Goal: Find specific page/section: Find specific page/section

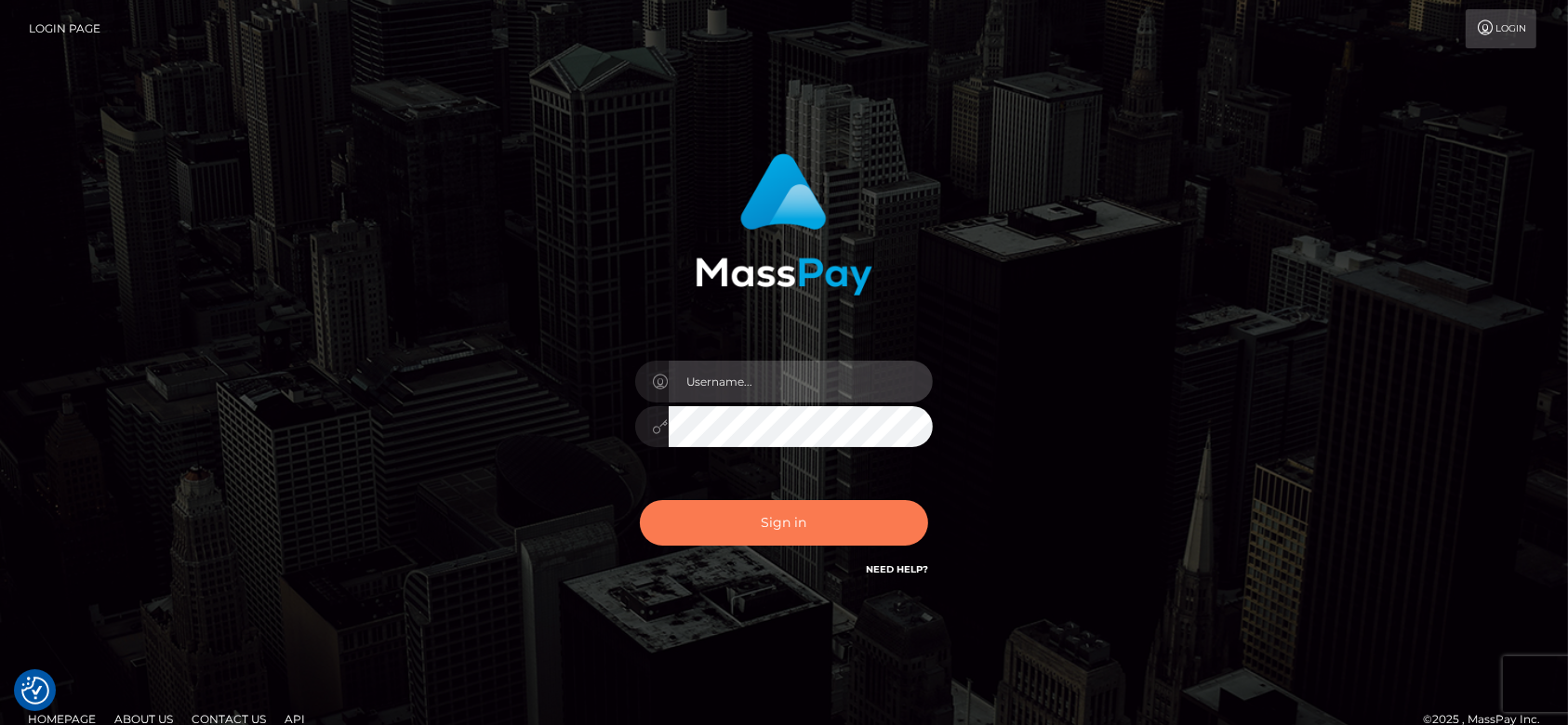
type input "fr.es"
click at [775, 521] on button "Sign in" at bounding box center [784, 523] width 288 height 46
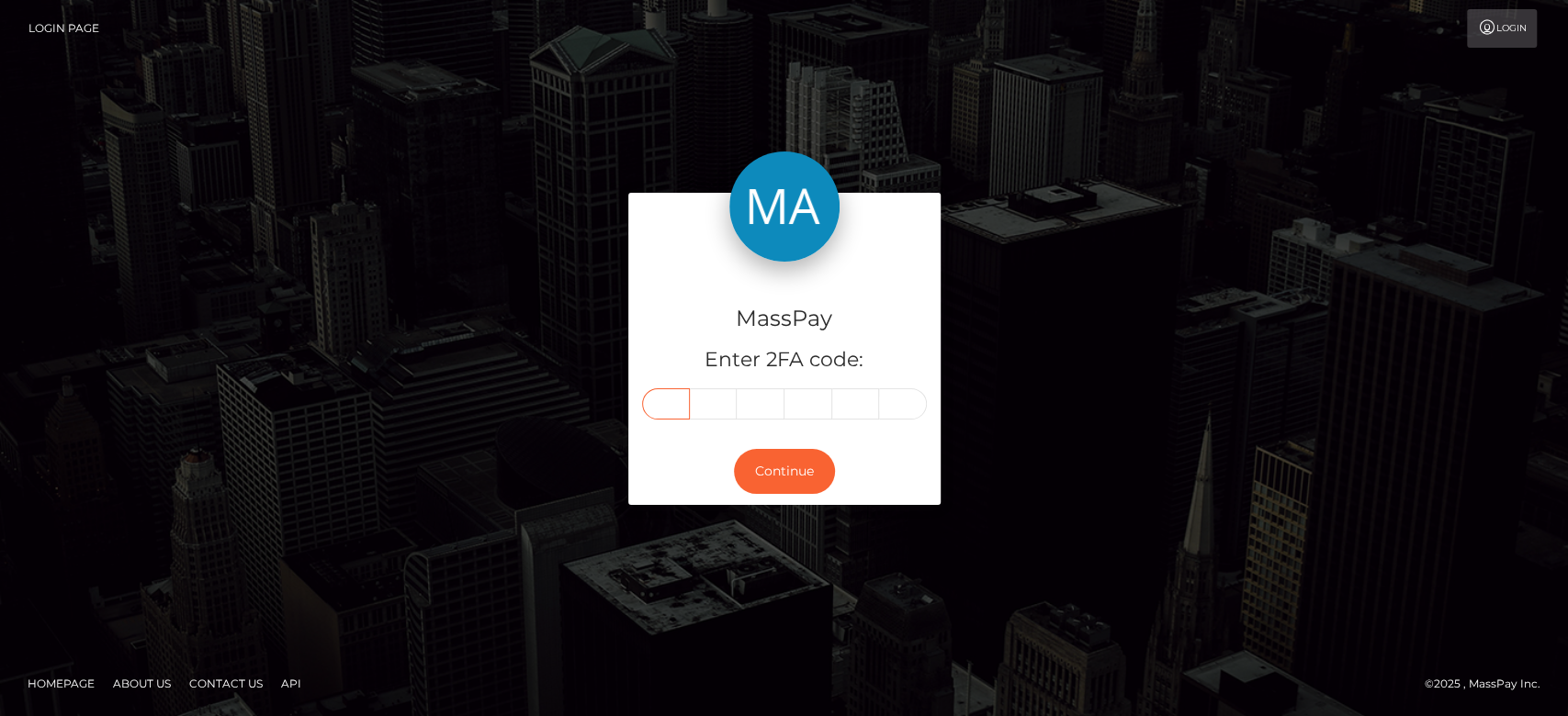
click at [655, 404] on input "text" at bounding box center [666, 404] width 48 height 31
type input "2"
type input "0"
type input "2"
type input "3"
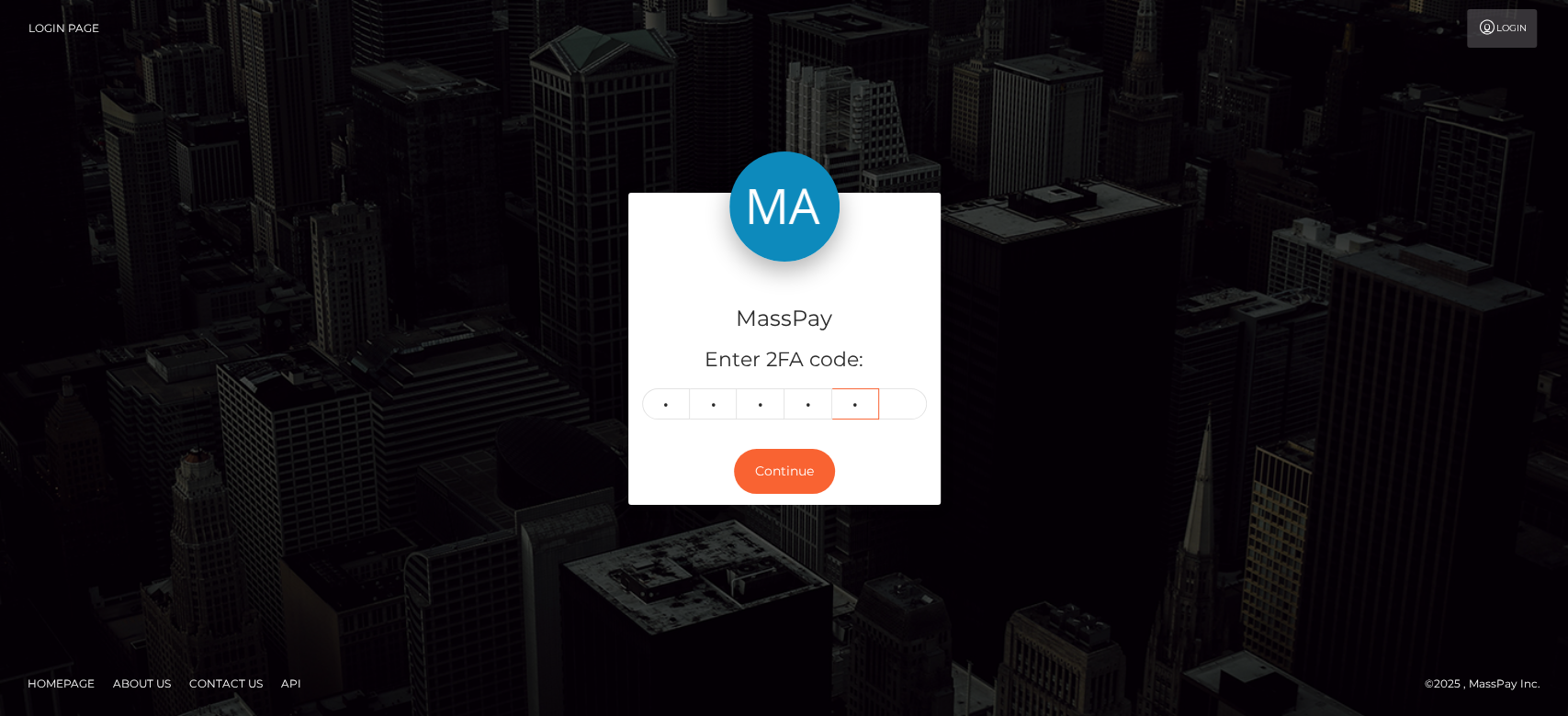
type input "6"
type input "5"
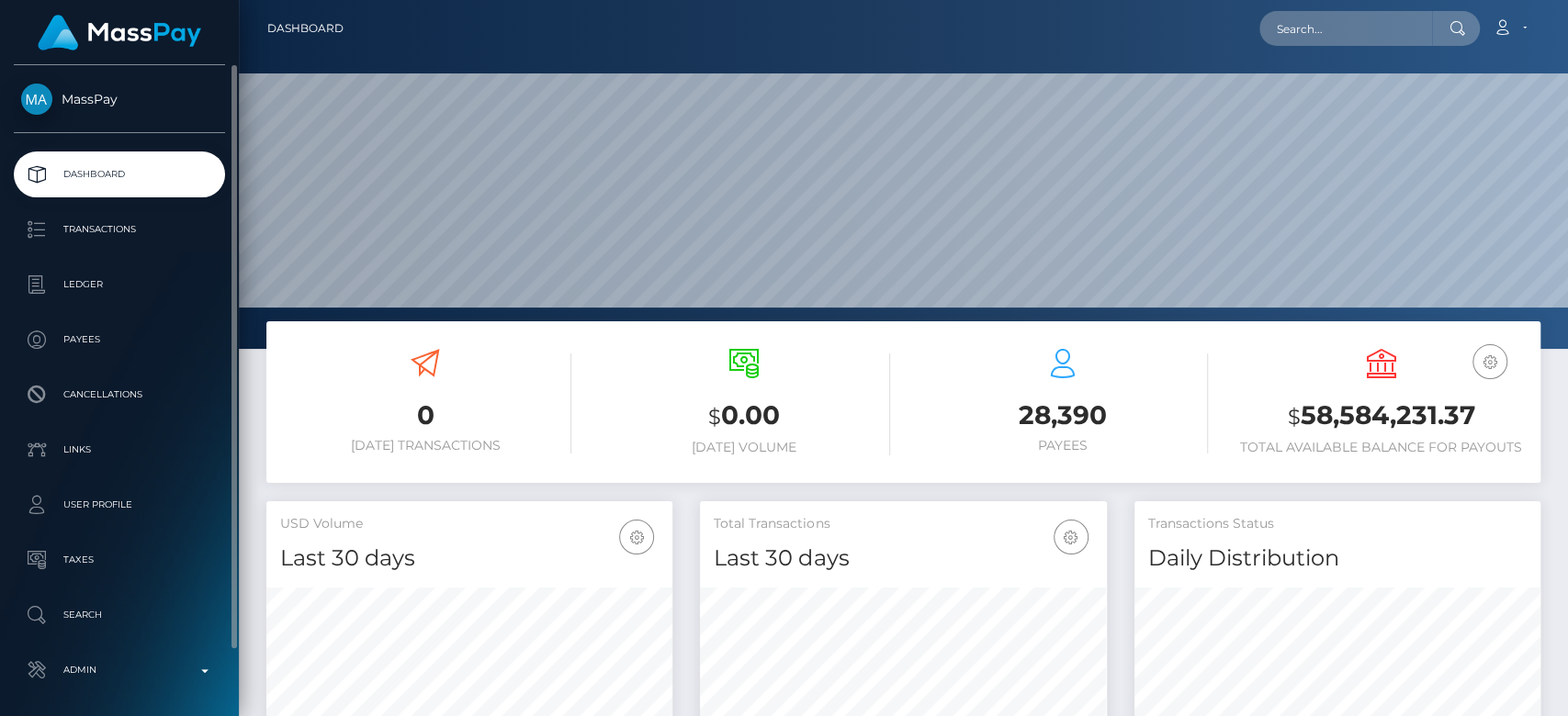
scroll to position [324, 406]
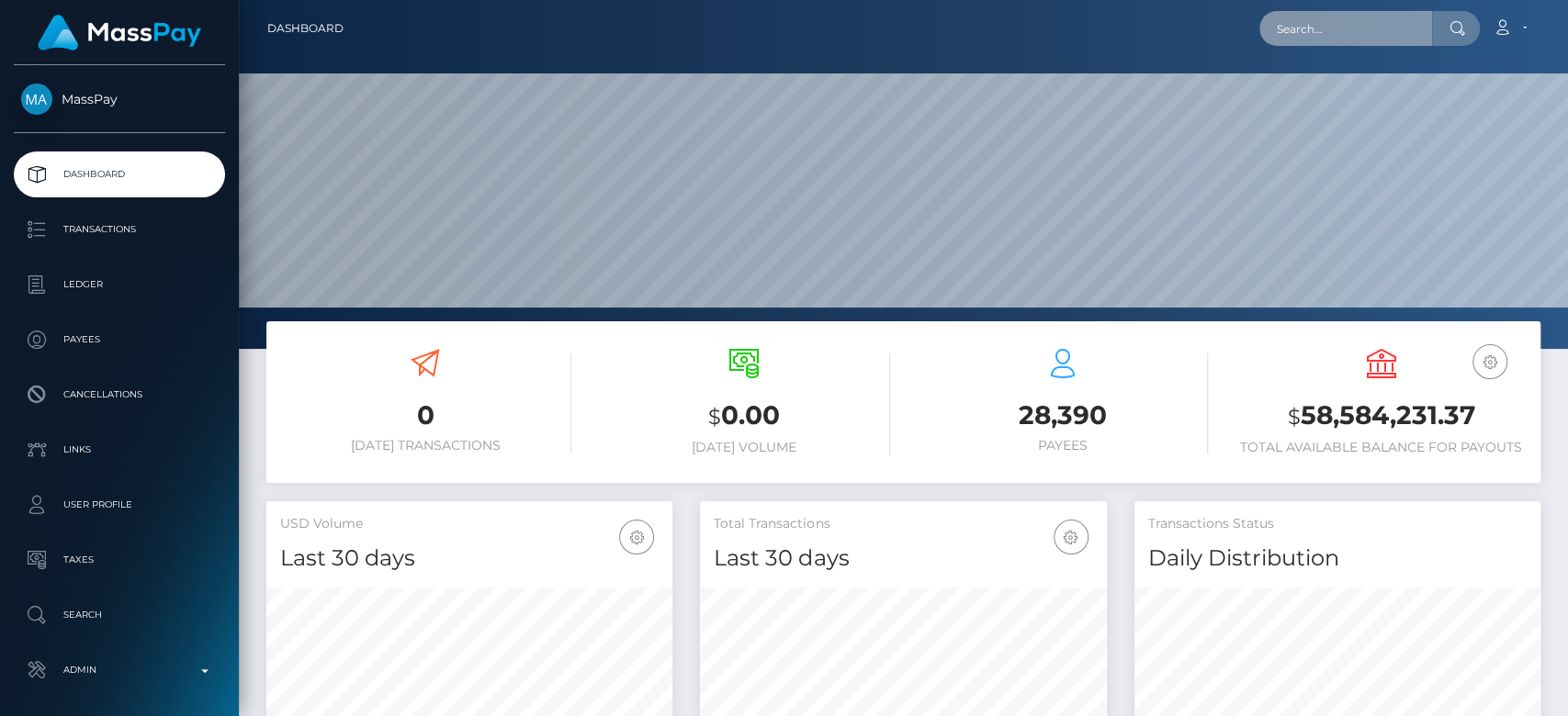
click at [1352, 35] on input "text" at bounding box center [1346, 28] width 172 height 35
paste input "workmariane39@gmail.com"
type input "workmariane39@gmail.com"
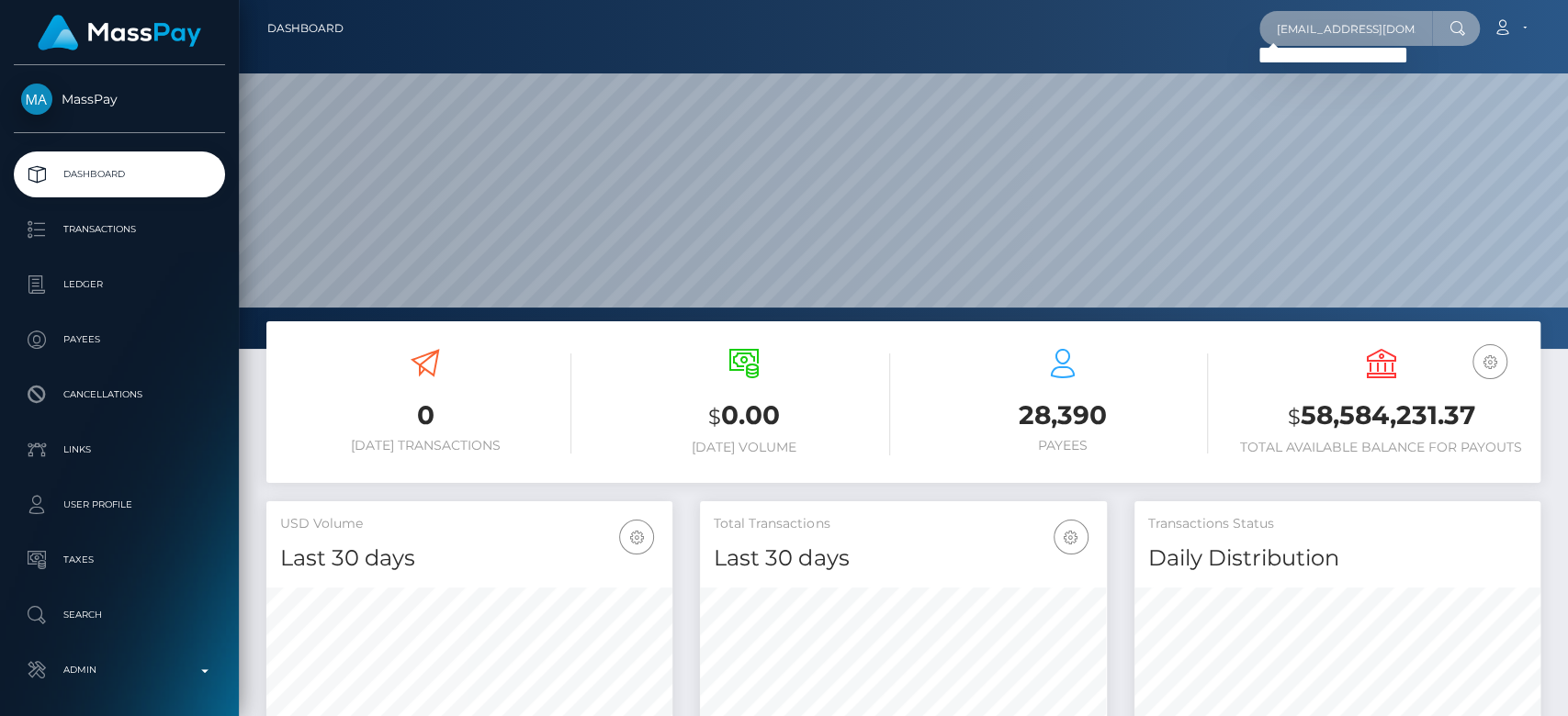
click at [1285, 35] on input "workmariane39@gmail.com" at bounding box center [1346, 28] width 172 height 35
paste input "readlily1@icloud.com"
type input "readlily1@icloud.com"
click at [1326, 25] on input "readlily1@icloud.com" at bounding box center [1346, 28] width 172 height 35
paste input "[EMAIL_ADDRESS][DOMAIN_NAME]"
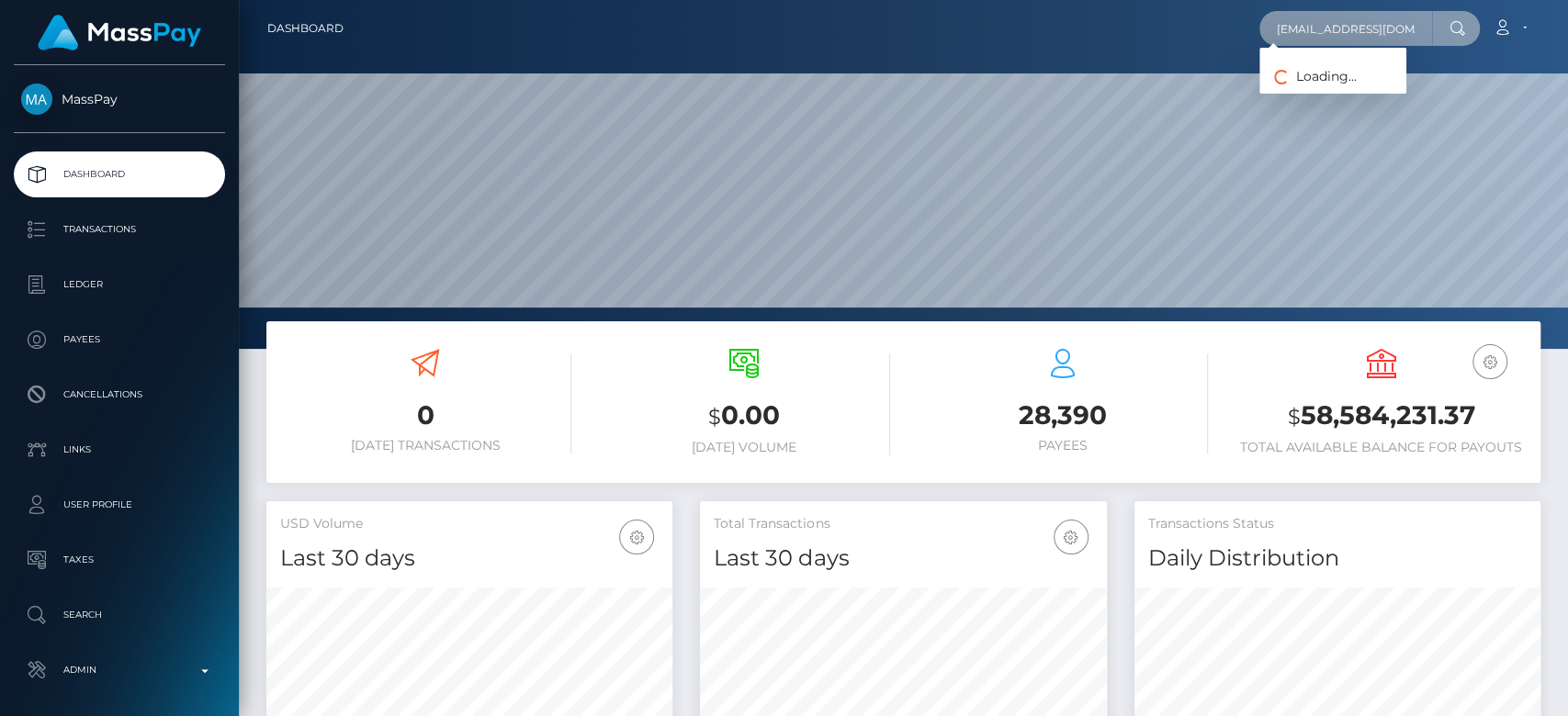
scroll to position [0, 15]
type input "[EMAIL_ADDRESS][DOMAIN_NAME]"
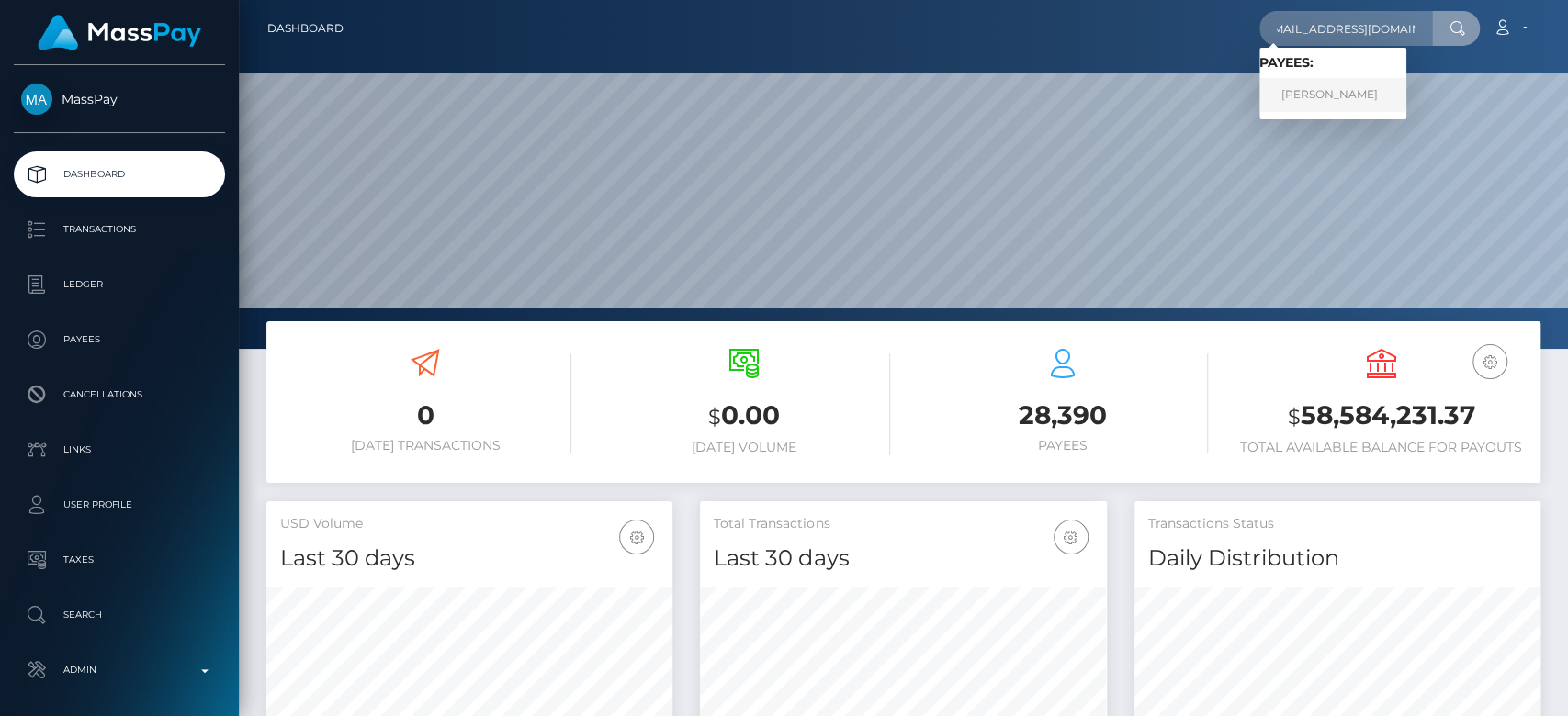
click at [1350, 92] on link "JOCELYN DAWN SZABO" at bounding box center [1333, 95] width 147 height 34
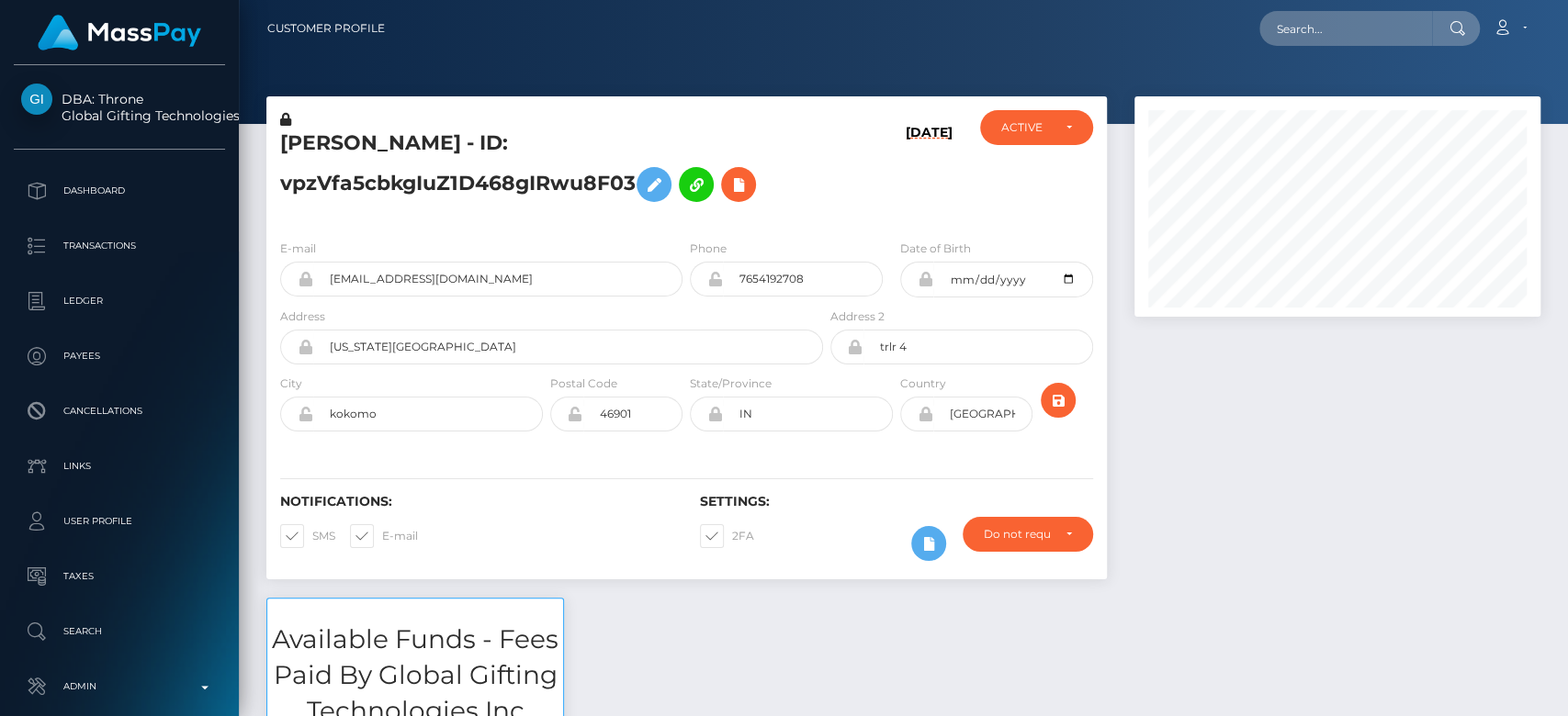
scroll to position [220, 406]
click at [1181, 503] on div at bounding box center [1337, 347] width 434 height 502
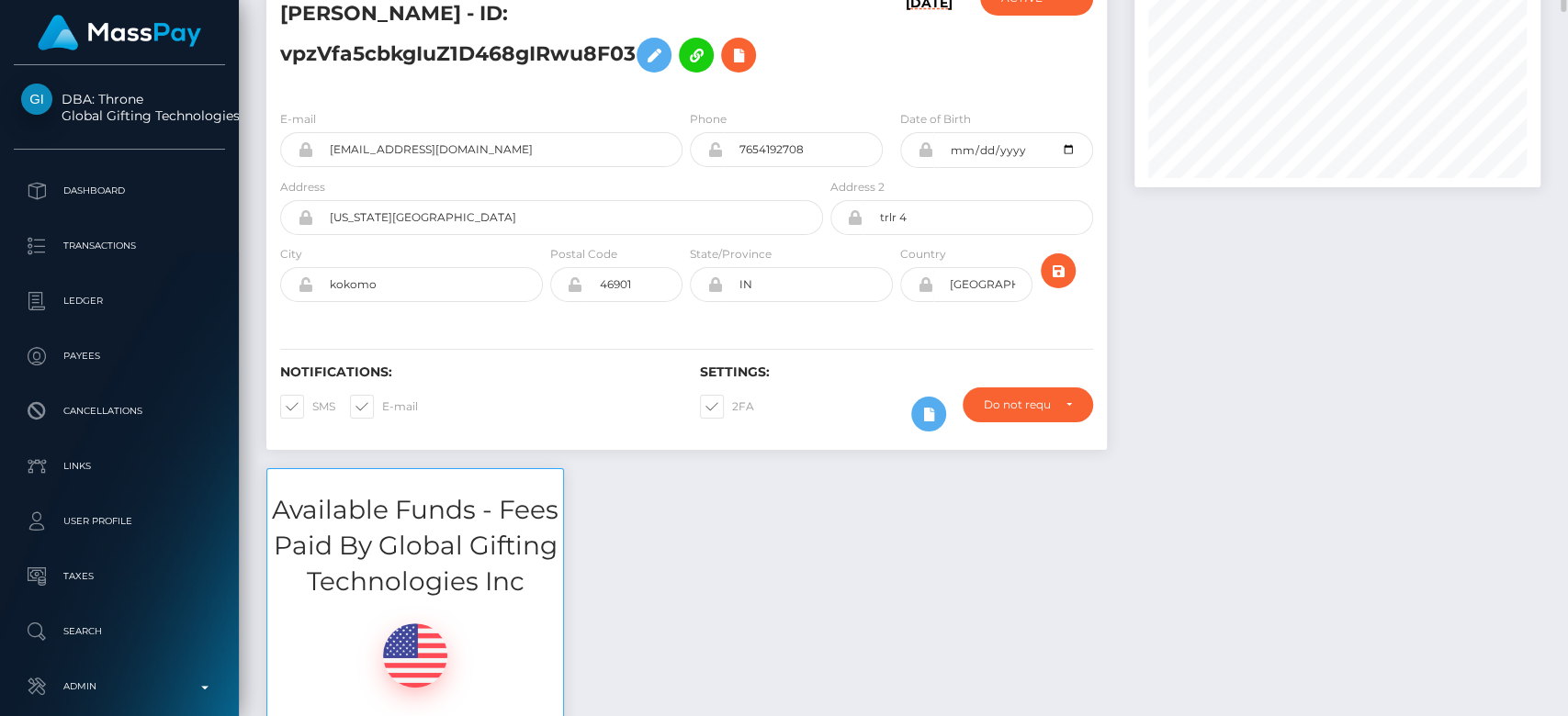
scroll to position [0, 0]
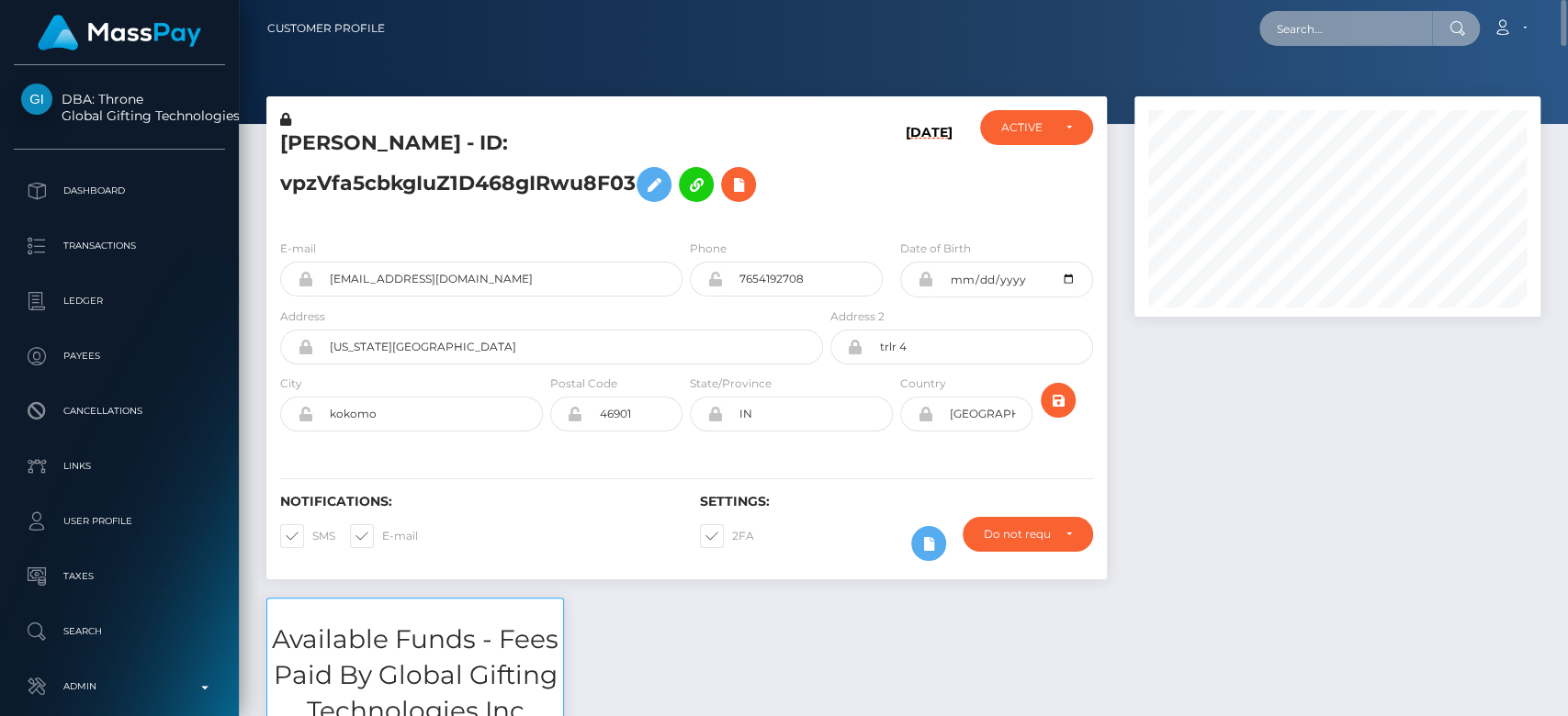
click at [1314, 27] on input "text" at bounding box center [1346, 28] width 172 height 35
paste input "lilyread0308@gmail.com"
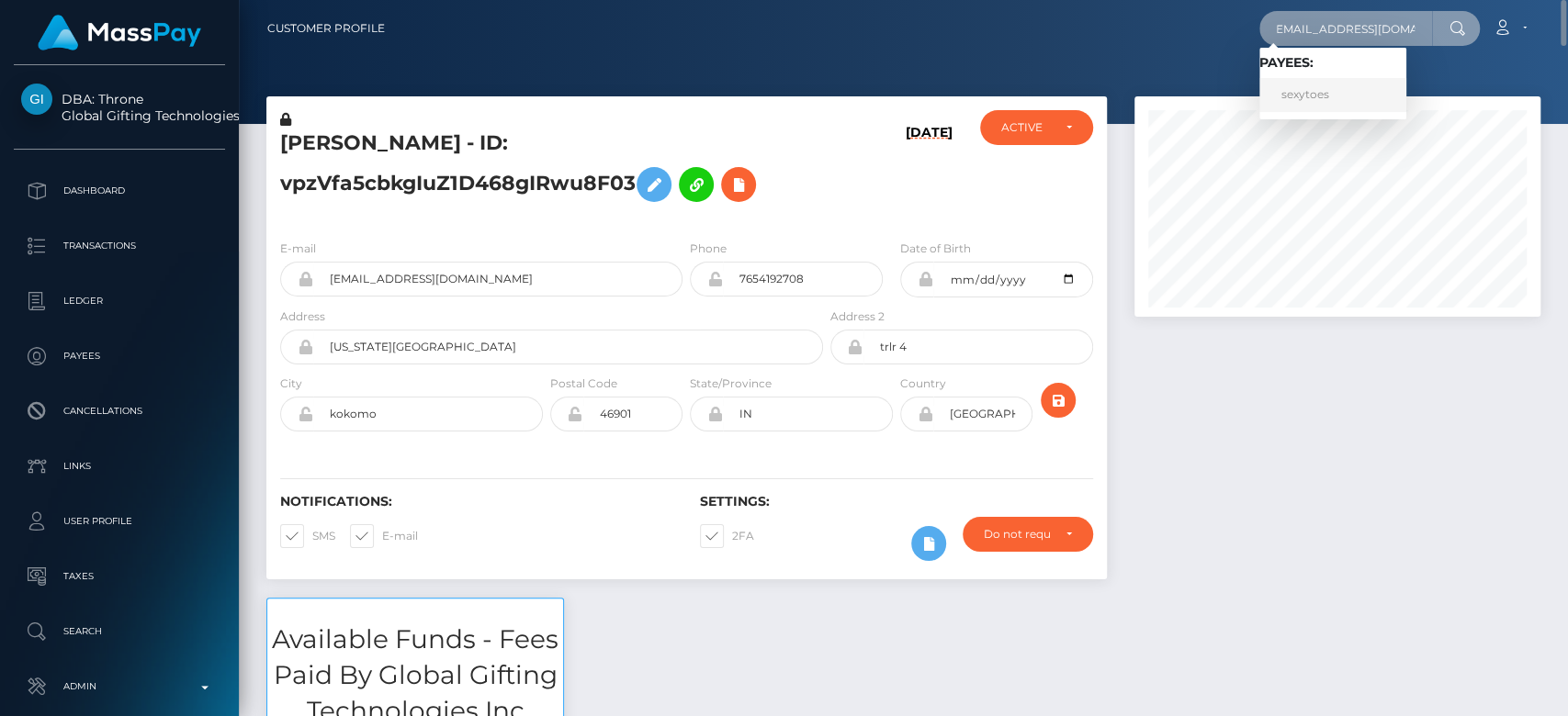
type input "lilyread0308@gmail.com"
click at [1322, 98] on link "sexytoes" at bounding box center [1333, 95] width 147 height 34
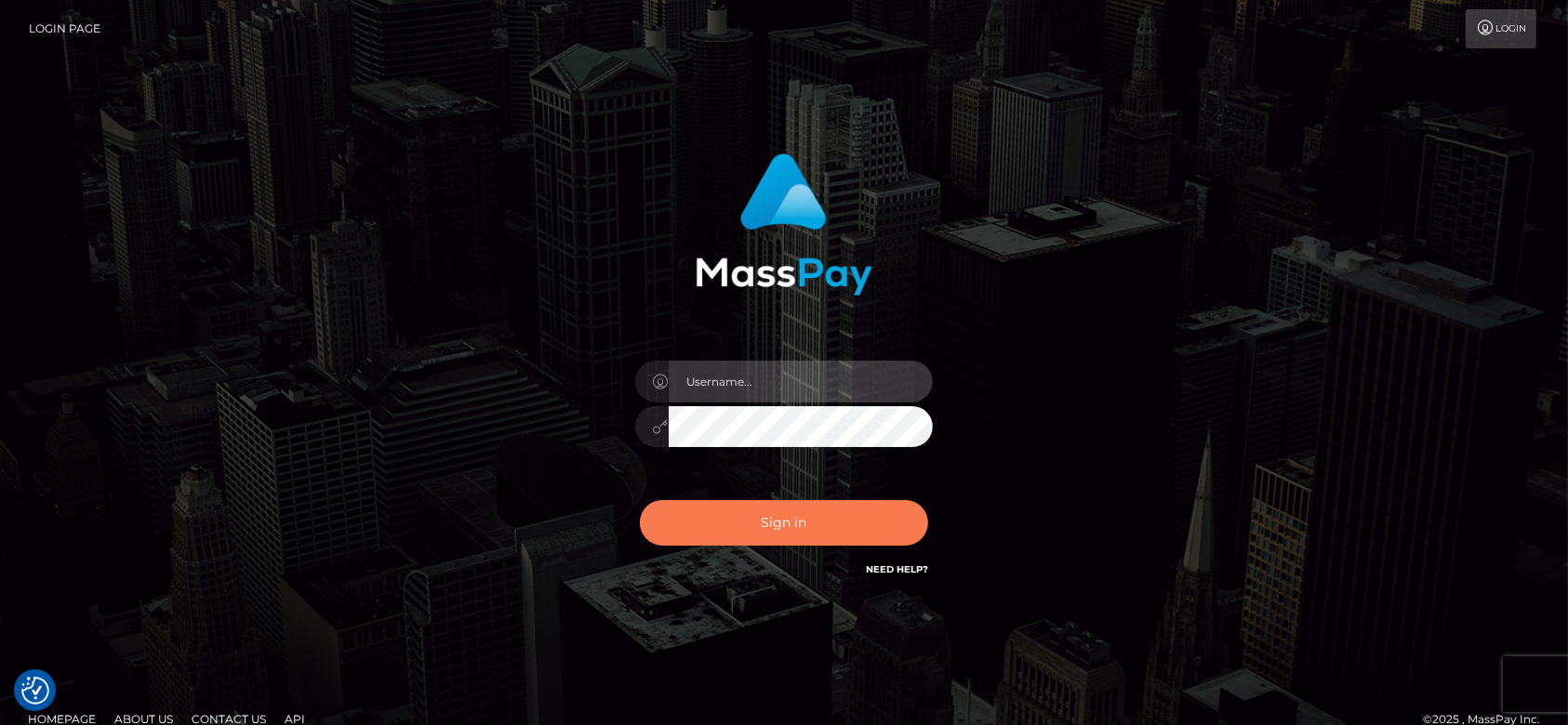
type input "fr.es"
click at [880, 500] on button "Sign in" at bounding box center [784, 523] width 288 height 46
type input "fr.es"
click at [853, 519] on button "Sign in" at bounding box center [784, 523] width 288 height 46
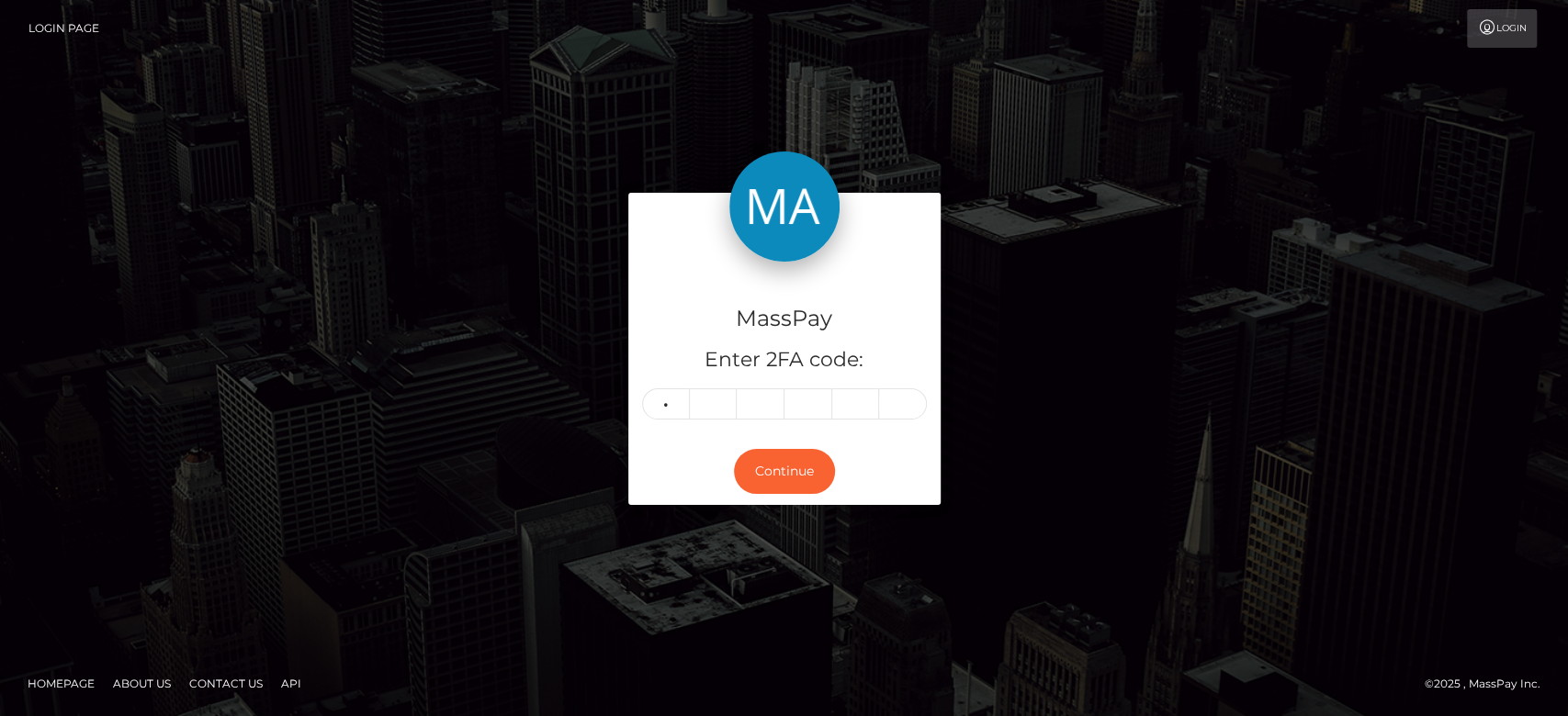
type input "3"
type input "1"
type input "6"
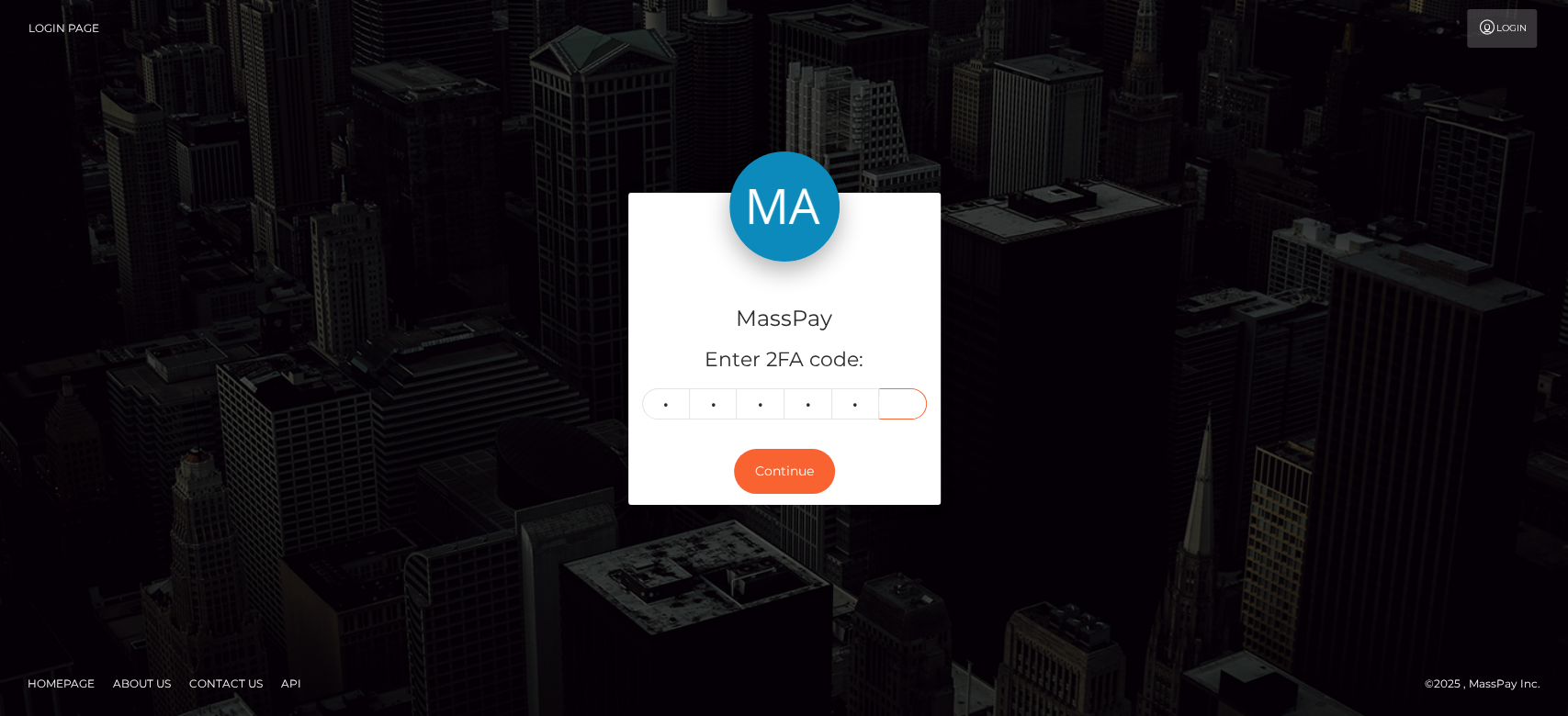
type input "2"
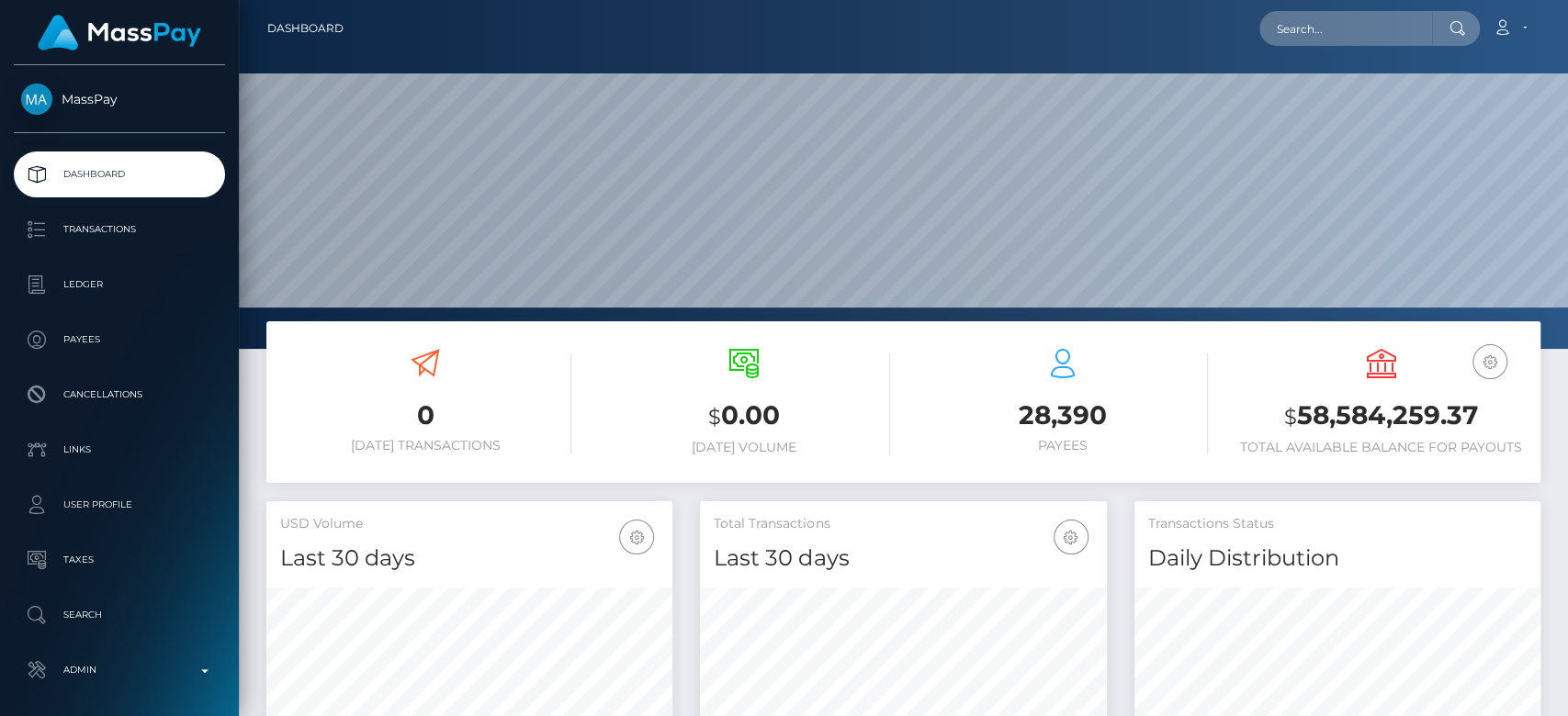
scroll to position [324, 406]
click at [1330, 29] on input "text" at bounding box center [1346, 28] width 172 height 35
paste input "[EMAIL_ADDRESS][DOMAIN_NAME]"
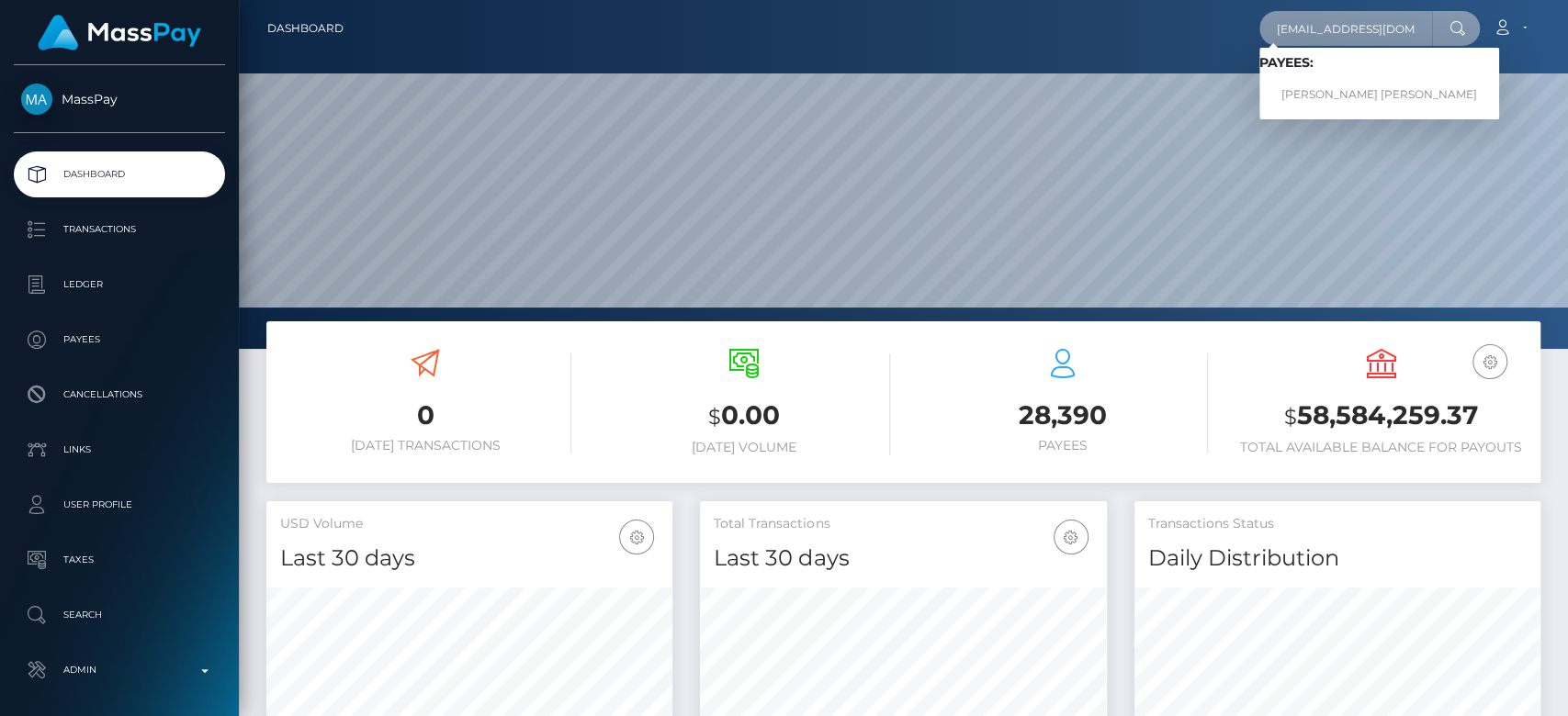
type input "[EMAIL_ADDRESS][DOMAIN_NAME]"
click at [1367, 82] on link "TROY JAMES CAMERON" at bounding box center [1379, 95] width 240 height 34
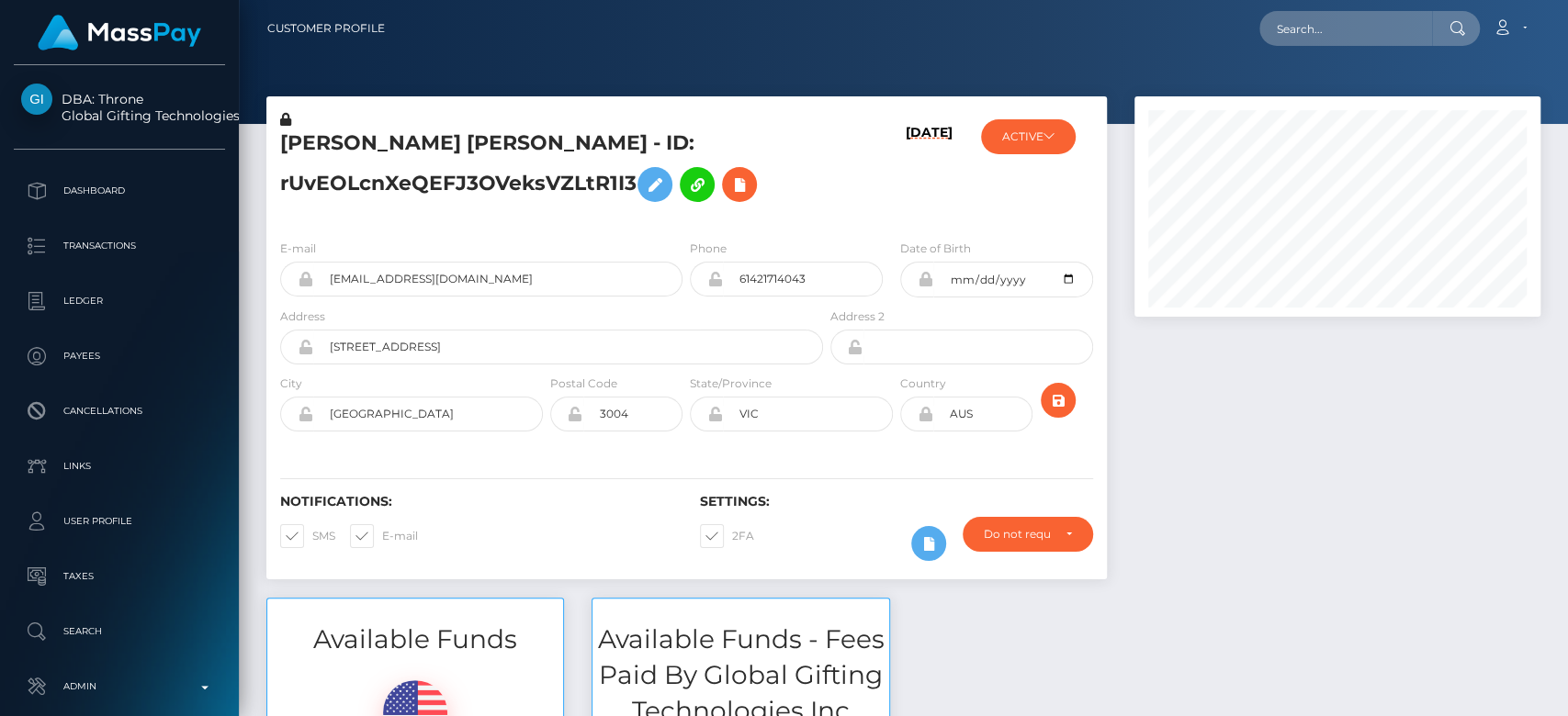
scroll to position [220, 406]
click at [1294, 462] on div at bounding box center [1337, 347] width 434 height 502
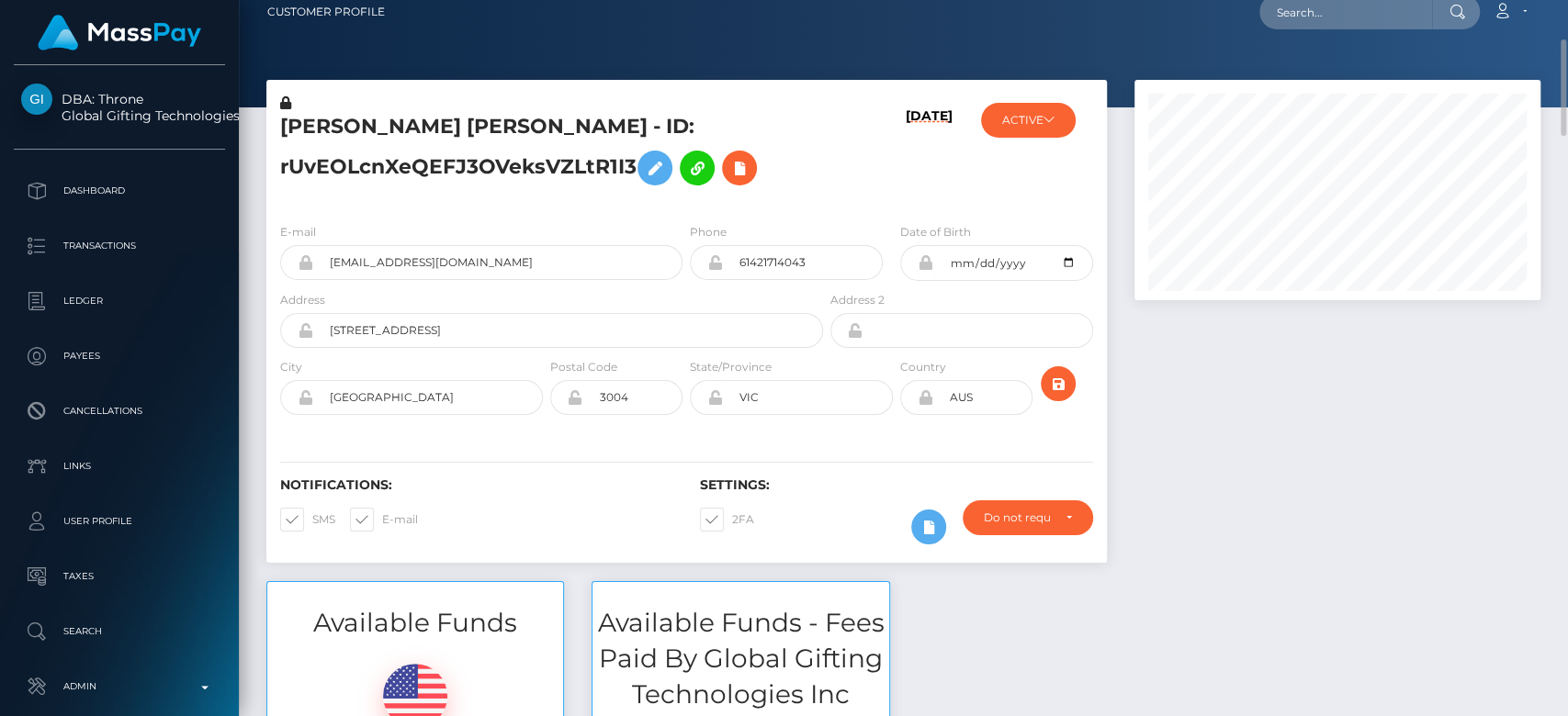
scroll to position [0, 0]
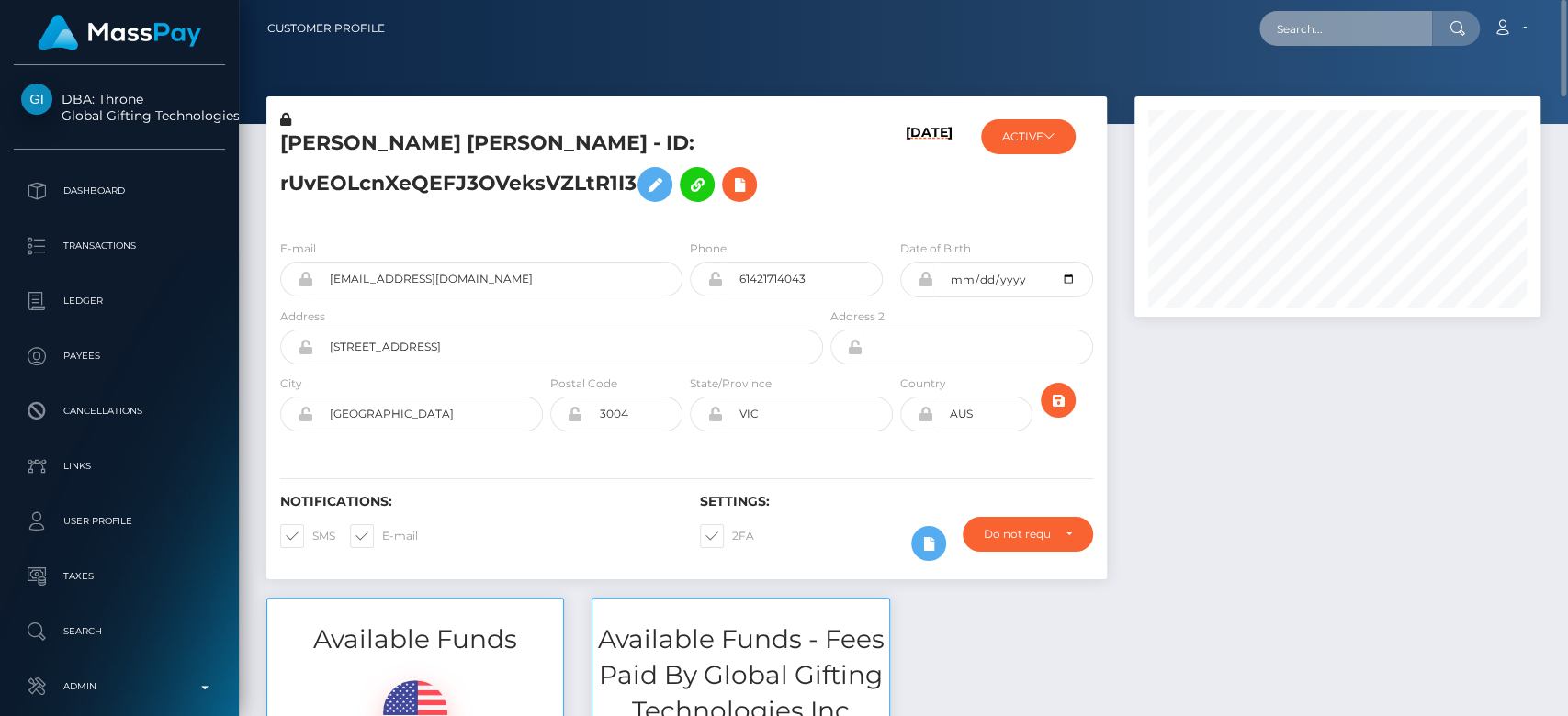
click at [1286, 40] on input "text" at bounding box center [1346, 28] width 172 height 35
paste input "mercyadekunle86@gmail.com"
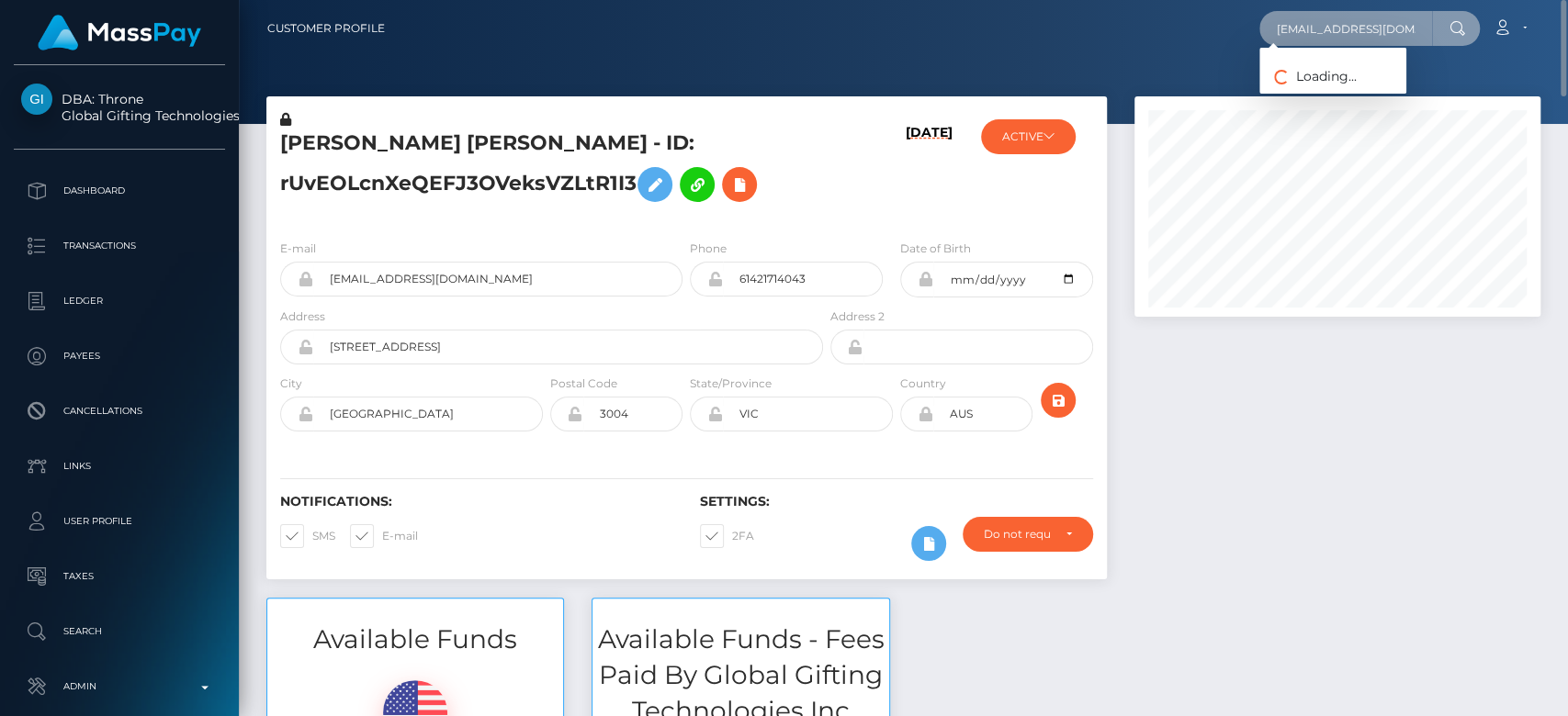
scroll to position [0, 34]
type input "mercyadekunle86@gmail.com"
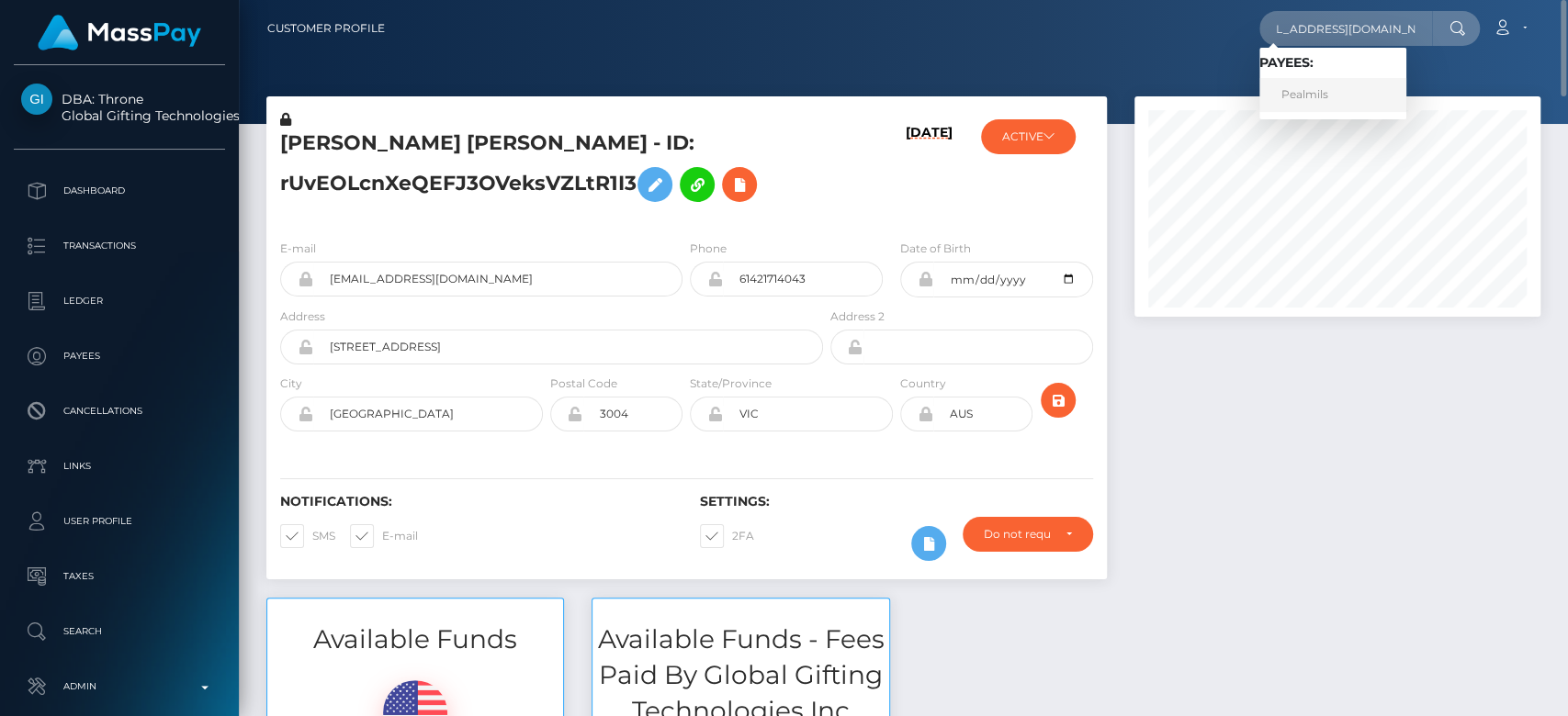
click at [1358, 90] on link "Pealmils" at bounding box center [1333, 95] width 147 height 34
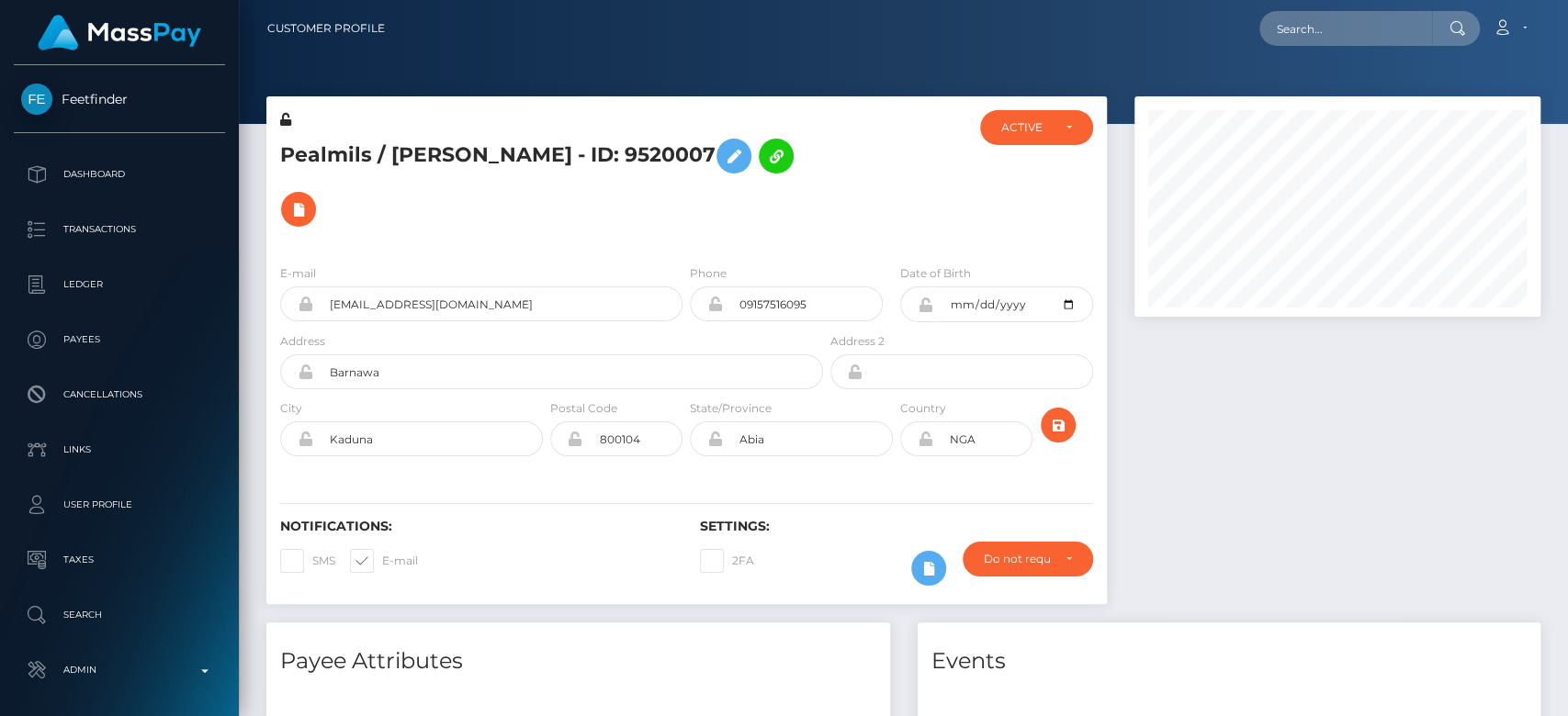
scroll to position [220, 406]
click at [1271, 537] on div at bounding box center [1337, 360] width 434 height 526
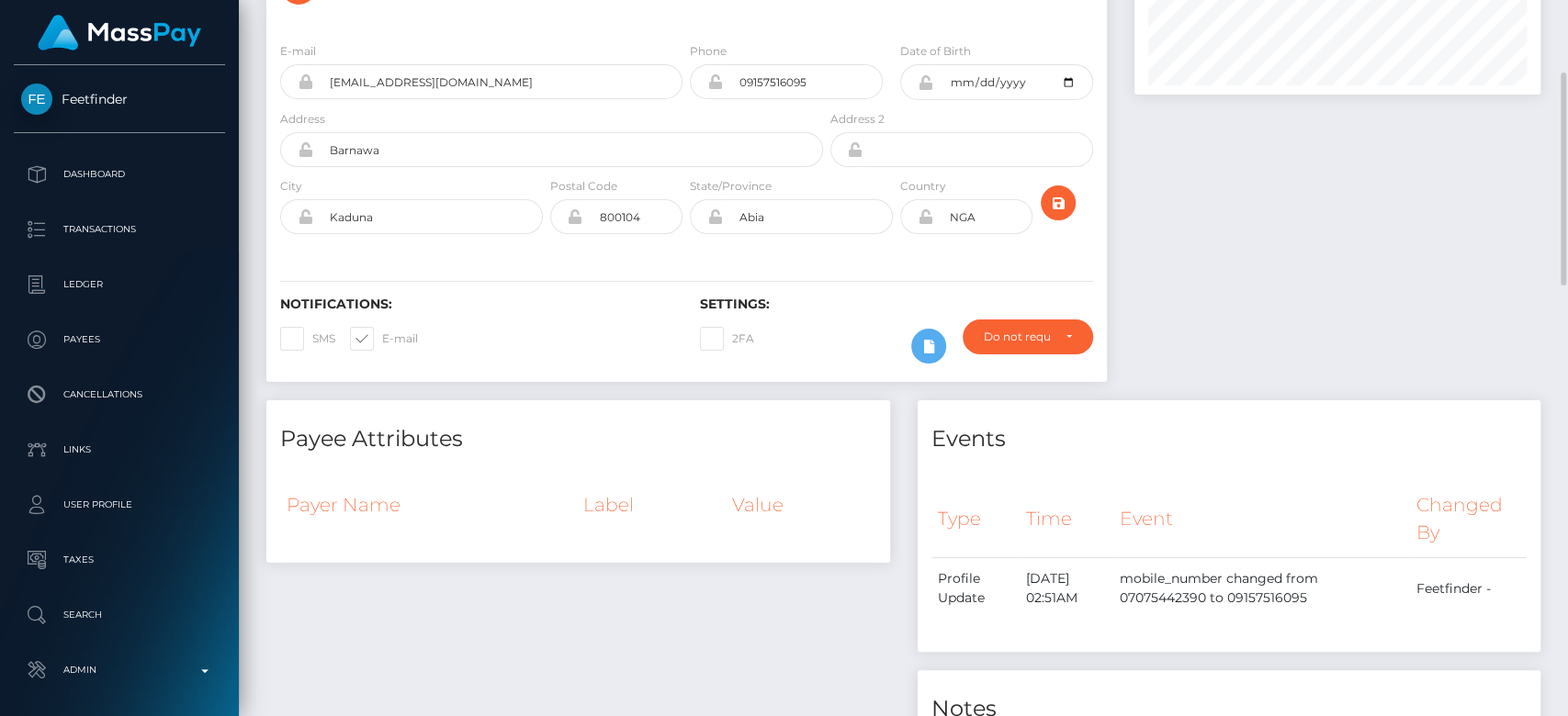
scroll to position [0, 0]
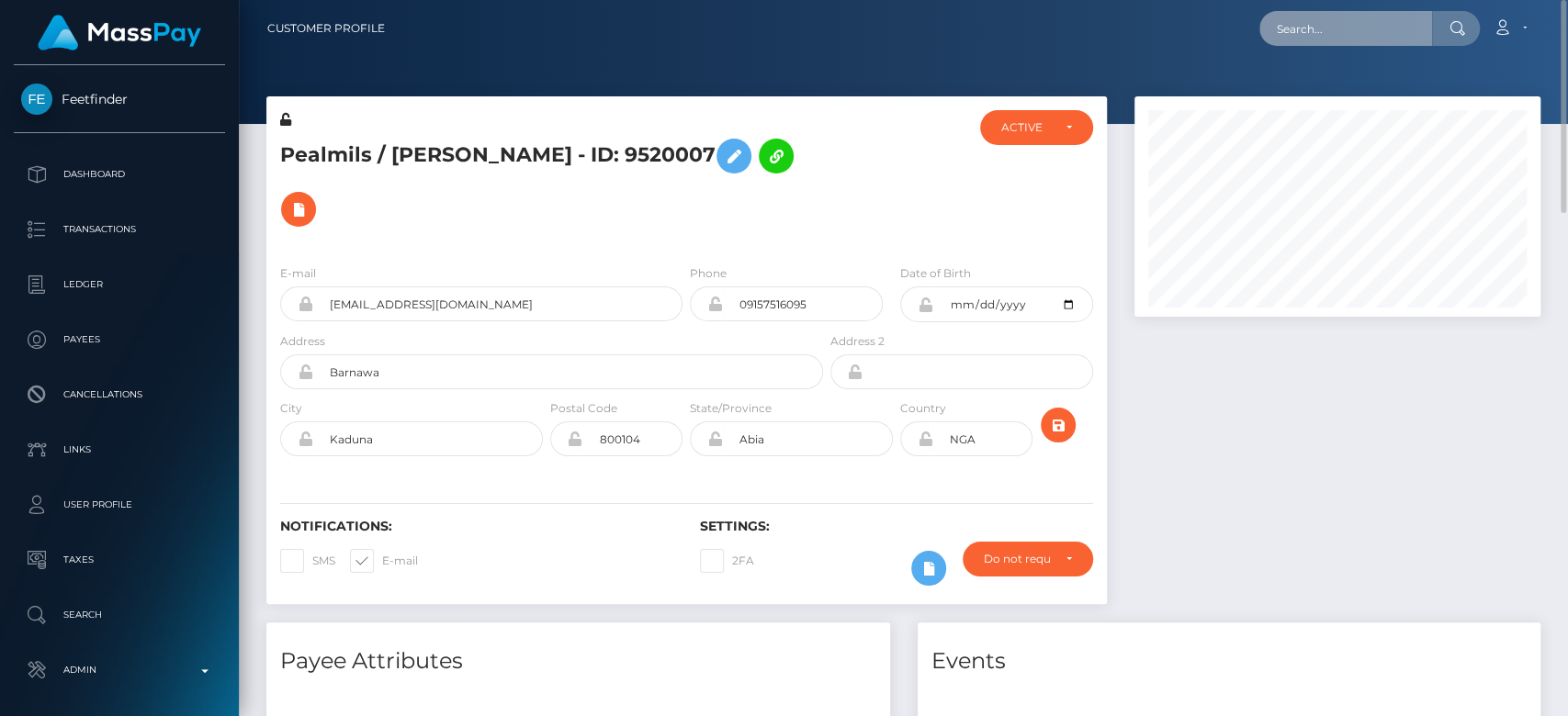
click at [1326, 30] on input "text" at bounding box center [1346, 28] width 172 height 35
paste input "sanyamamello@gmail.com"
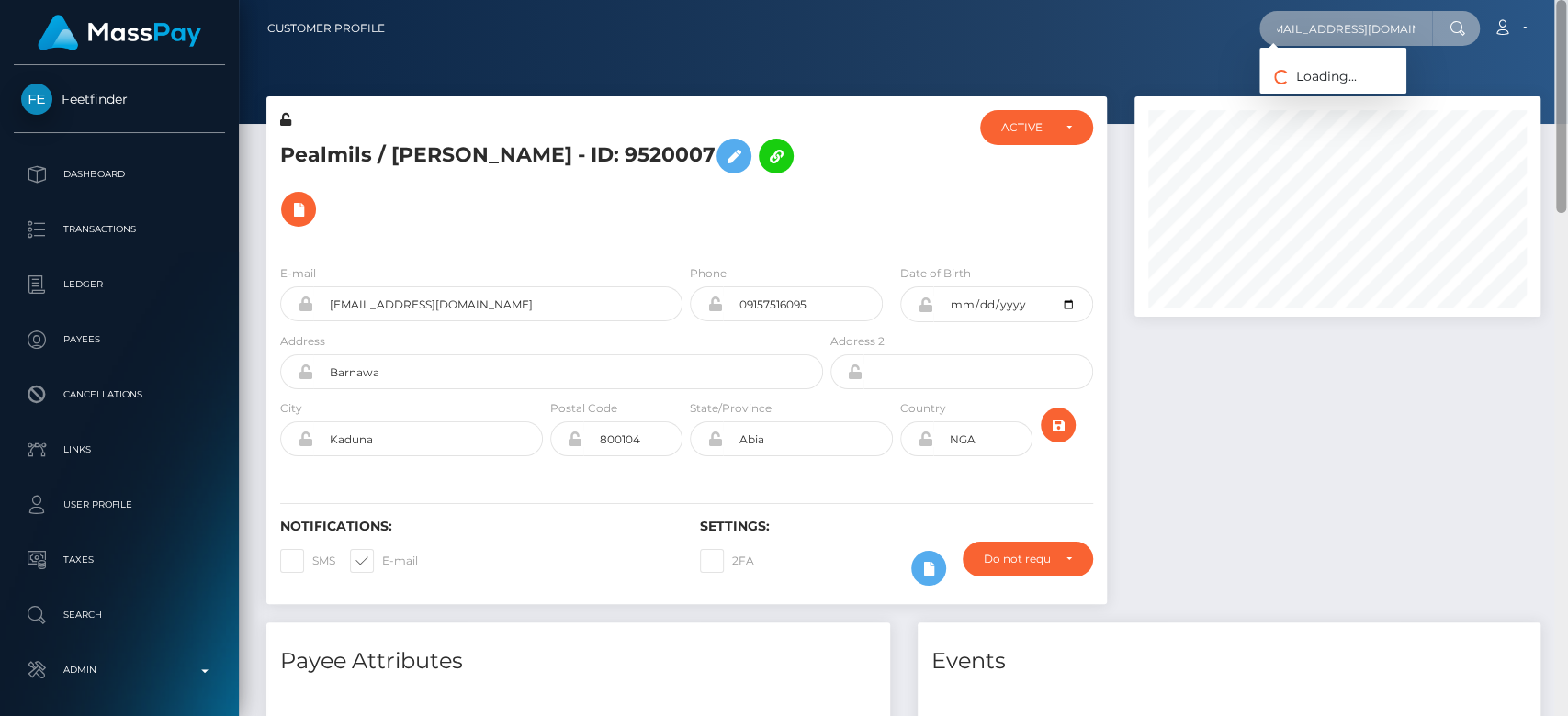
type input "sanyamamello@gmail.com"
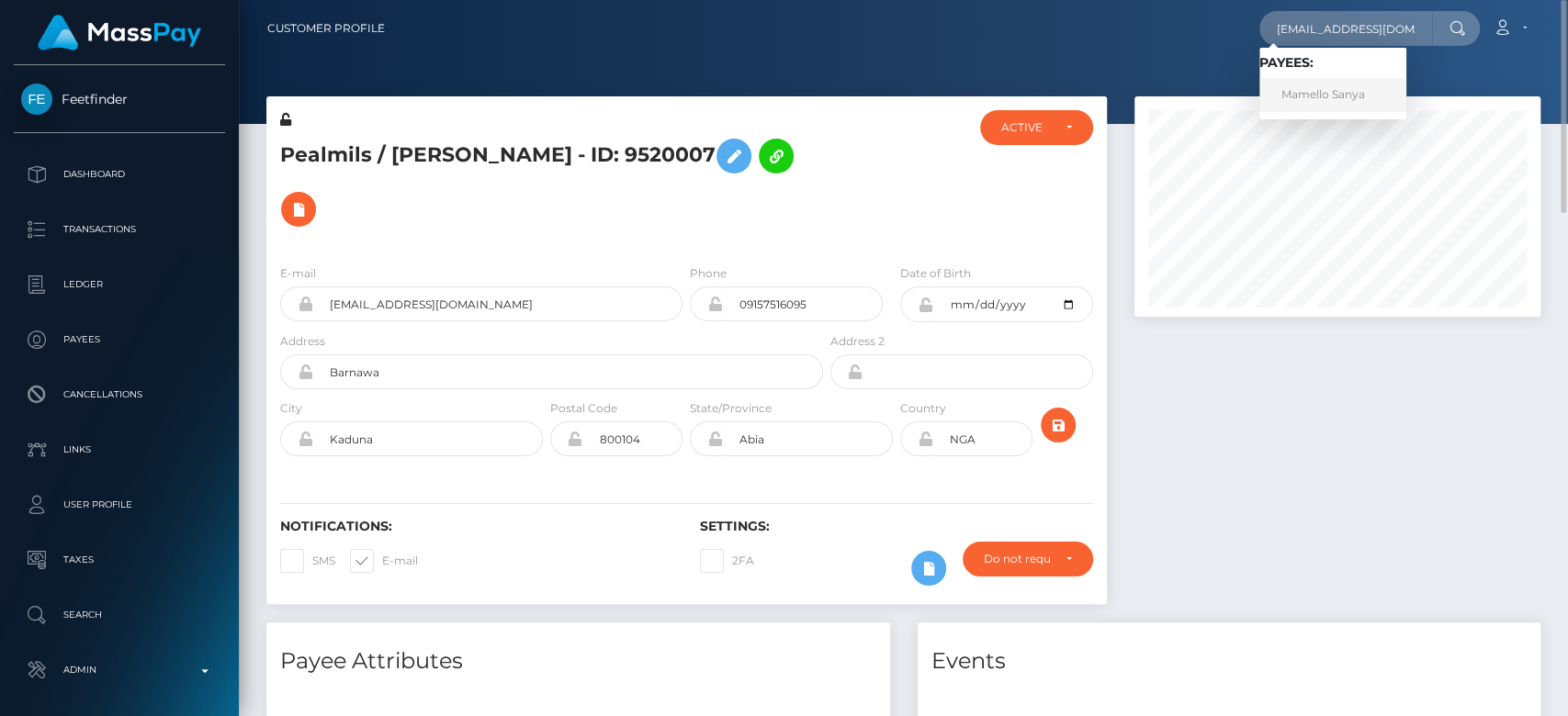
click at [1345, 95] on link "Mamello Sanya" at bounding box center [1333, 95] width 147 height 34
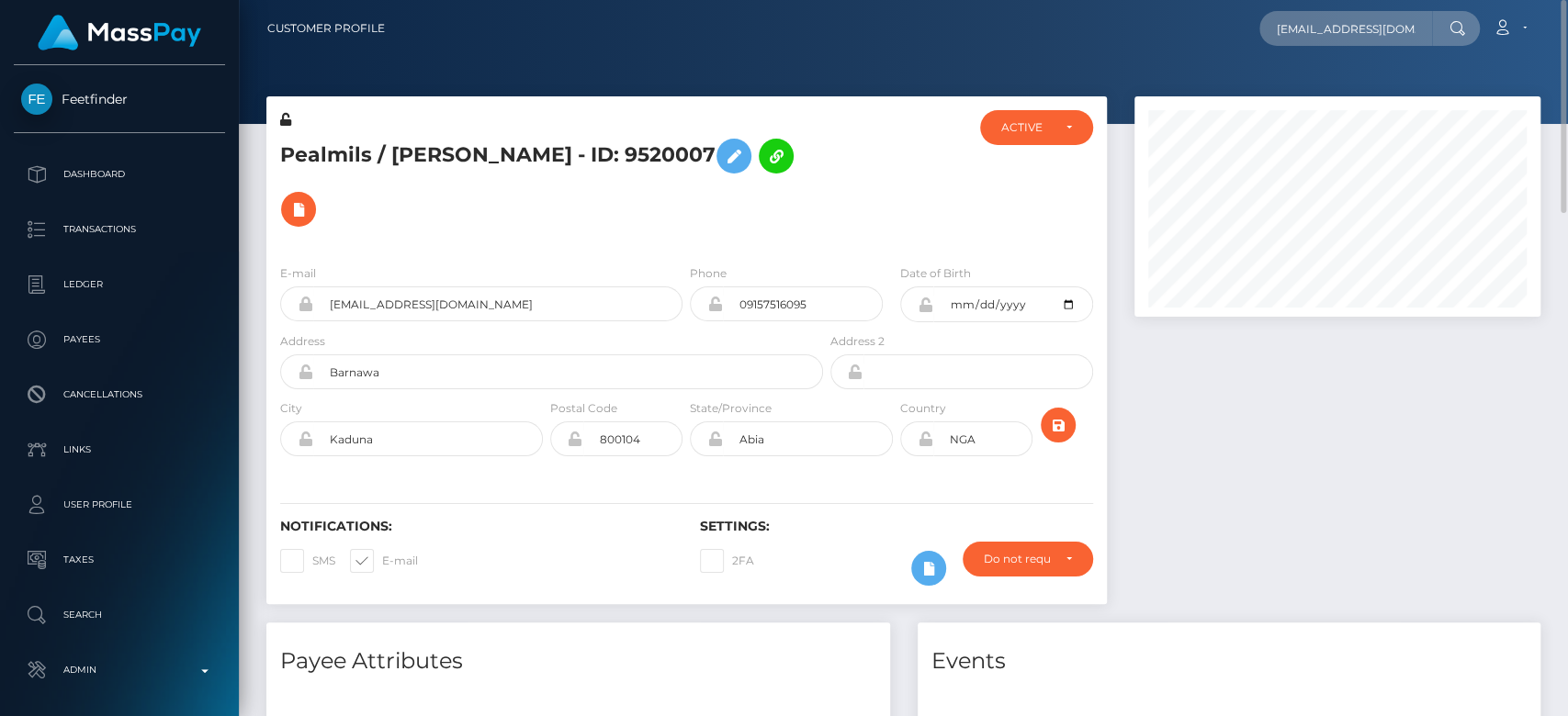
click at [1268, 381] on div at bounding box center [1337, 360] width 434 height 526
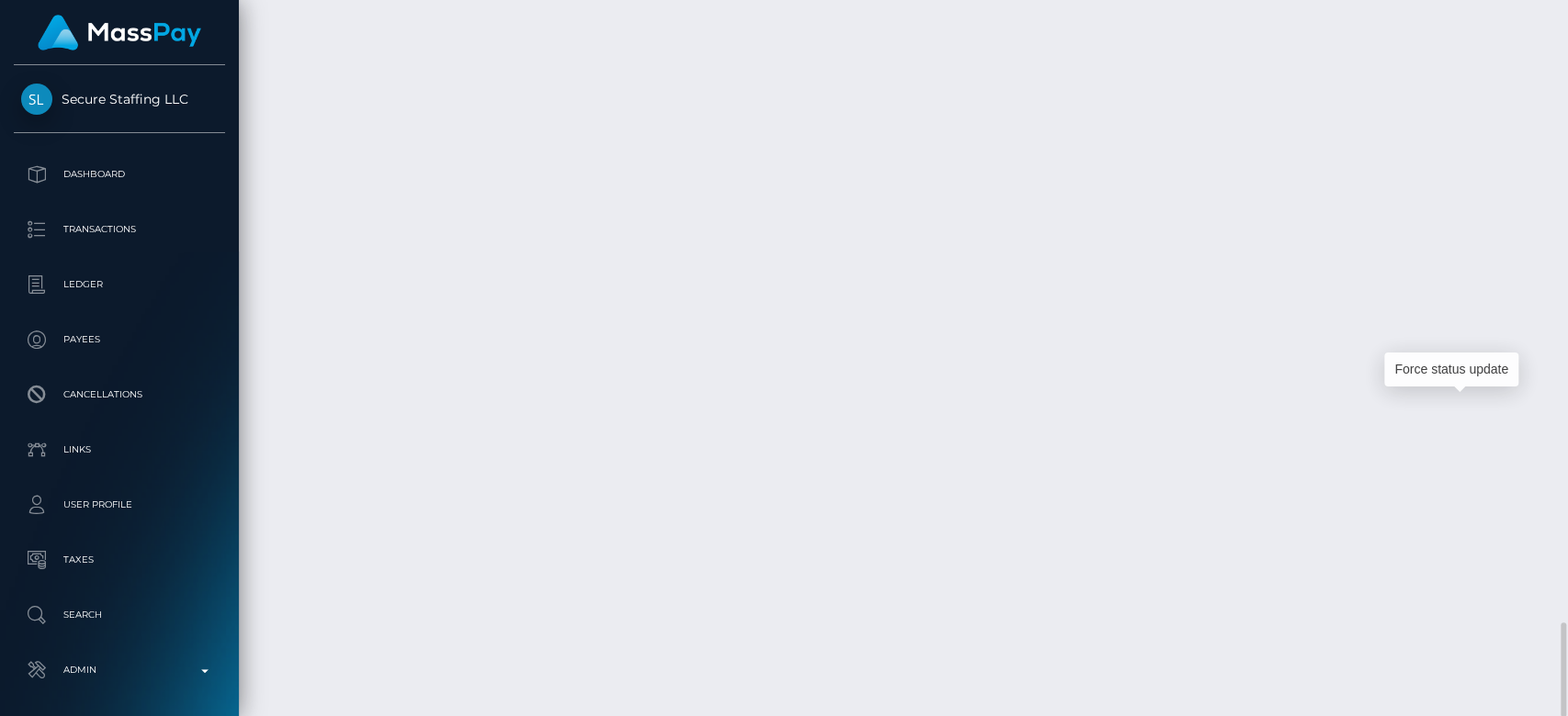
scroll to position [220, 406]
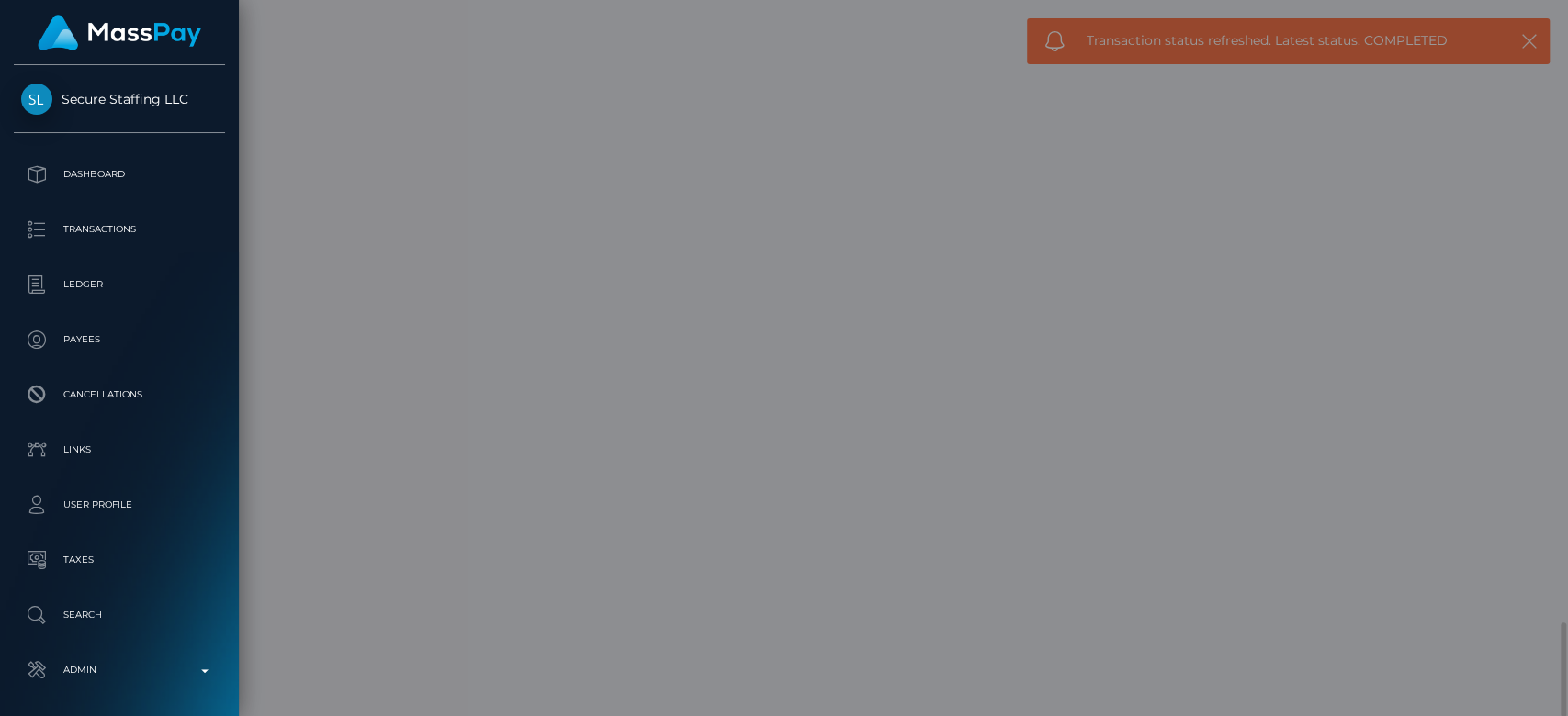
scroll to position [0, 0]
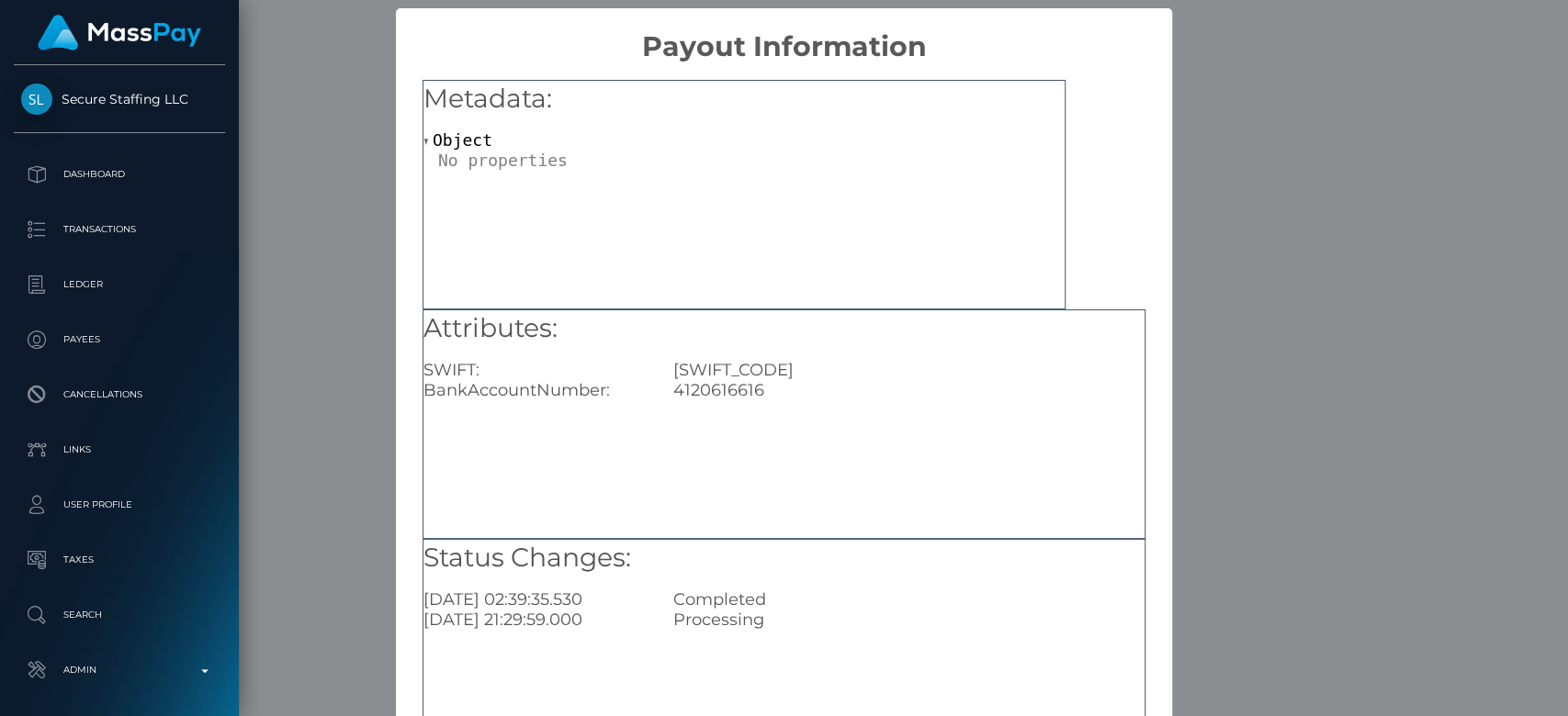
click at [1438, 377] on div "× Payout Information Metadata: Object Attributes: SWIFT: [SWIFT_CODE] BankAccou…" at bounding box center [784, 358] width 1568 height 716
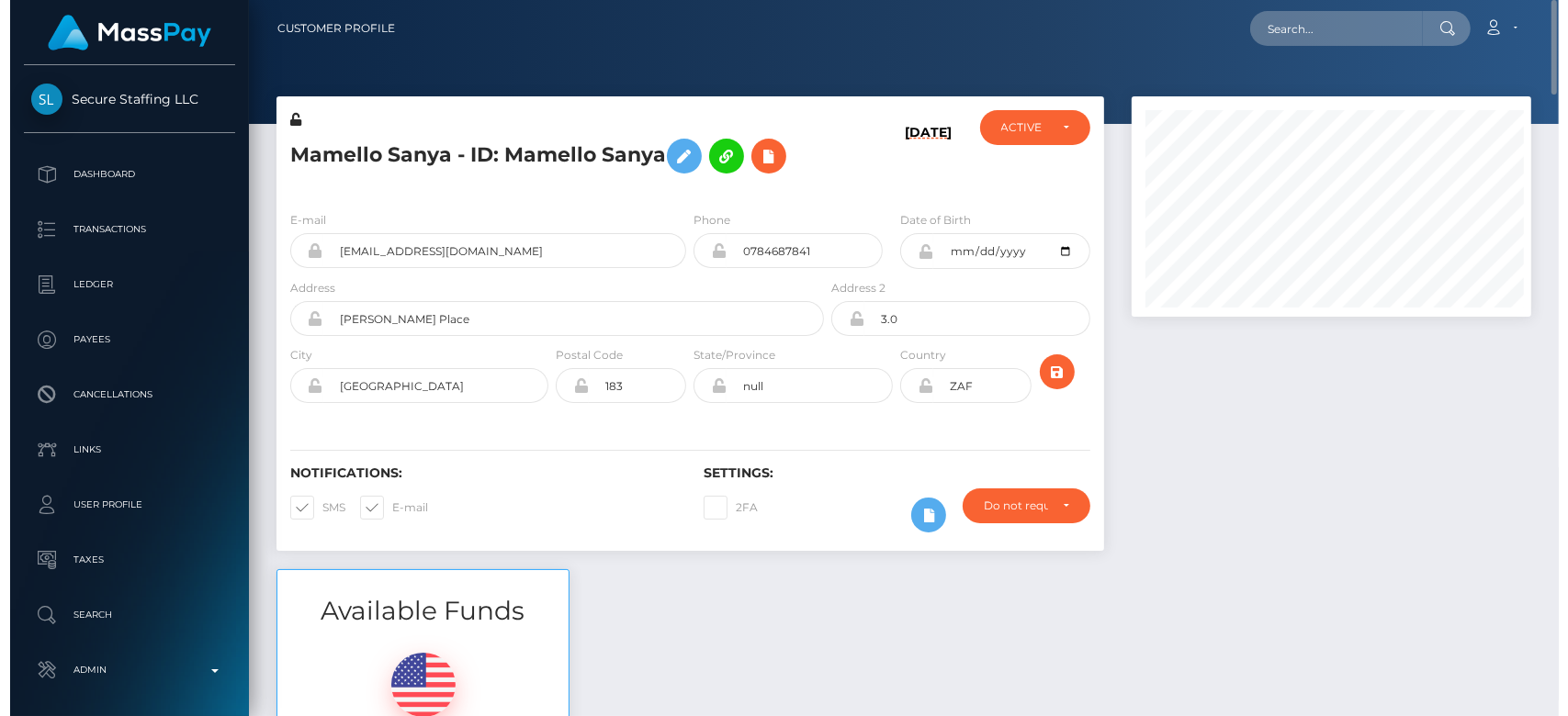
scroll to position [917955, 918370]
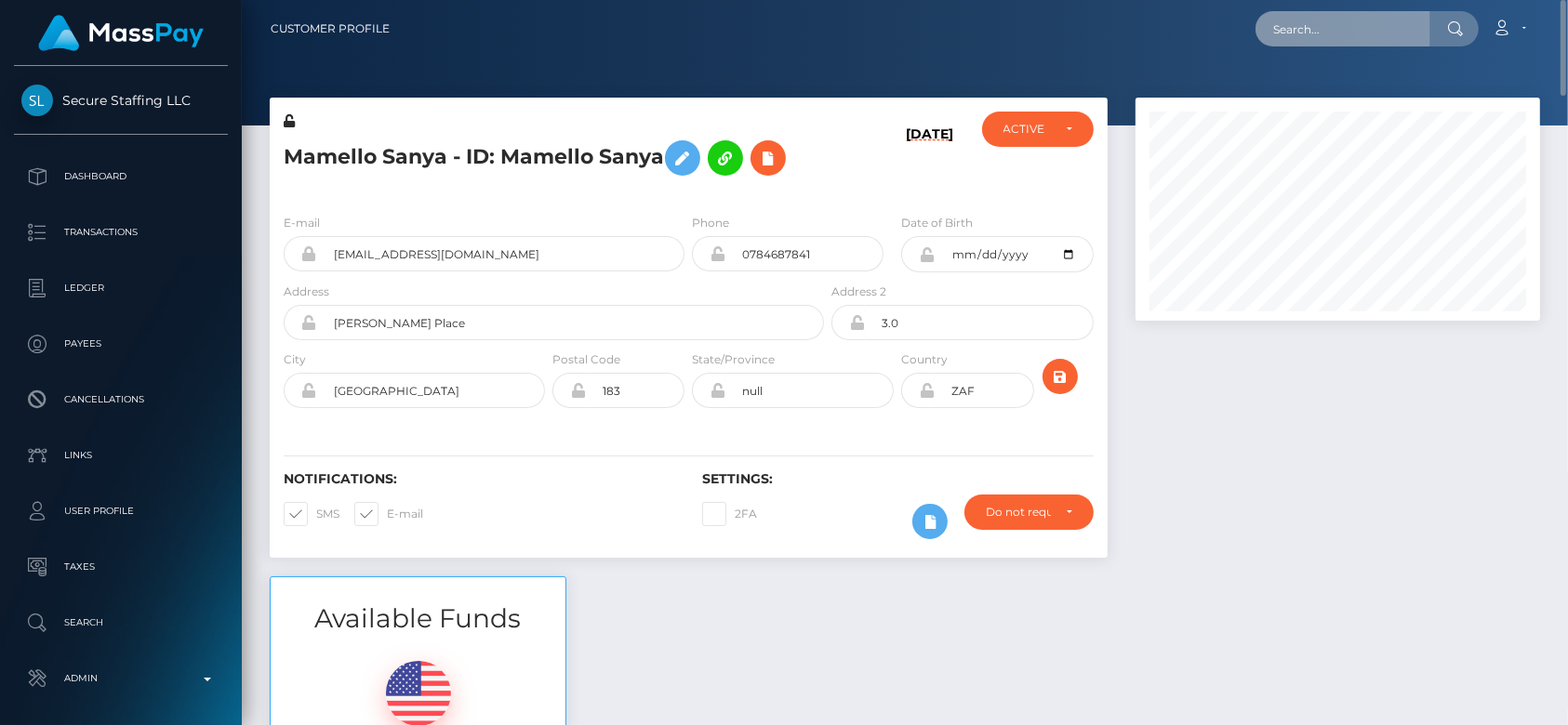
click at [1331, 26] on input "text" at bounding box center [1342, 29] width 174 height 36
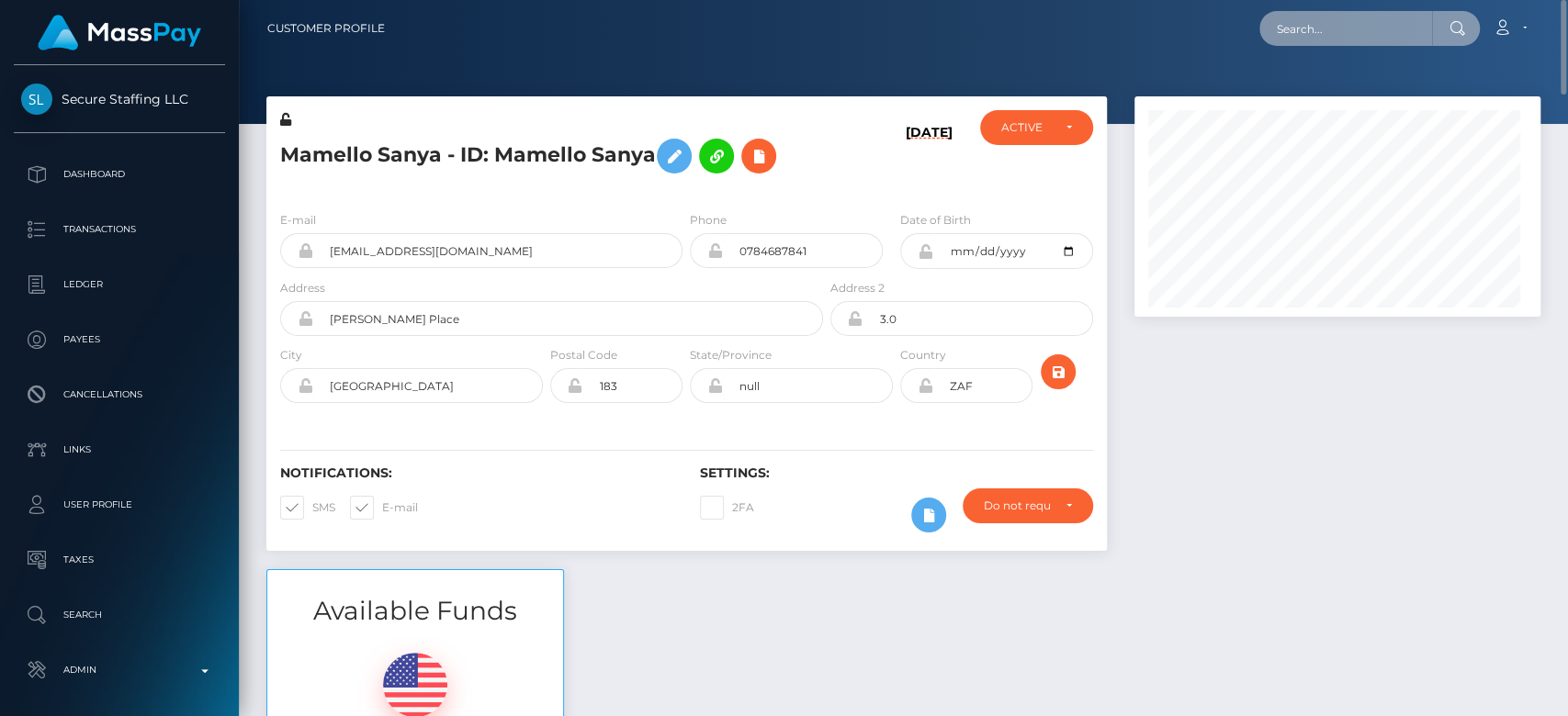
scroll to position [220, 406]
paste input "jessy_louise1@hotmail.com"
type input "jessy_louise1@hotmail.com"
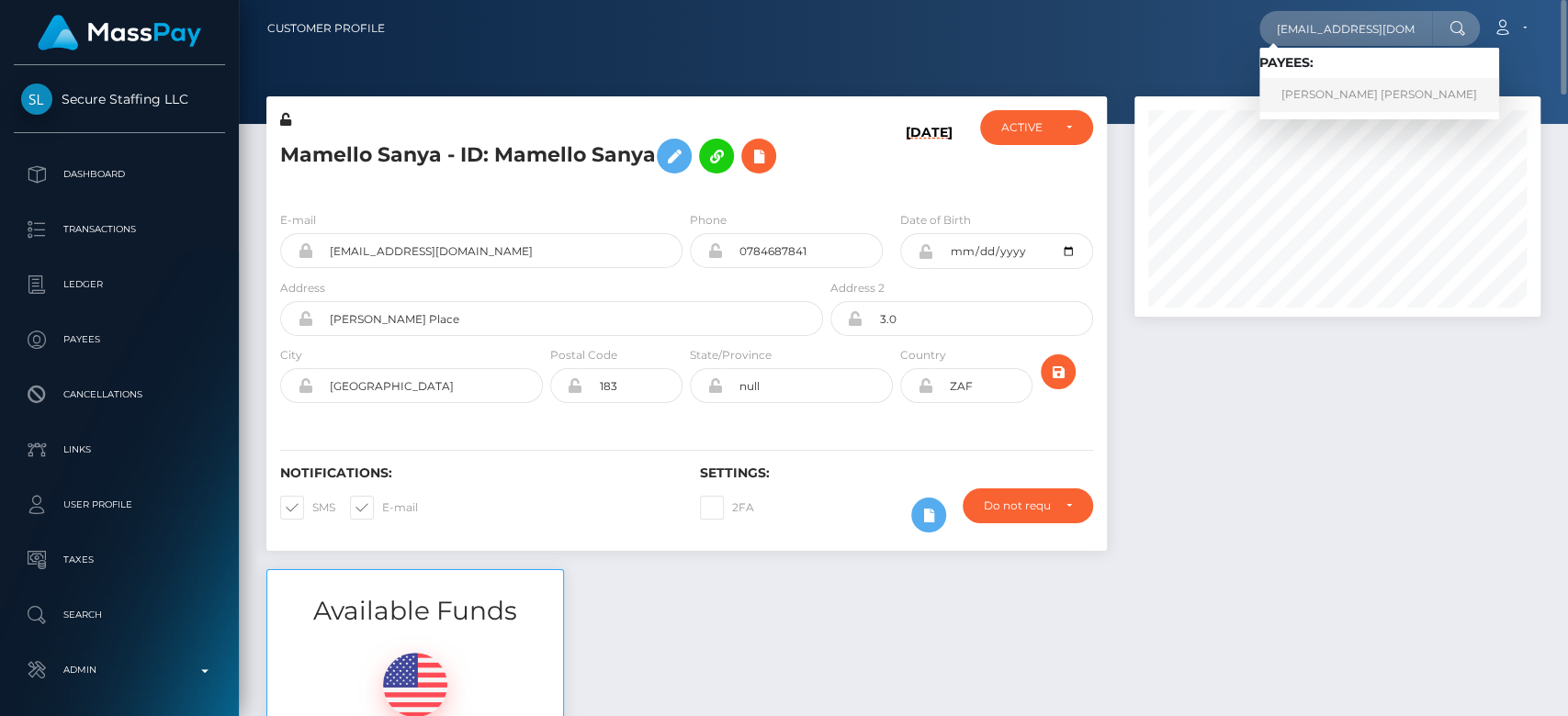
click at [1361, 88] on link "EMMA LOUISE SWIRLES" at bounding box center [1379, 95] width 240 height 34
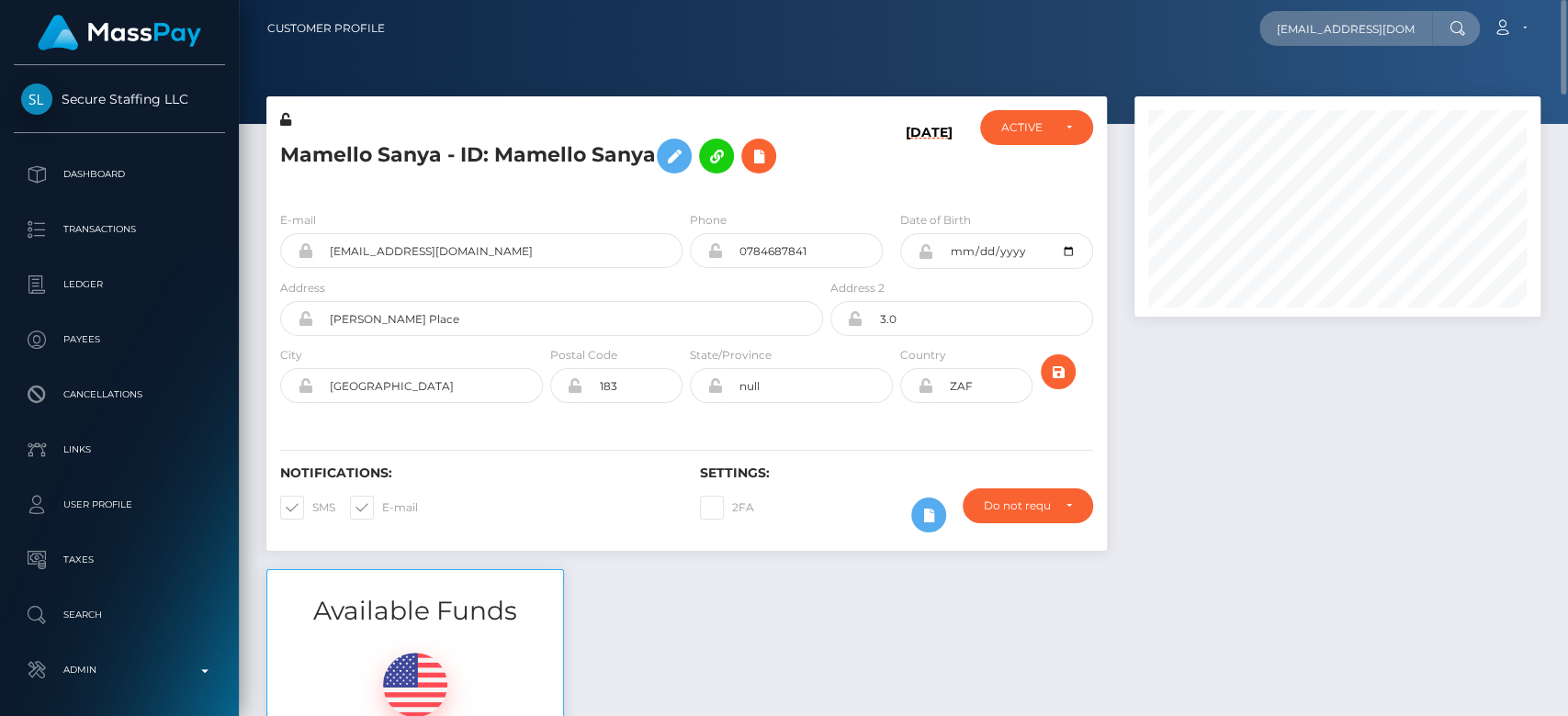
click at [1261, 540] on div at bounding box center [1337, 333] width 434 height 472
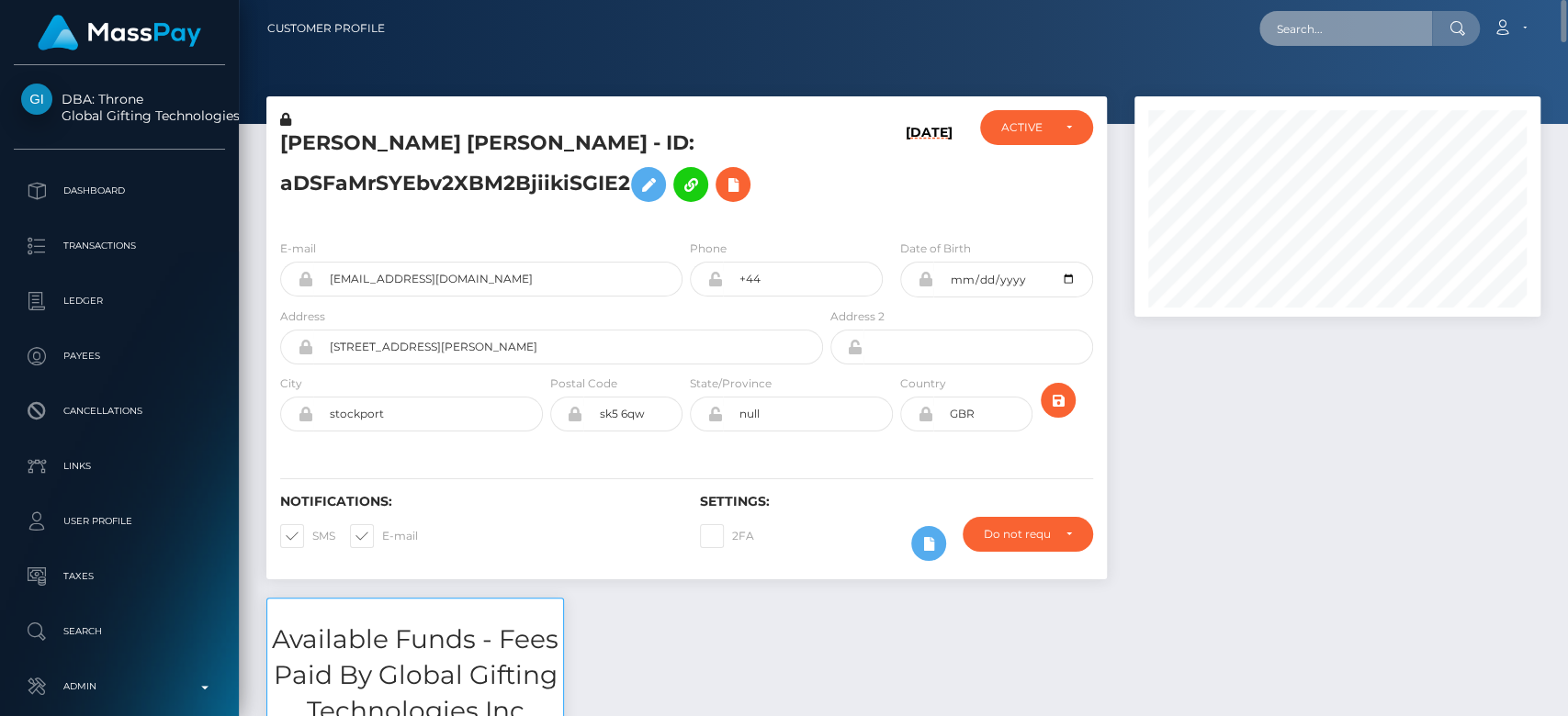
click at [1339, 30] on input "text" at bounding box center [1346, 28] width 172 height 35
paste input "[EMAIL_ADDRESS][DOMAIN_NAME]"
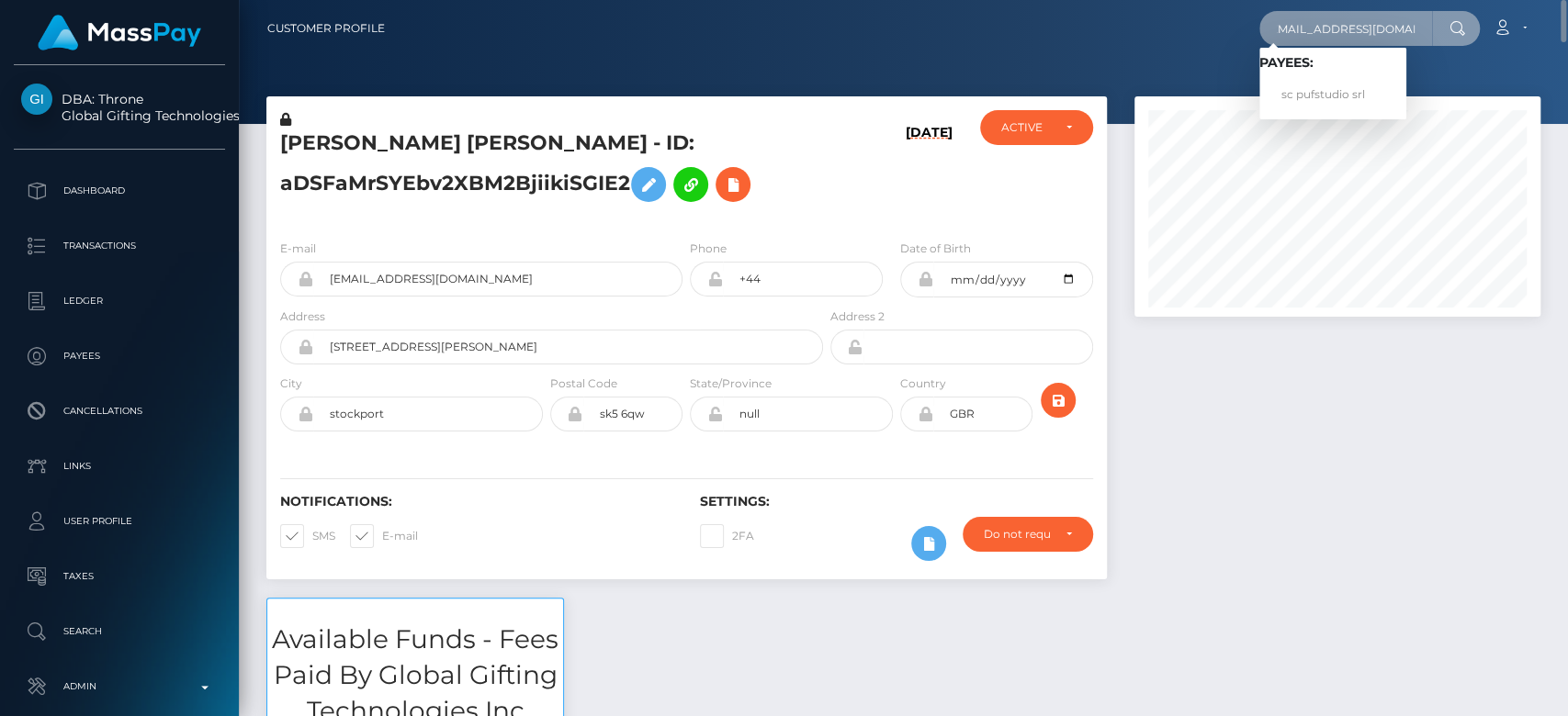
type input "[EMAIL_ADDRESS][DOMAIN_NAME]"
click at [1338, 89] on link "sc pufstudio srl" at bounding box center [1333, 95] width 147 height 34
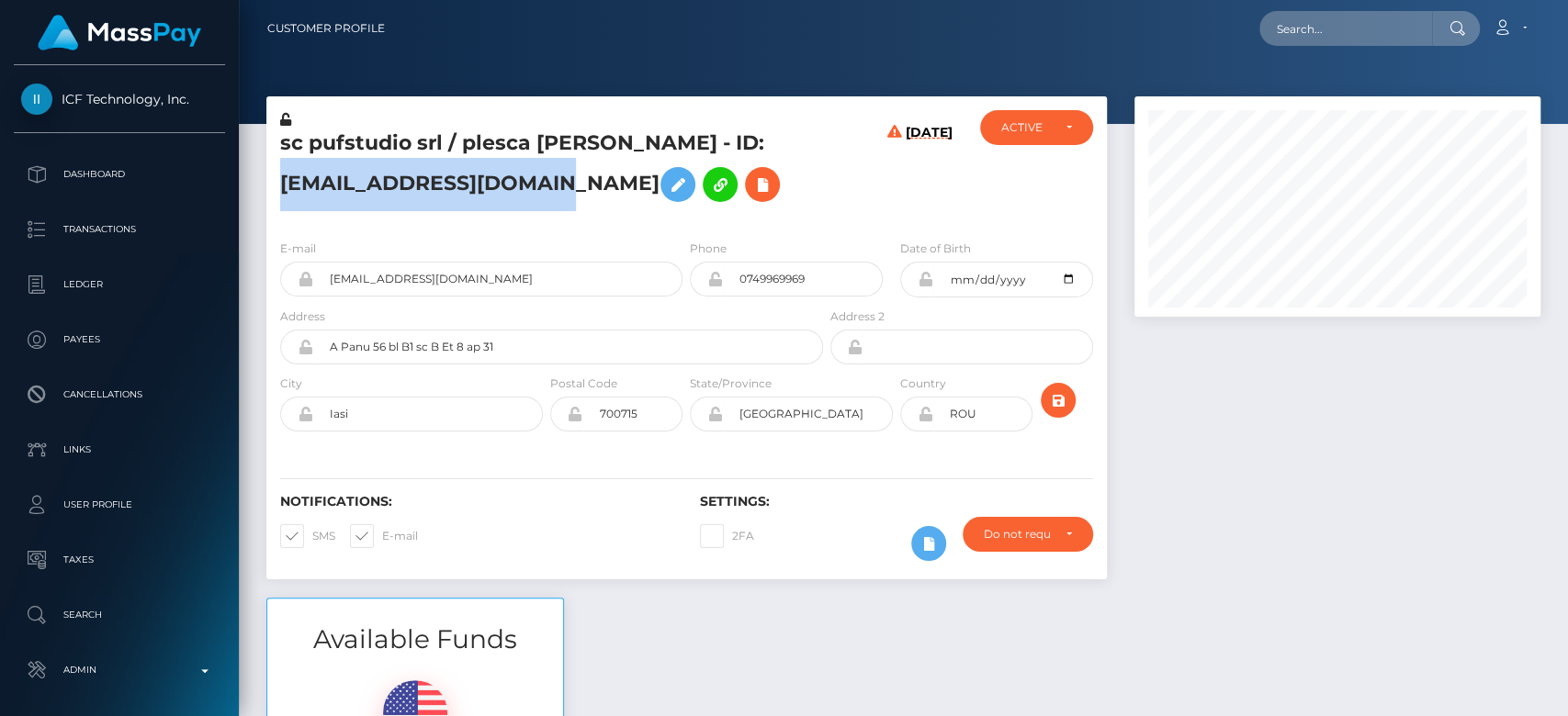
click at [1203, 429] on div at bounding box center [1337, 347] width 434 height 502
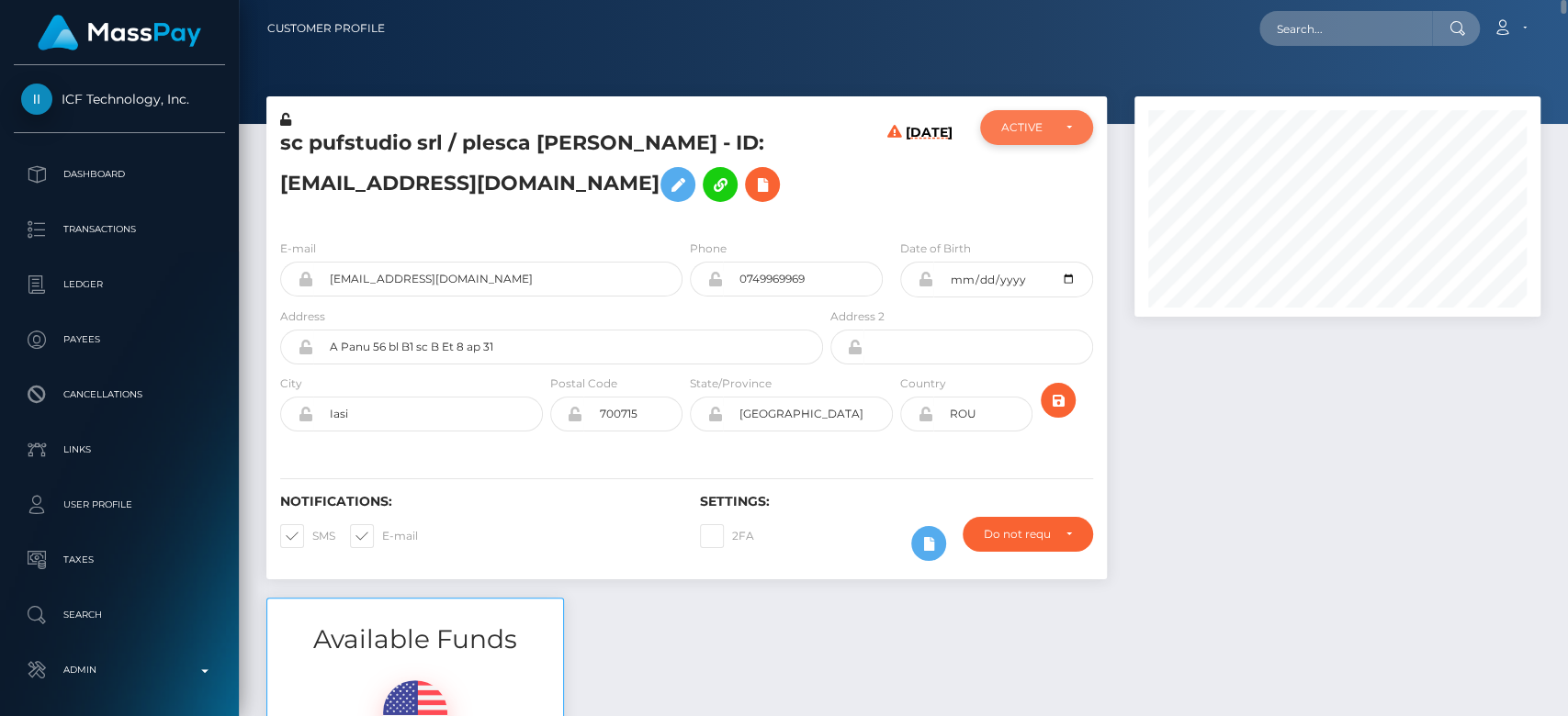
click at [1027, 120] on div "ACTIVE" at bounding box center [1026, 127] width 49 height 15
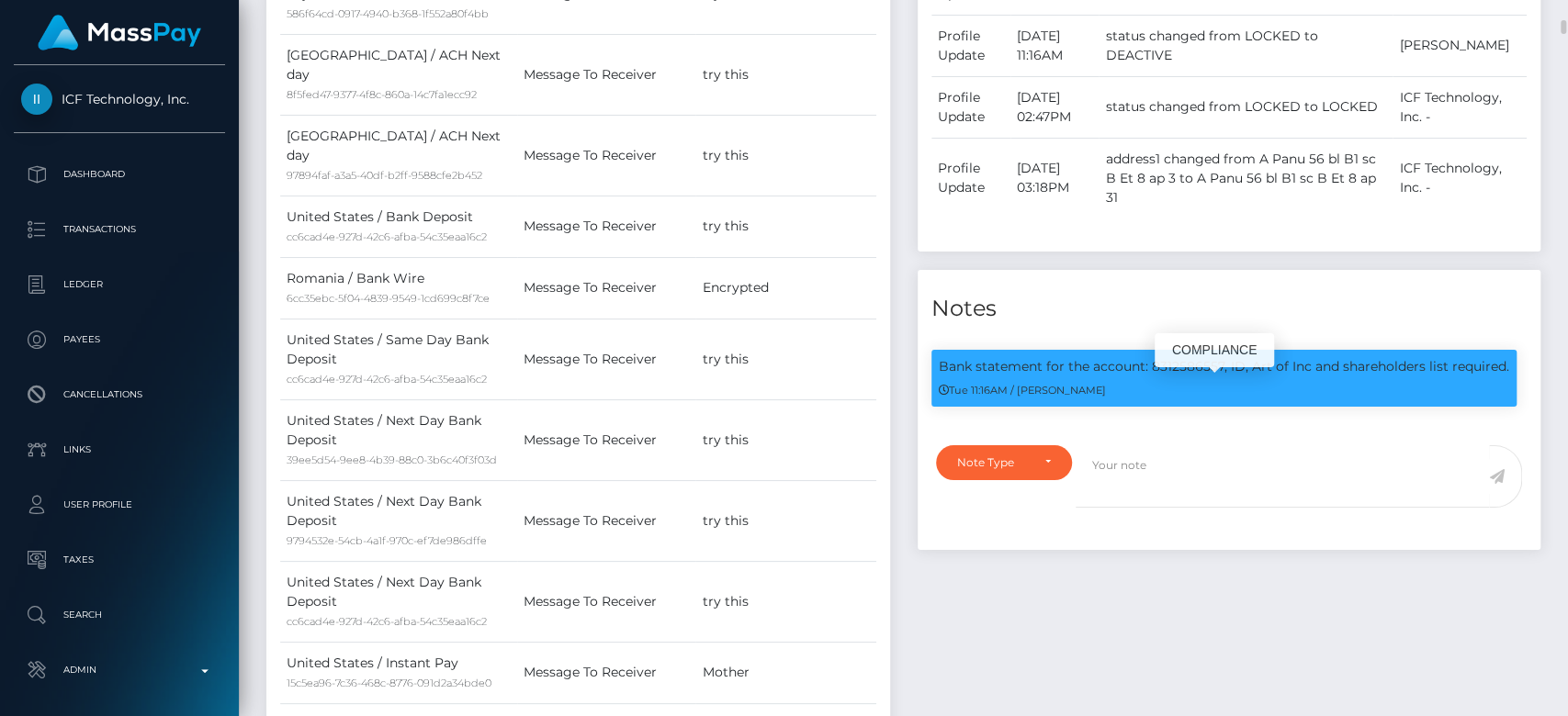
click at [1183, 377] on p "Bank statement for the account: 8312586557, ID, Art of Inc and shareholders lis…" at bounding box center [1223, 367] width 571 height 20
copy p "8312586557"
click at [1241, 305] on div "Notes" at bounding box center [1229, 297] width 623 height 55
drag, startPoint x: 1339, startPoint y: 396, endPoint x: 1446, endPoint y: 393, distance: 107.0
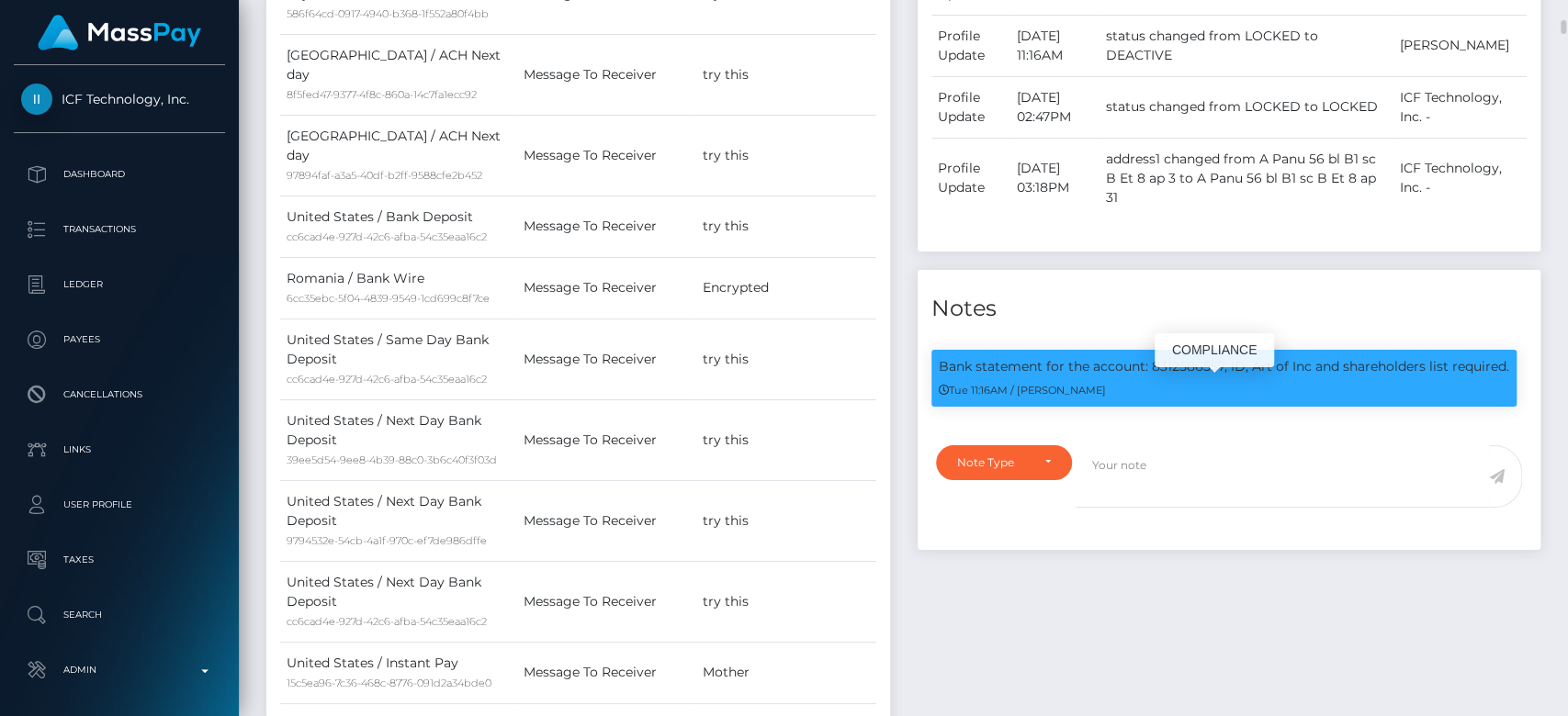
click at [1446, 377] on p "Bank statement for the account: 8312586557, ID, Art of Inc and shareholders lis…" at bounding box center [1223, 367] width 571 height 20
copy p "shareholders list"
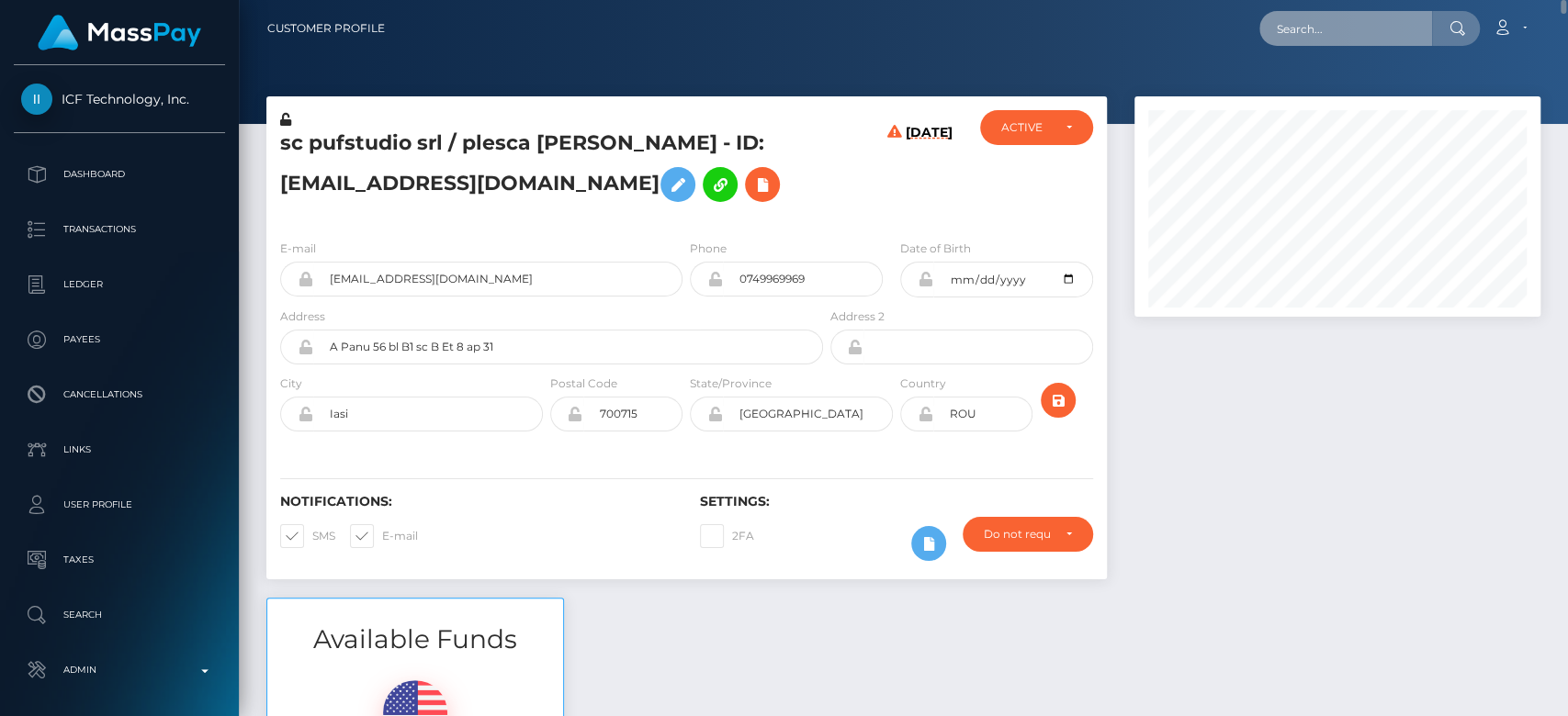
click at [1323, 22] on input "text" at bounding box center [1346, 28] width 172 height 35
paste input "sanyamamello@gmail.com"
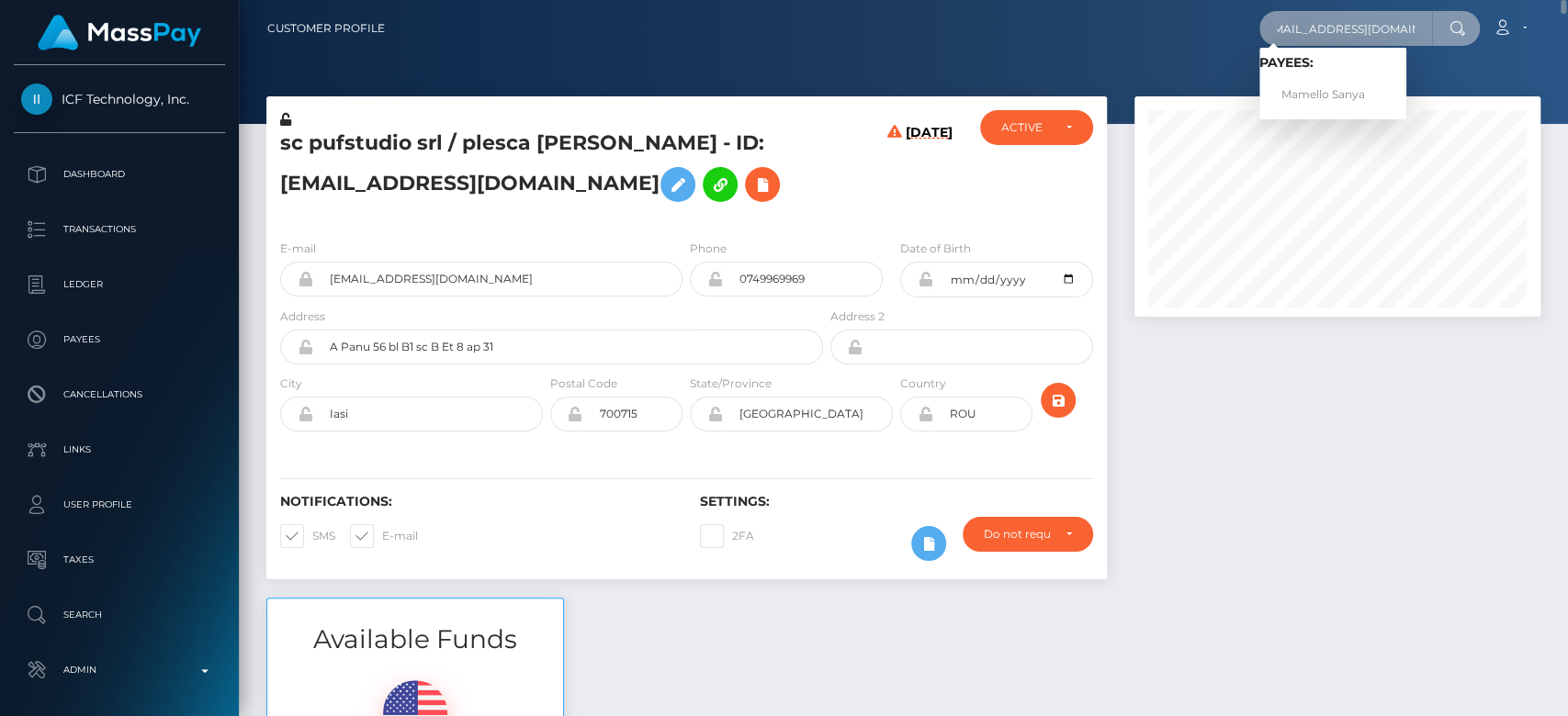
type input "sanyamamello@gmail.com"
click at [1340, 86] on link "Mamello Sanya" at bounding box center [1333, 95] width 147 height 34
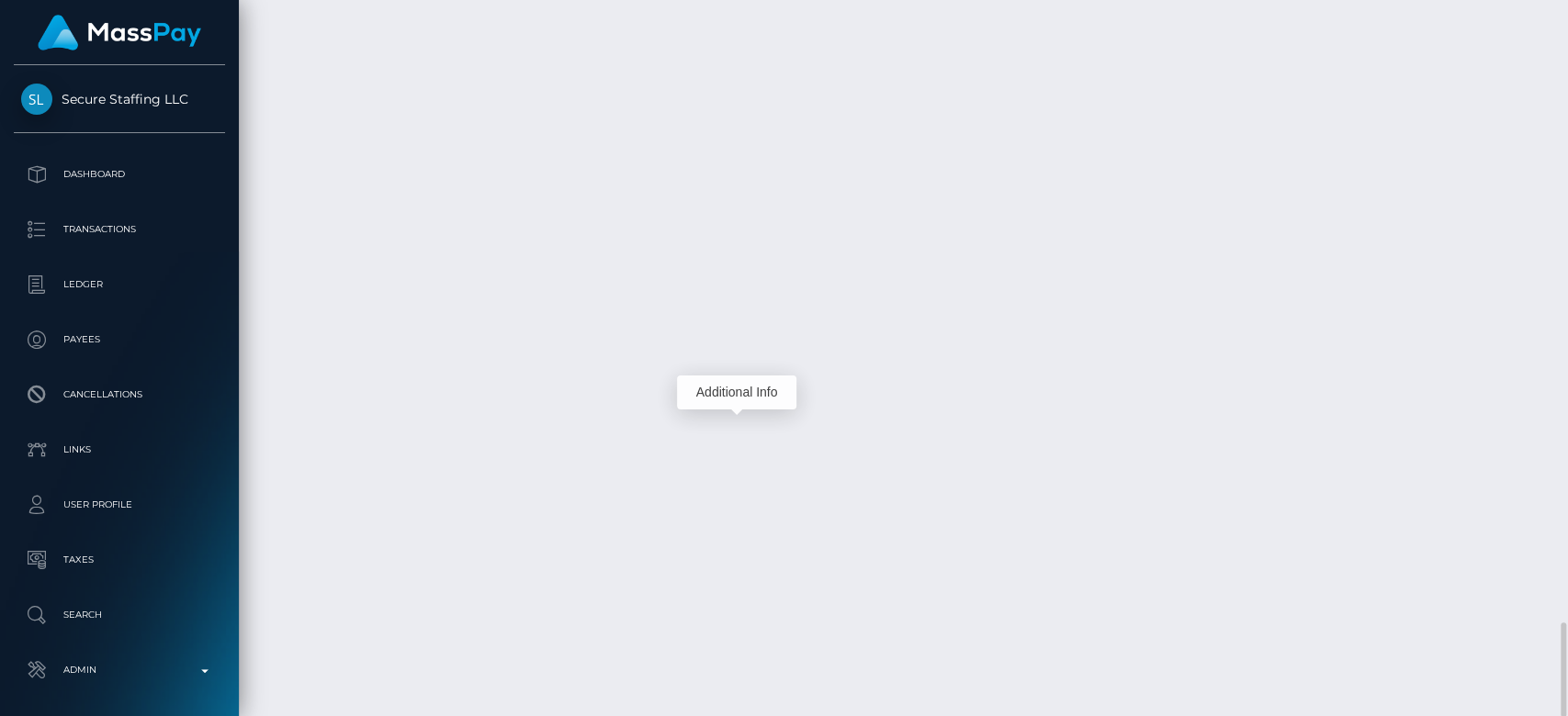
scroll to position [220, 406]
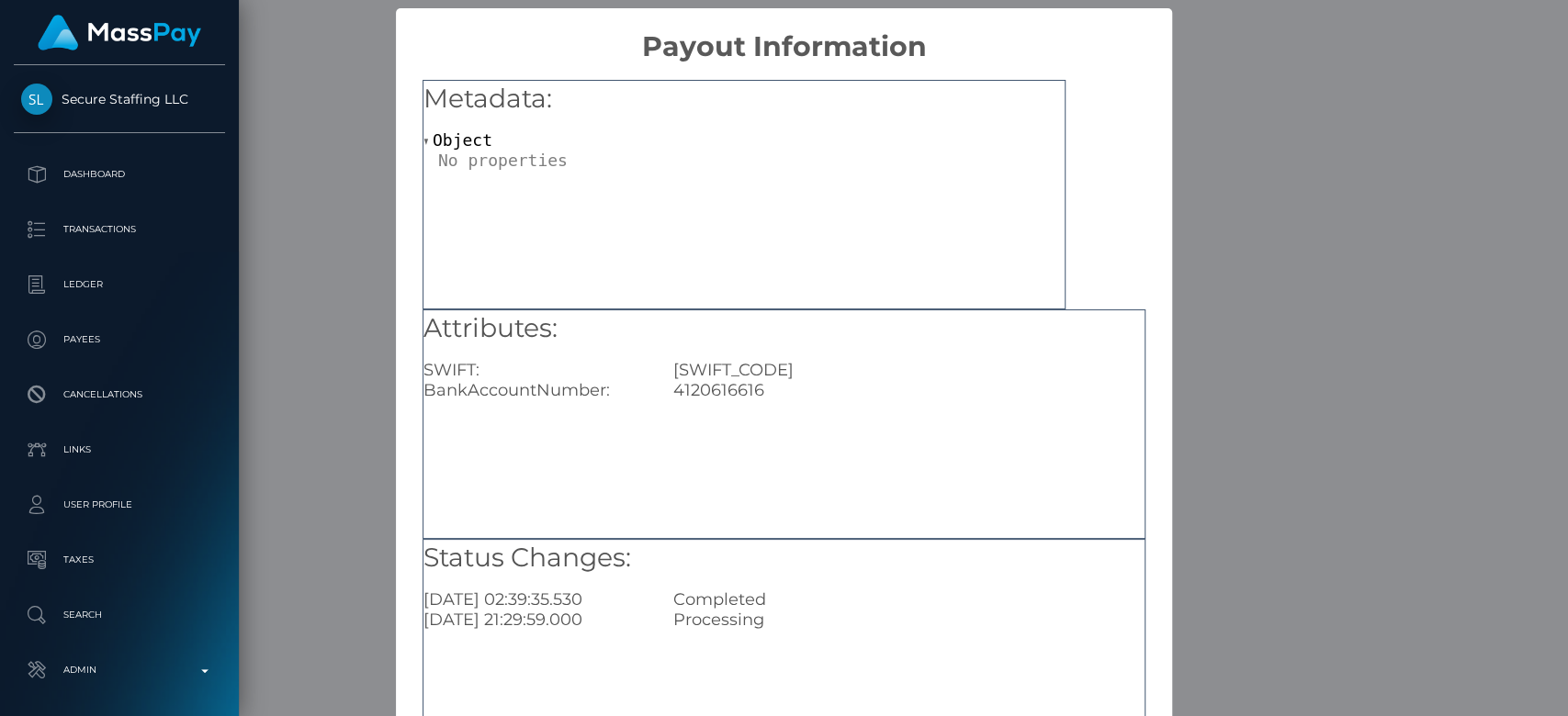
click at [1272, 371] on div "× Payout Information Metadata: Object Attributes: SWIFT: [SWIFT_CODE] BankAccou…" at bounding box center [784, 358] width 1568 height 716
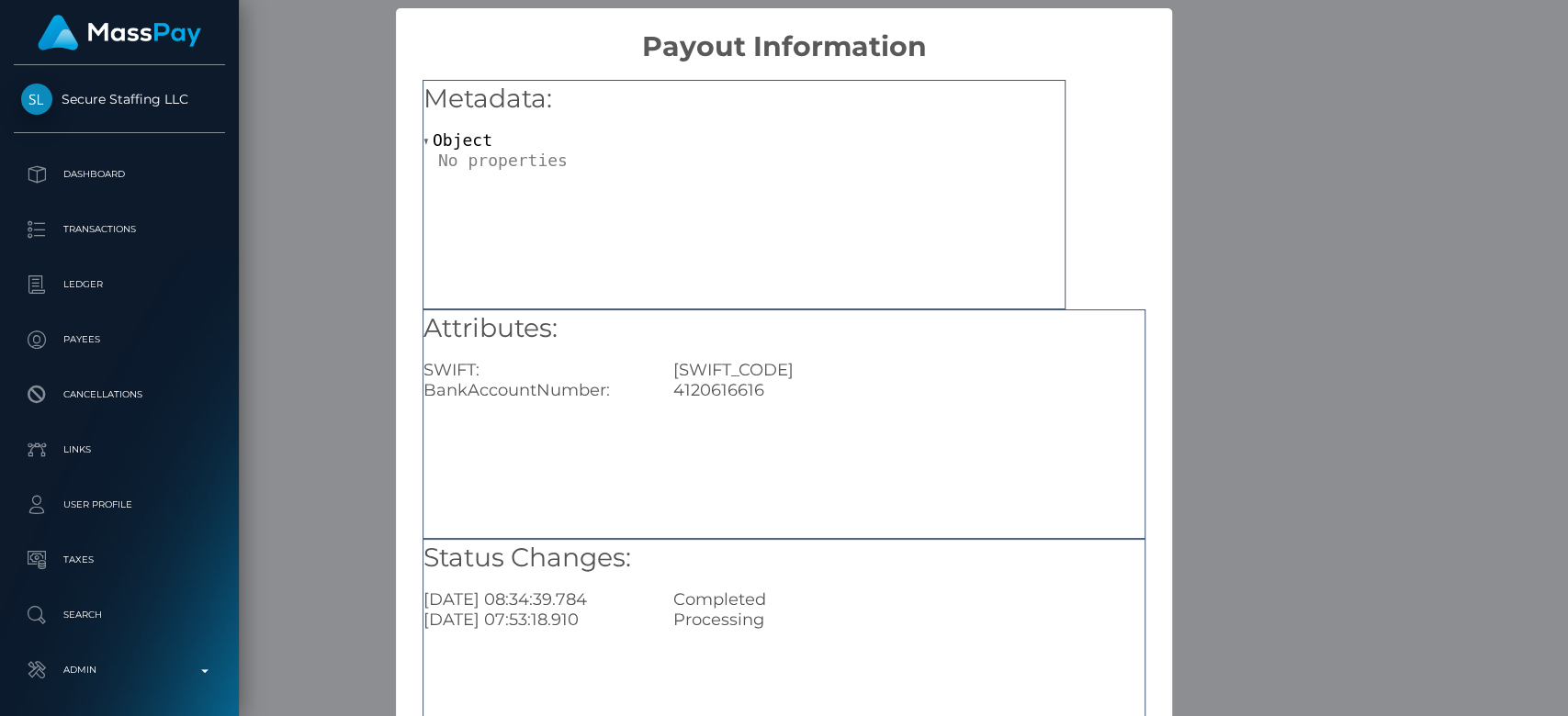
click at [1394, 87] on div "× Payout Information Metadata: Object Attributes: SWIFT: ABSAZAJJ BankAccountNu…" at bounding box center [784, 358] width 1568 height 716
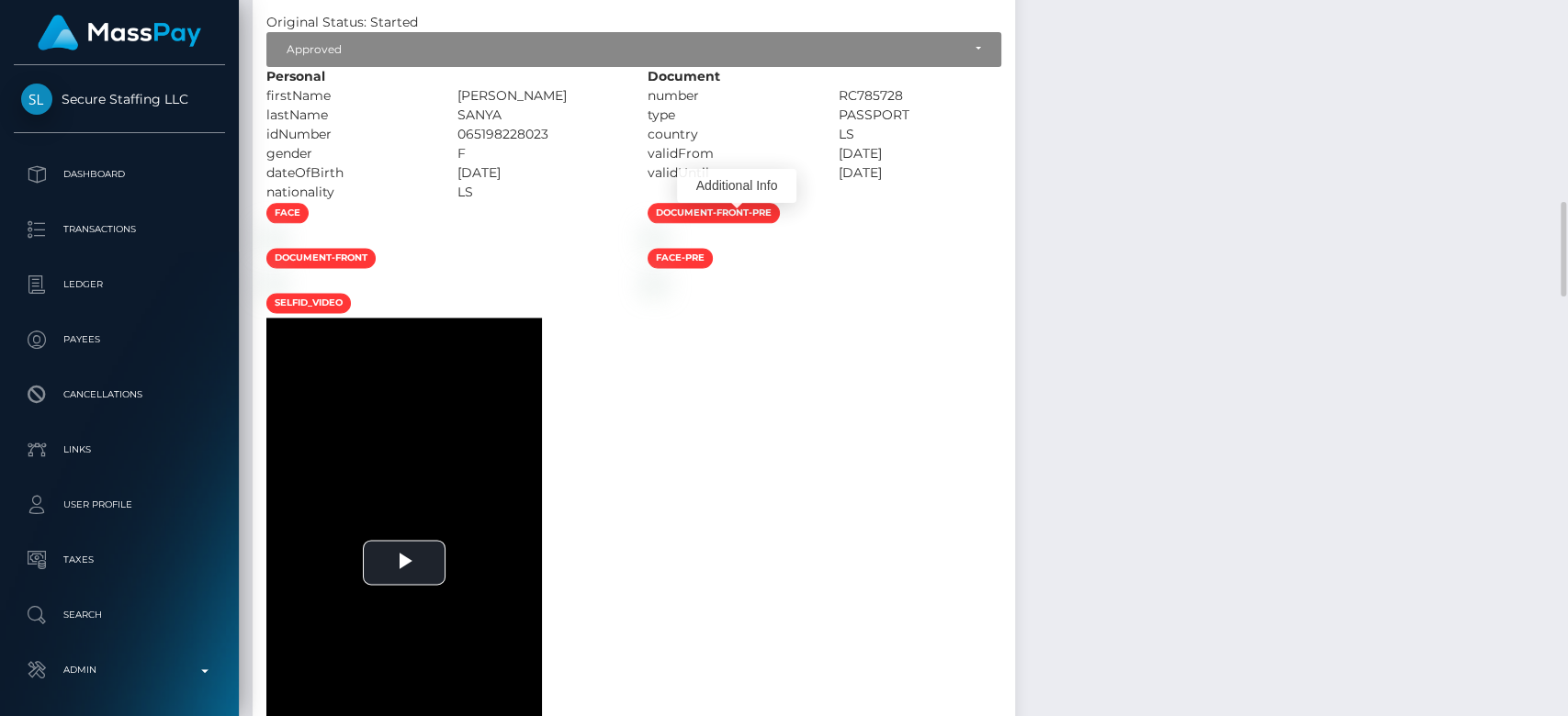
scroll to position [0, 0]
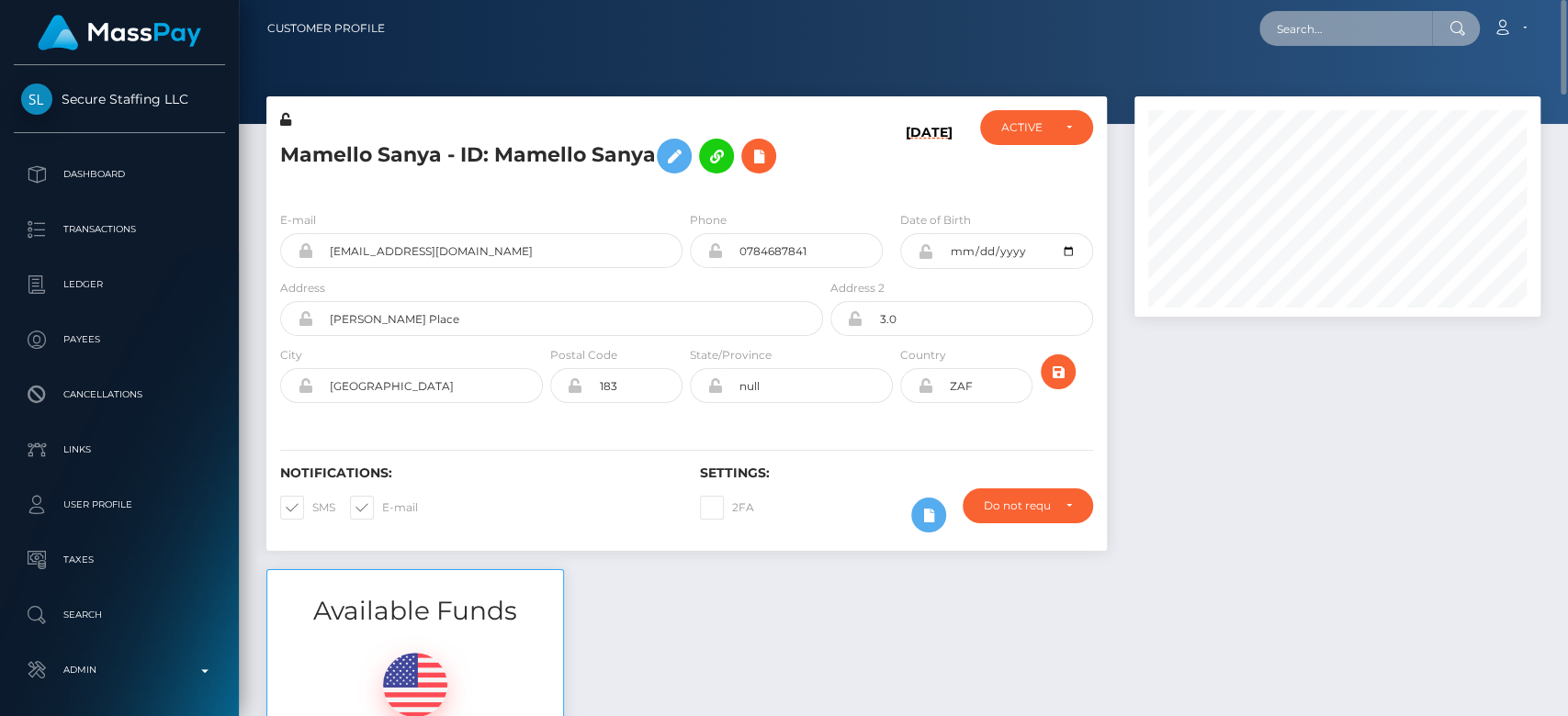
click at [1353, 25] on input "text" at bounding box center [1346, 28] width 172 height 35
paste input "[EMAIL_ADDRESS][DOMAIN_NAME]"
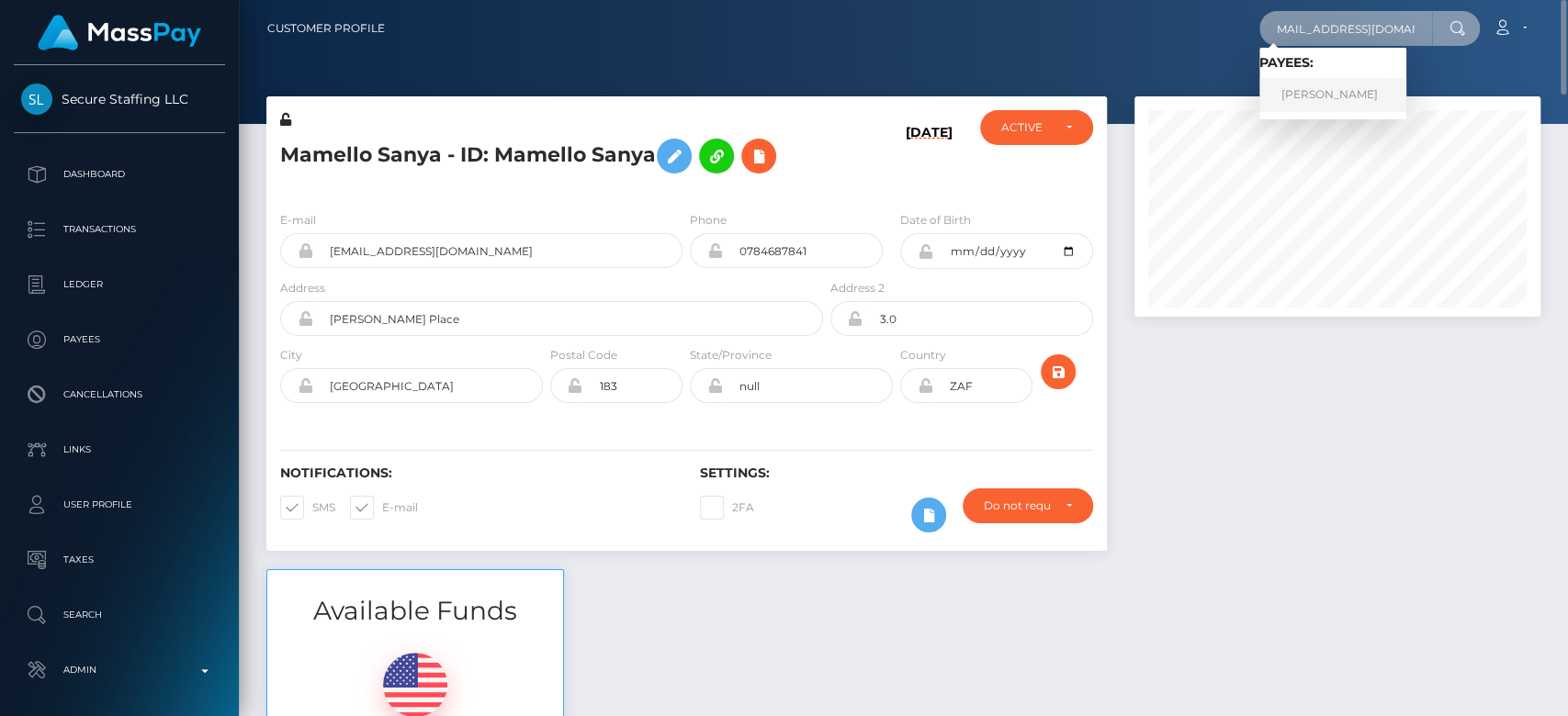
type input "[EMAIL_ADDRESS][DOMAIN_NAME]"
click at [1360, 102] on link "Viacheslav NENEVOLIN" at bounding box center [1333, 95] width 147 height 34
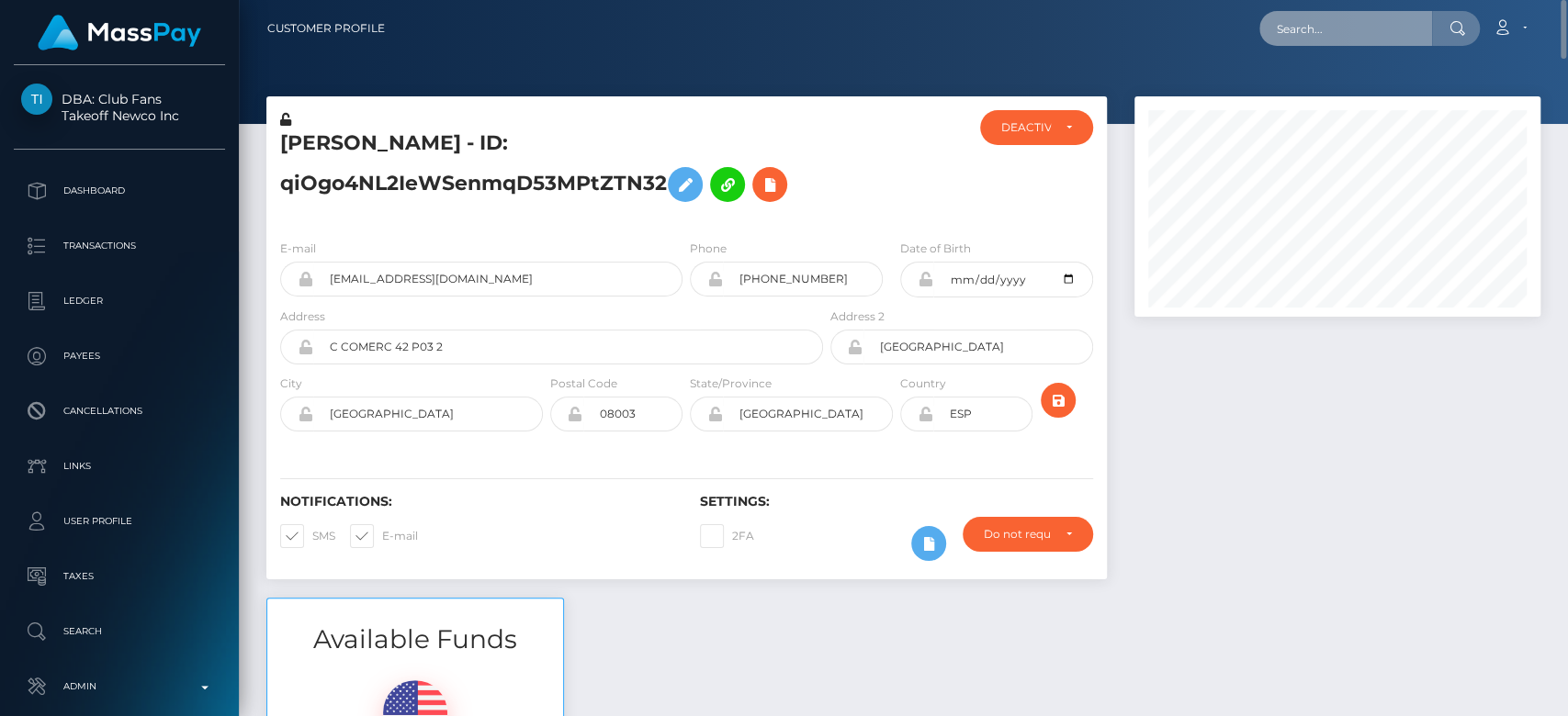
click at [1372, 20] on input "text" at bounding box center [1346, 28] width 172 height 35
paste input "[EMAIL_ADDRESS][DOMAIN_NAME]"
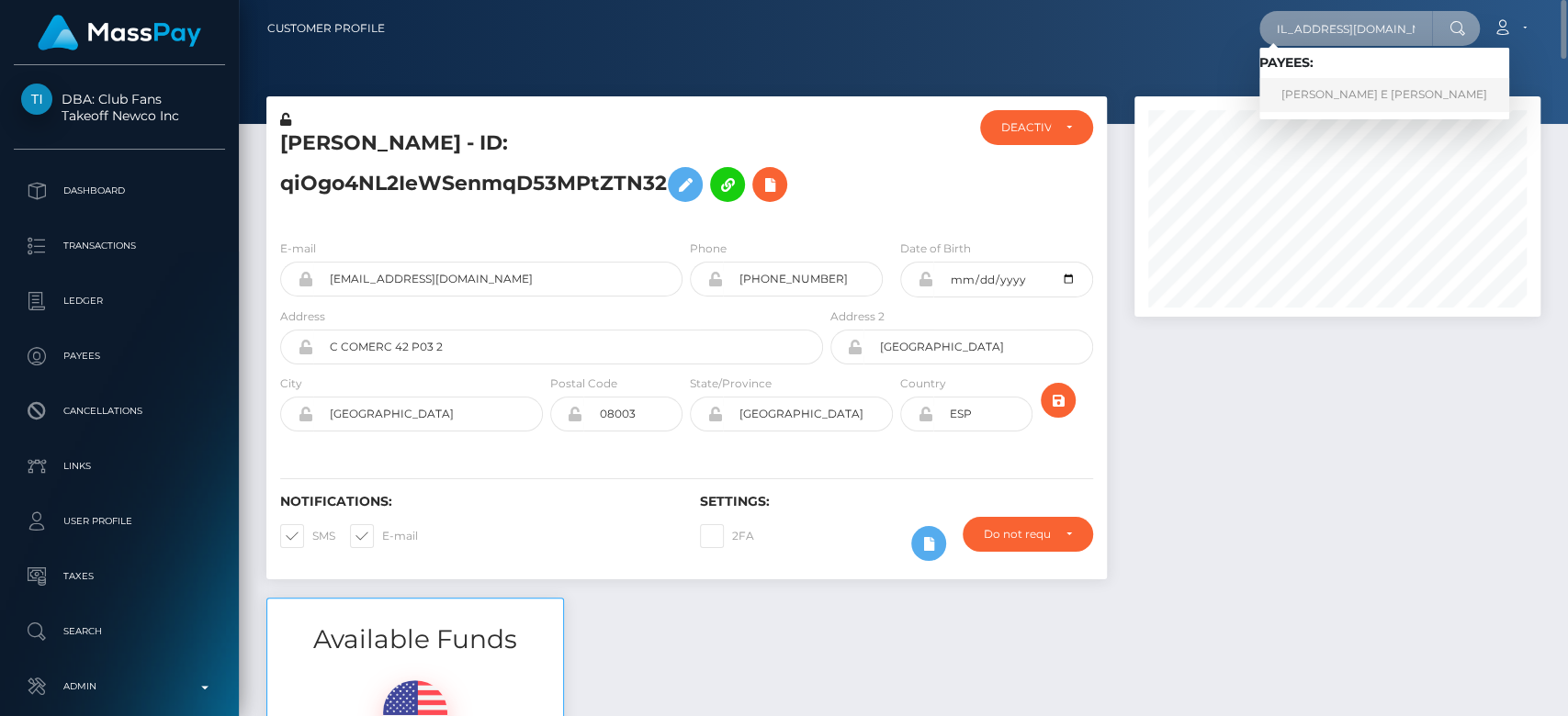
type input "[EMAIL_ADDRESS][DOMAIN_NAME]"
click at [1355, 84] on link "SOPHIE E HOWARD howard" at bounding box center [1384, 95] width 250 height 34
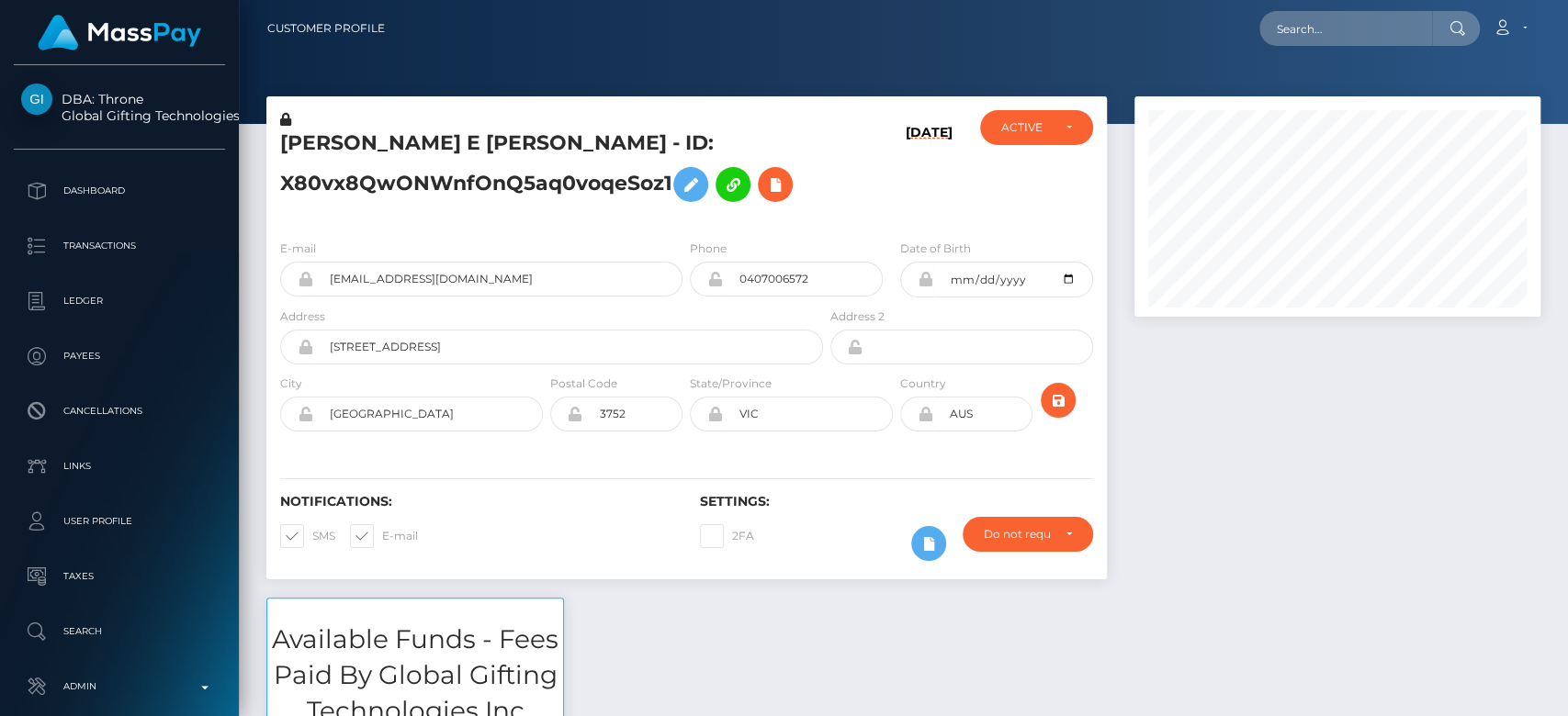
scroll to position [220, 406]
click at [1267, 483] on div at bounding box center [1337, 347] width 434 height 502
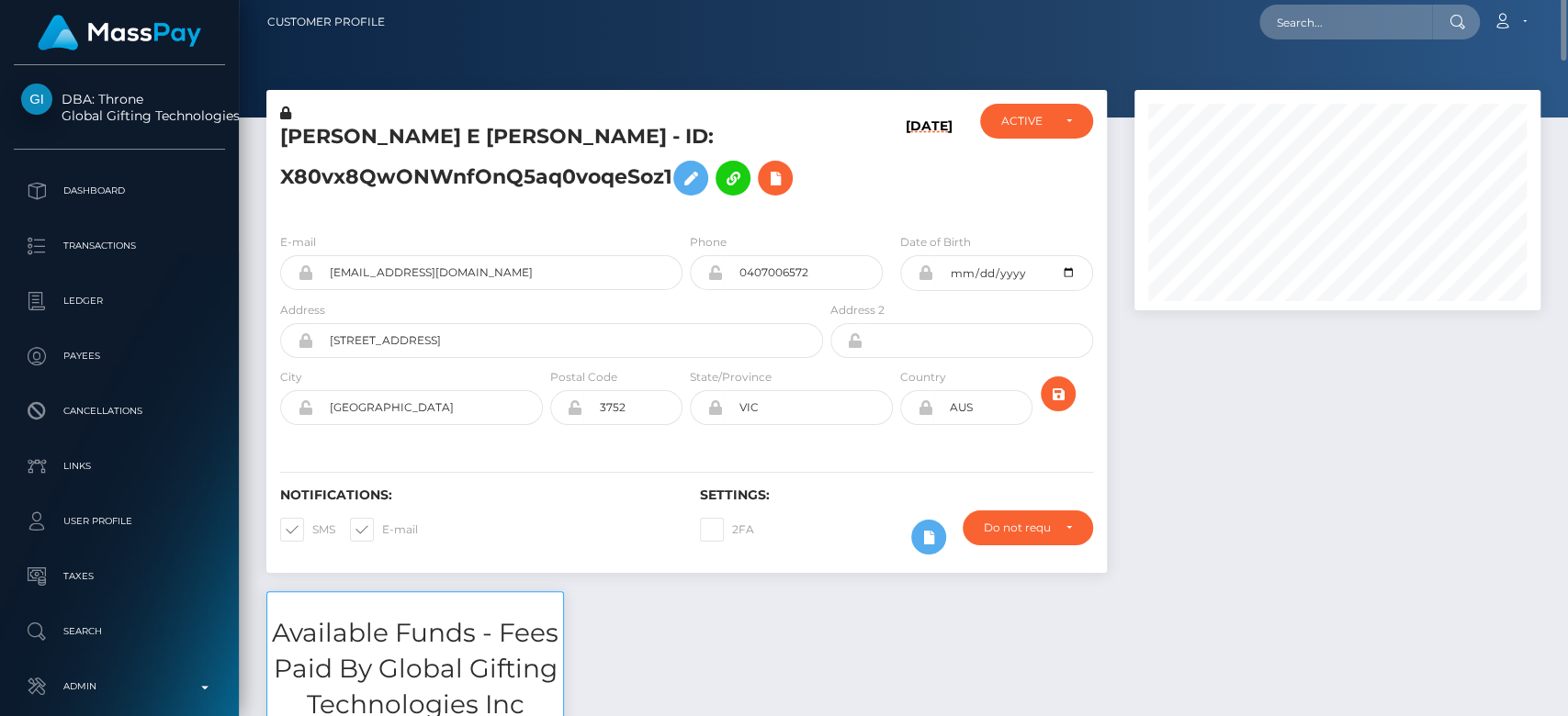
scroll to position [0, 0]
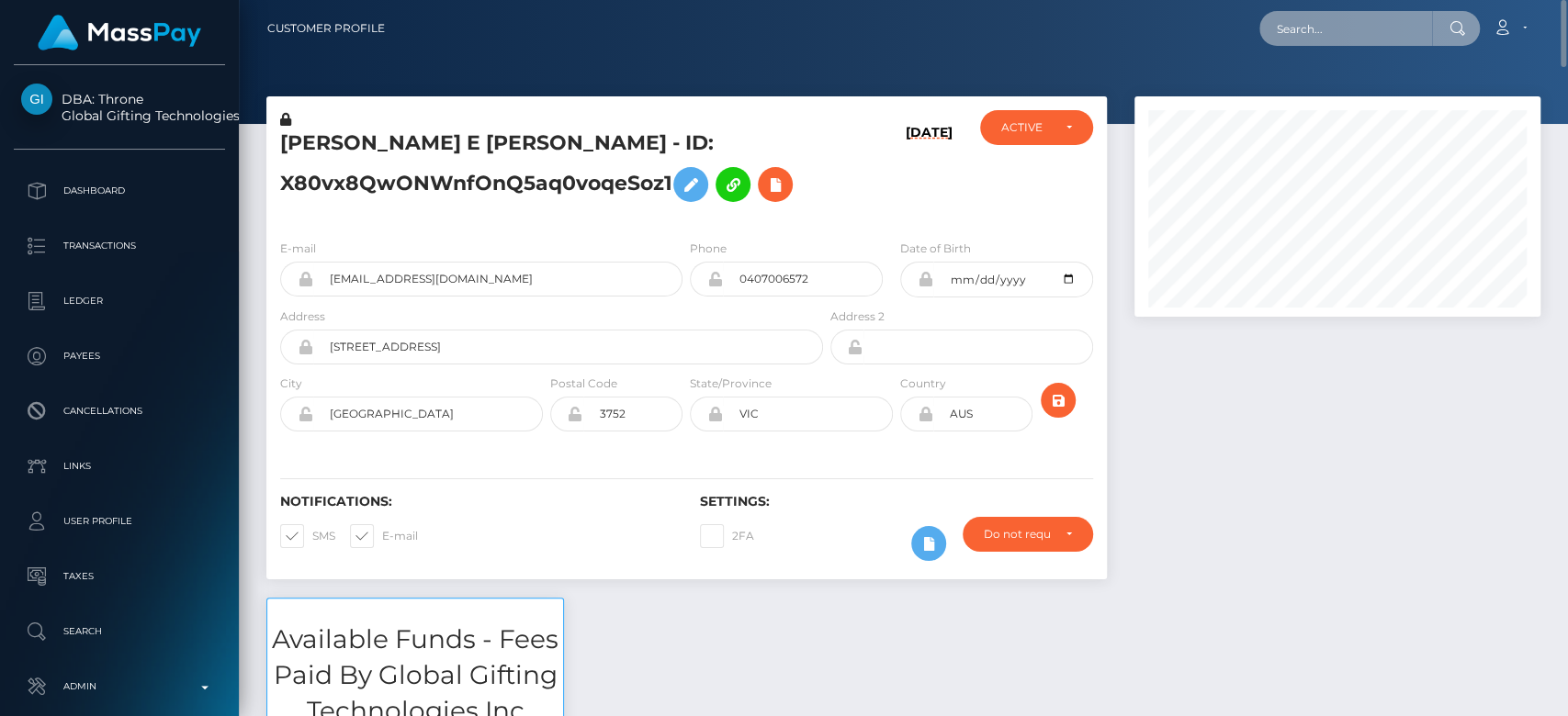
click at [1319, 15] on input "text" at bounding box center [1346, 28] width 172 height 35
paste input "[EMAIL_ADDRESS][DOMAIN_NAME]"
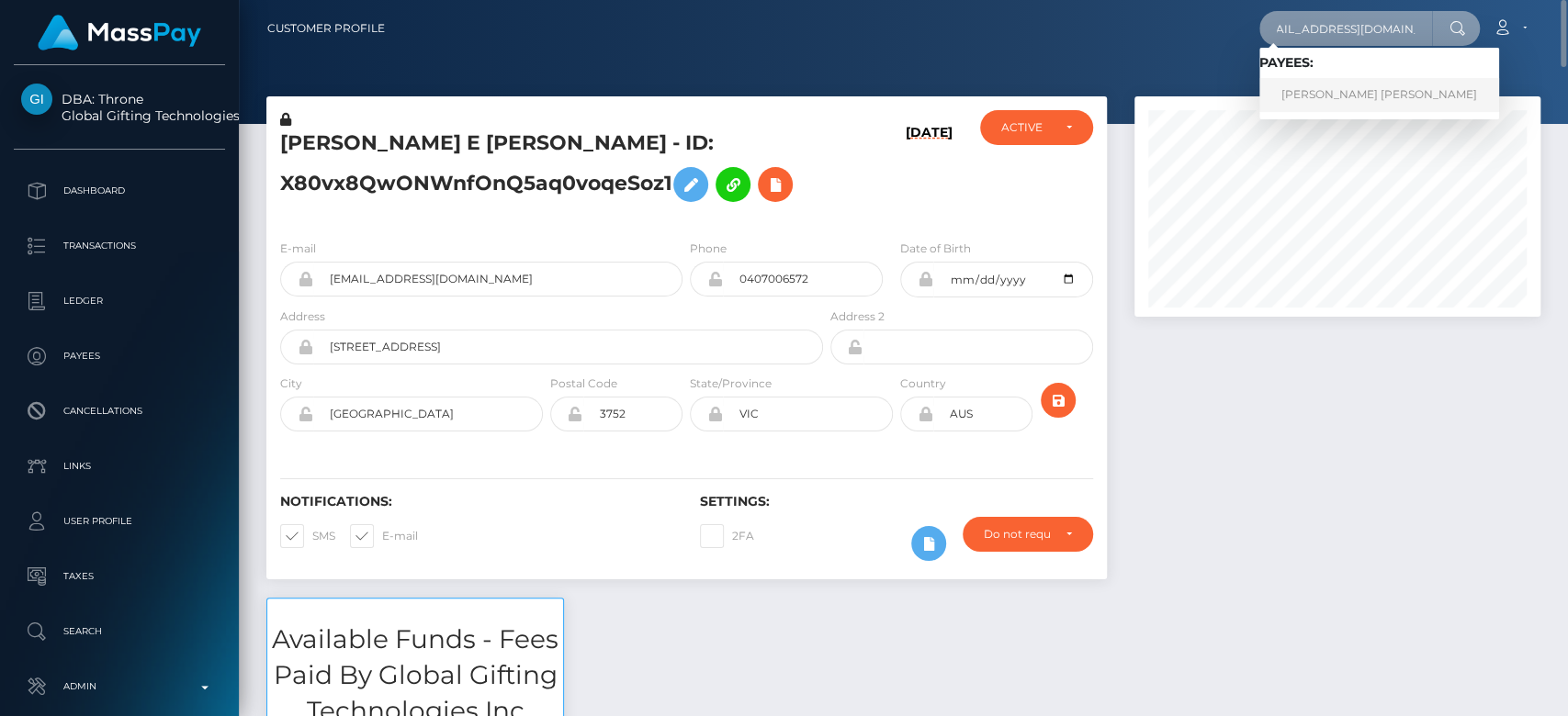
type input "[EMAIL_ADDRESS][DOMAIN_NAME]"
click at [1346, 91] on link "[PERSON_NAME] [PERSON_NAME]" at bounding box center [1379, 95] width 240 height 34
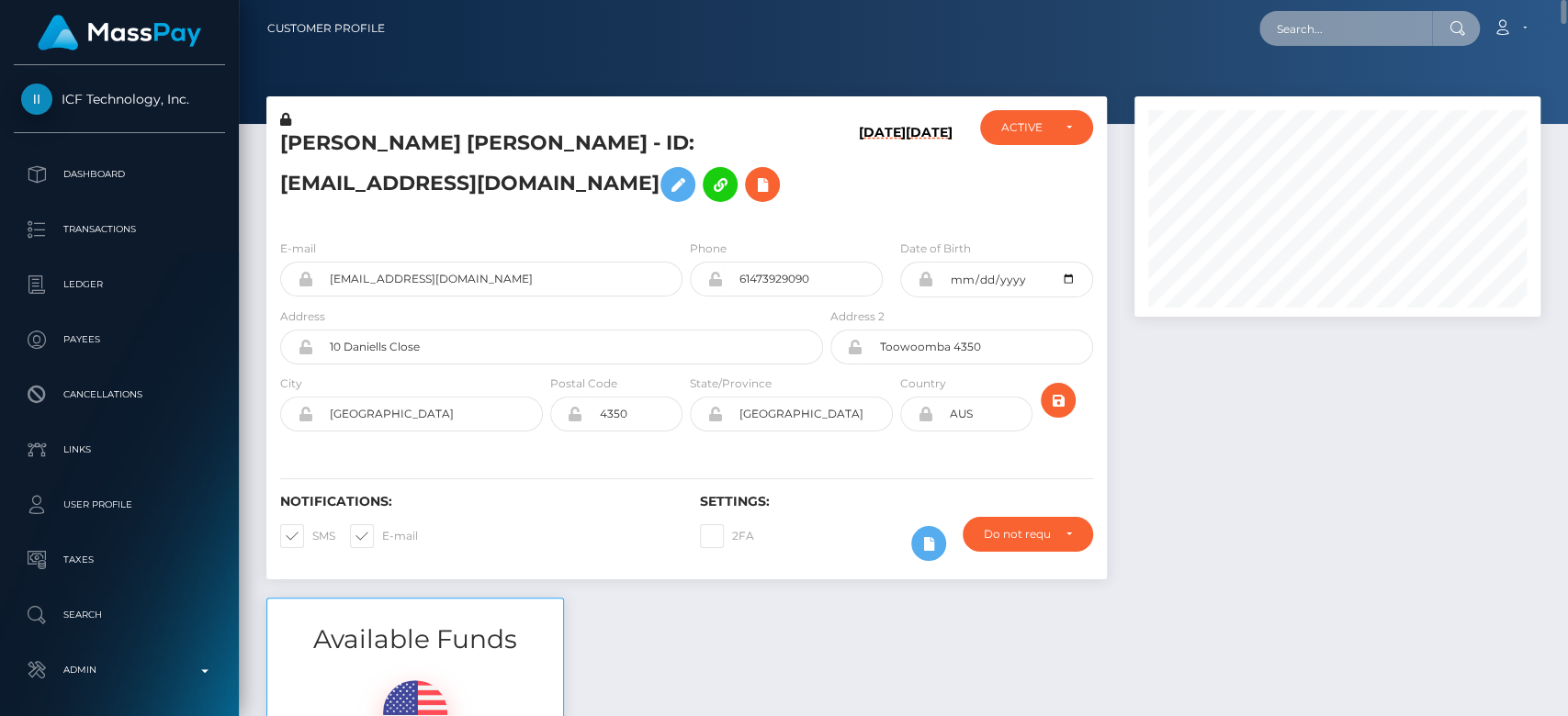
click at [1312, 27] on input "text" at bounding box center [1346, 28] width 172 height 35
paste input "[EMAIL_ADDRESS][DOMAIN_NAME]"
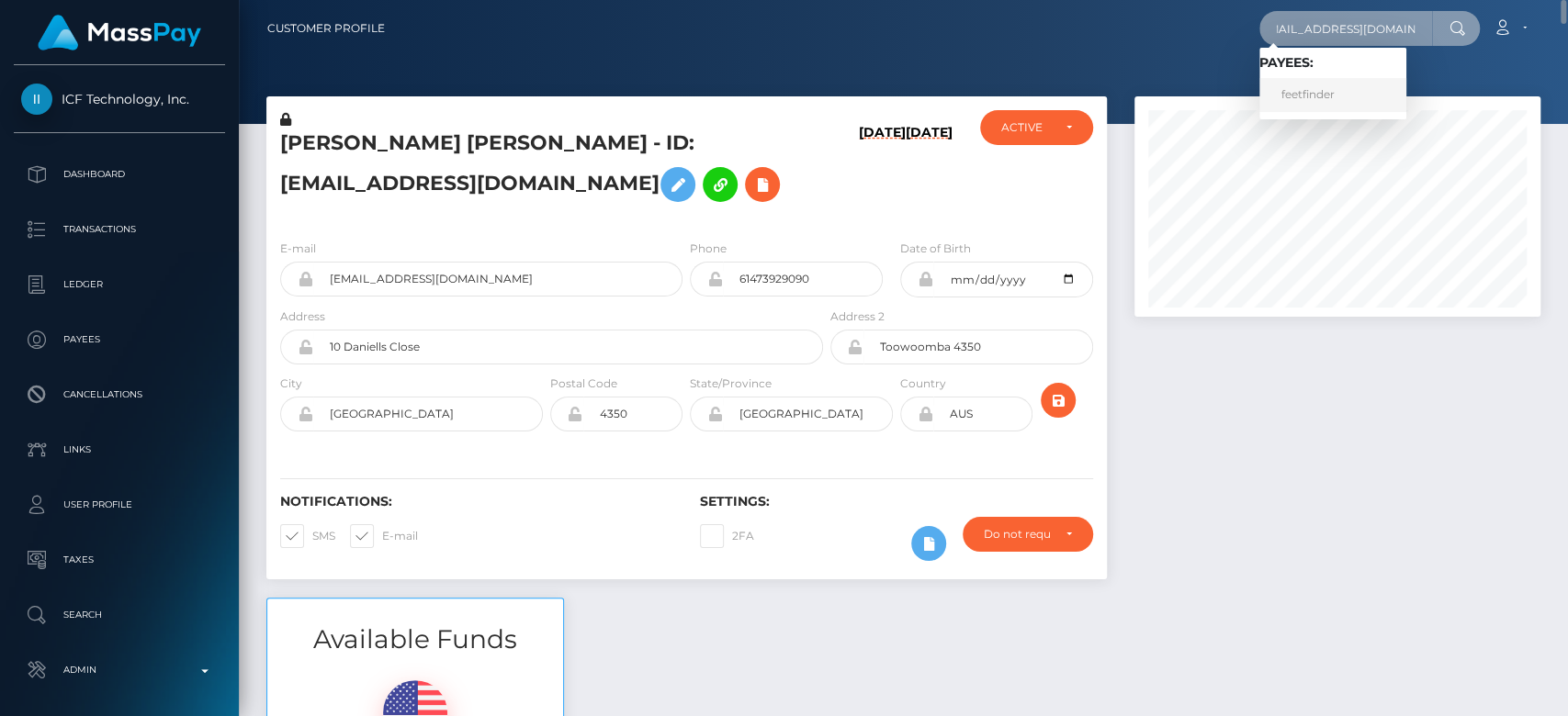
type input "[EMAIL_ADDRESS][DOMAIN_NAME]"
click at [1364, 87] on link "feetfinder" at bounding box center [1333, 95] width 147 height 34
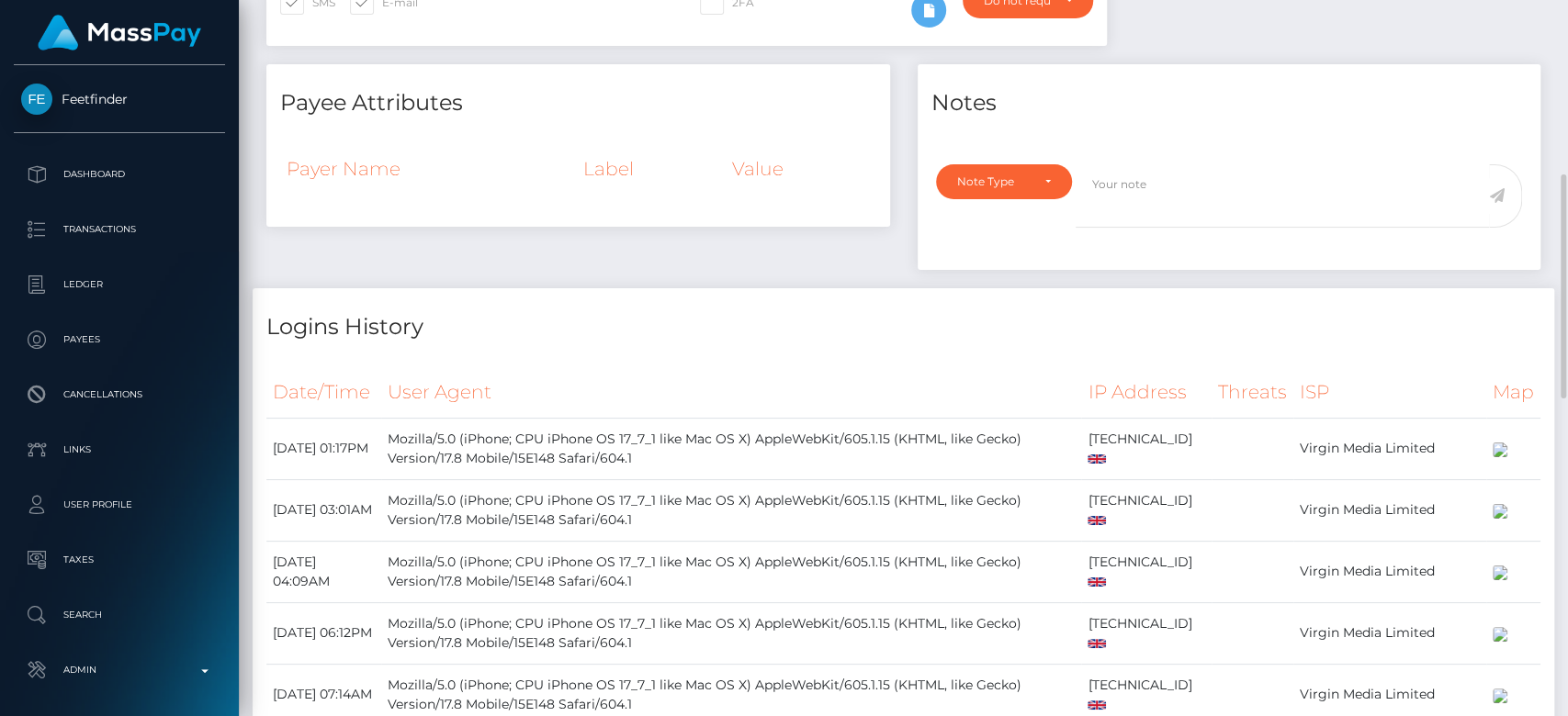
scroll to position [558, 0]
drag, startPoint x: 742, startPoint y: 502, endPoint x: 434, endPoint y: 480, distance: 308.8
click at [434, 480] on td "Mozilla/5.0 (iPhone; CPU iPhone OS 17_7_1 like Mac OS X) AppleWebKit/605.1.15 (…" at bounding box center [731, 449] width 700 height 62
click at [323, 480] on td "[DATE] 01:17PM" at bounding box center [323, 449] width 115 height 62
drag, startPoint x: 323, startPoint y: 500, endPoint x: 273, endPoint y: 479, distance: 54.2
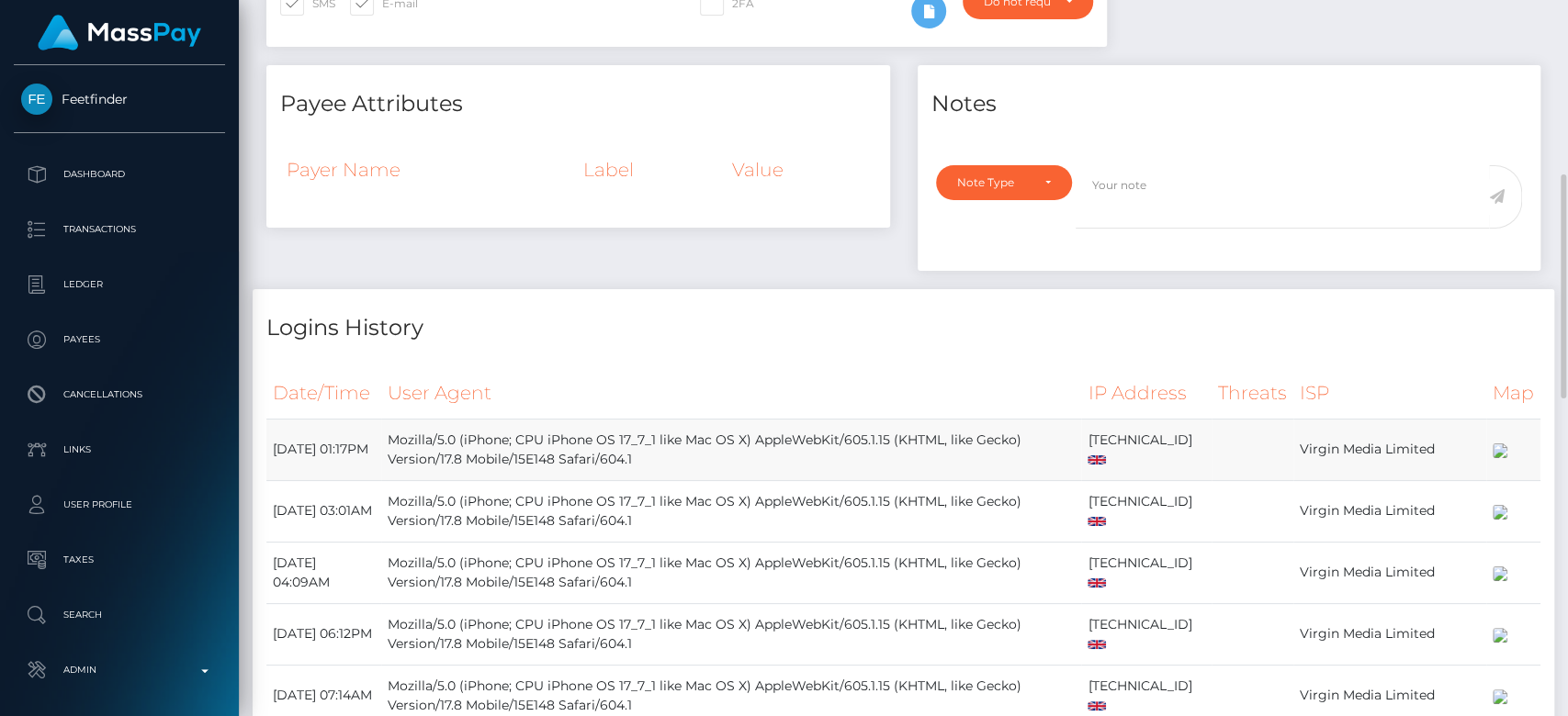
click at [273, 479] on td "[DATE] 01:17PM" at bounding box center [323, 449] width 115 height 62
drag, startPoint x: 334, startPoint y: 580, endPoint x: 271, endPoint y: 567, distance: 64.3
click at [271, 542] on td "[DATE] 03:01AM" at bounding box center [323, 511] width 115 height 62
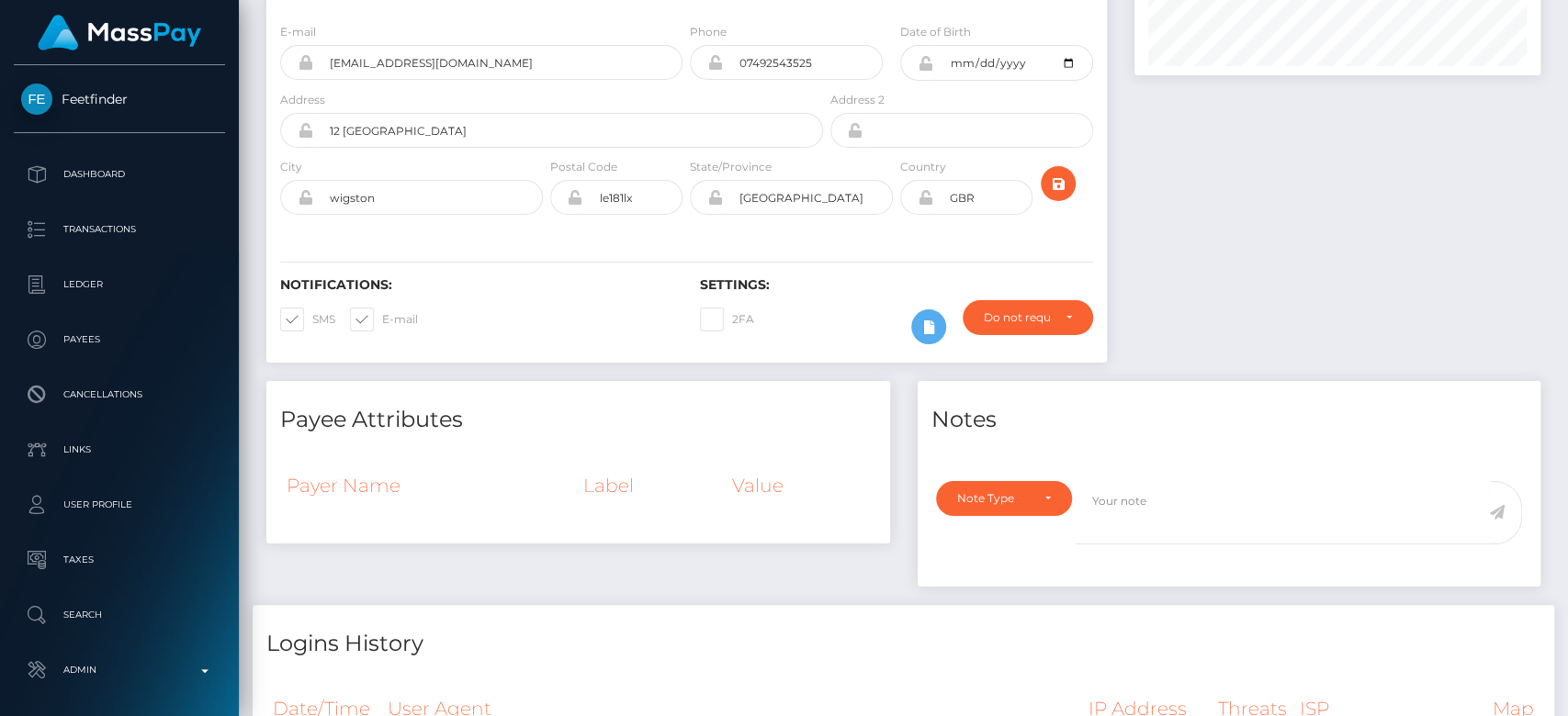
scroll to position [0, 0]
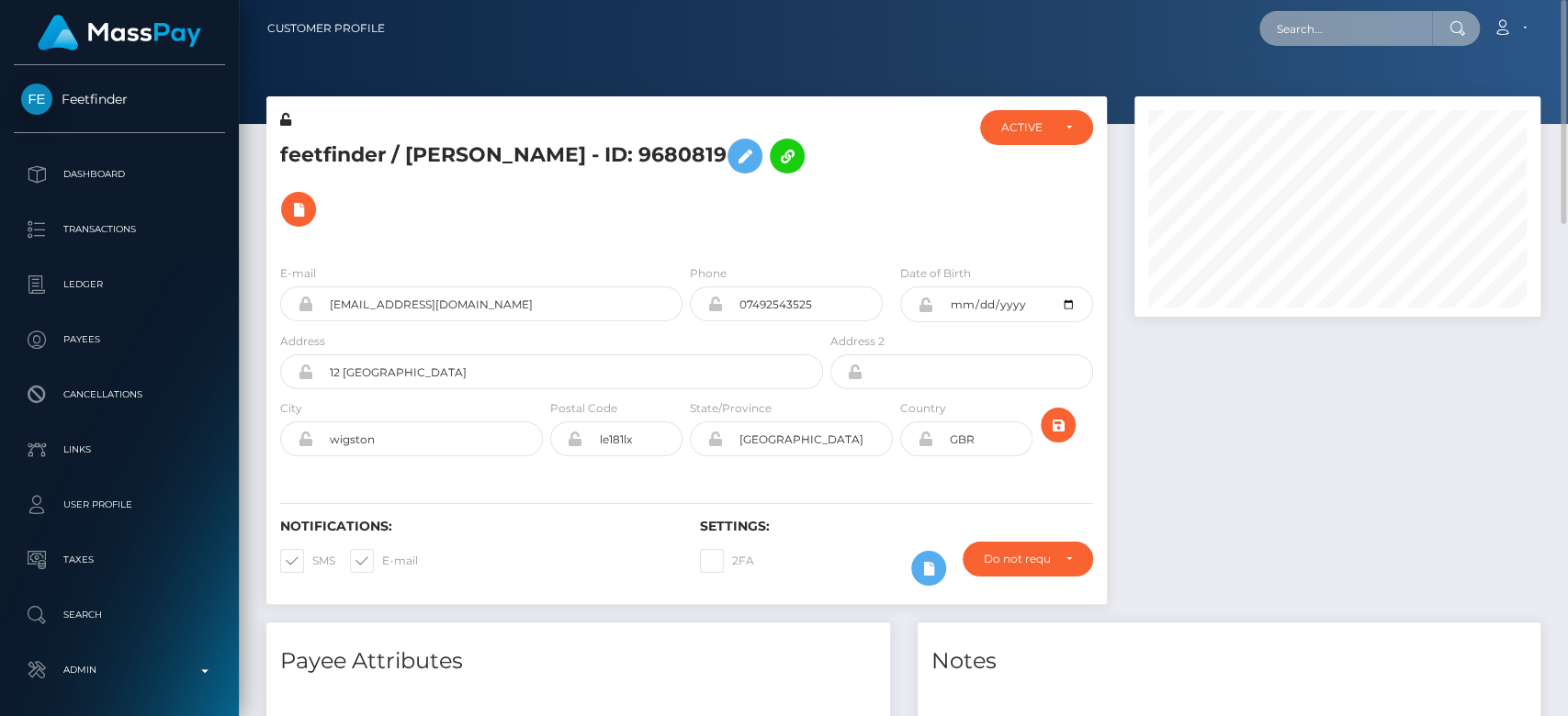
click at [1328, 26] on input "text" at bounding box center [1346, 28] width 172 height 35
paste input "[EMAIL_ADDRESS][DOMAIN_NAME]"
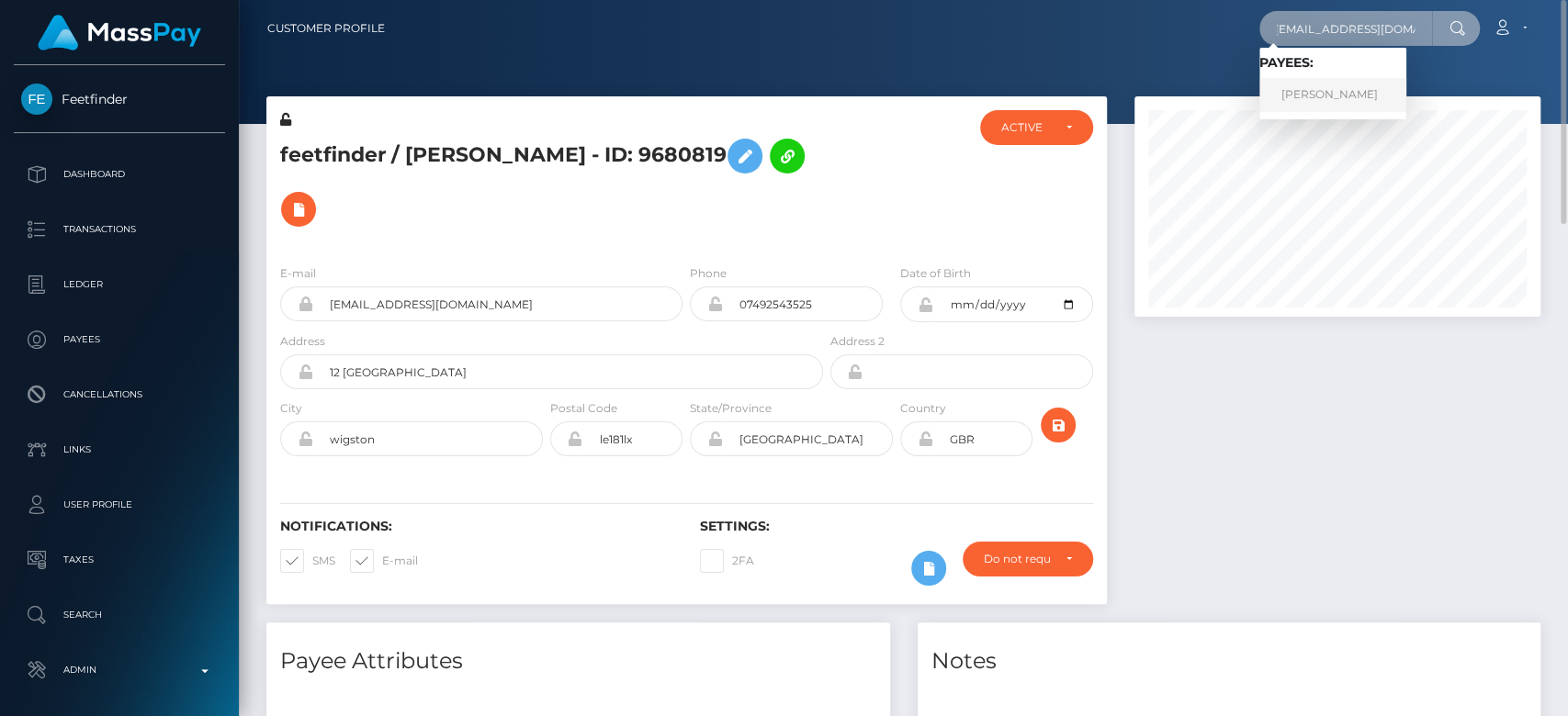
type input "[EMAIL_ADDRESS][DOMAIN_NAME]"
click at [1358, 97] on link "[PERSON_NAME]" at bounding box center [1333, 95] width 147 height 34
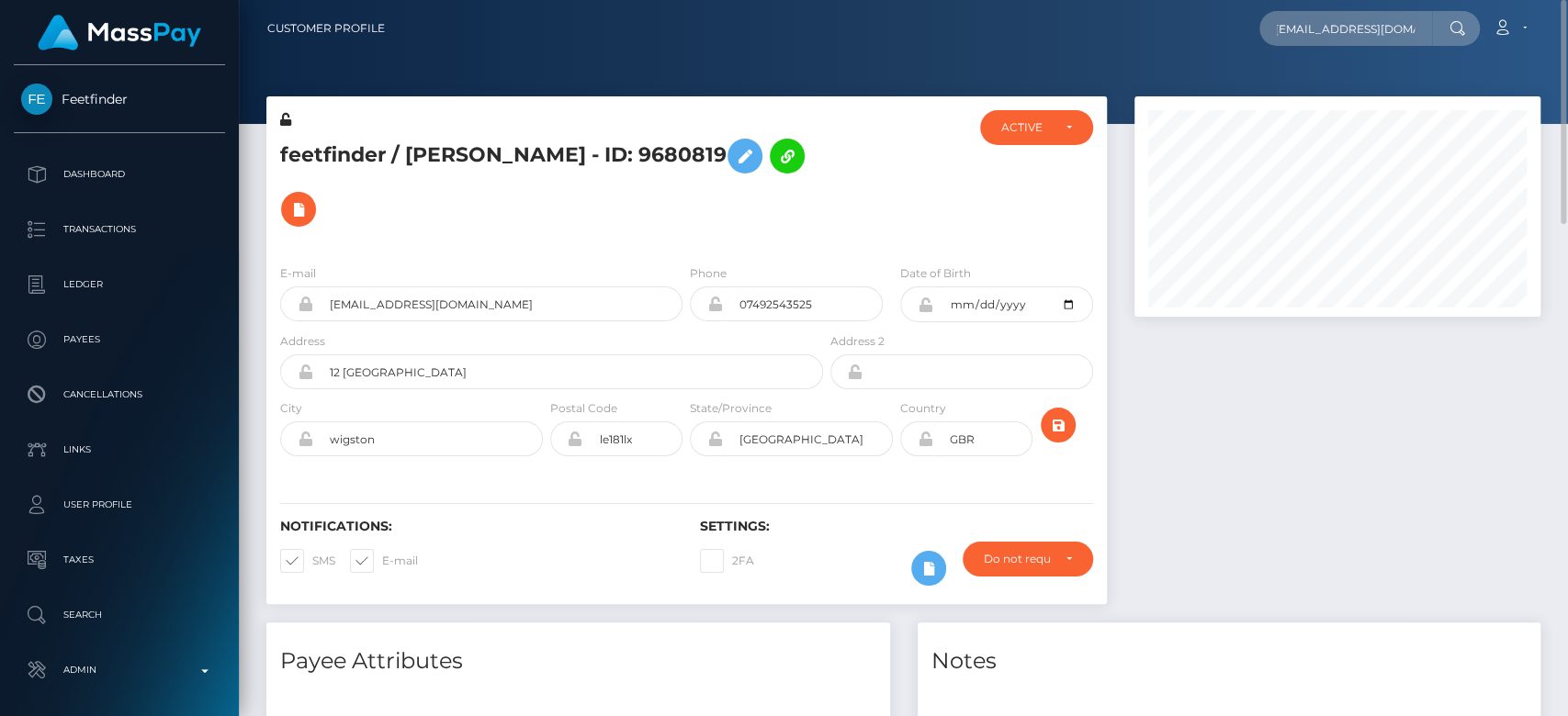
scroll to position [0, 0]
